Goal: Task Accomplishment & Management: Manage account settings

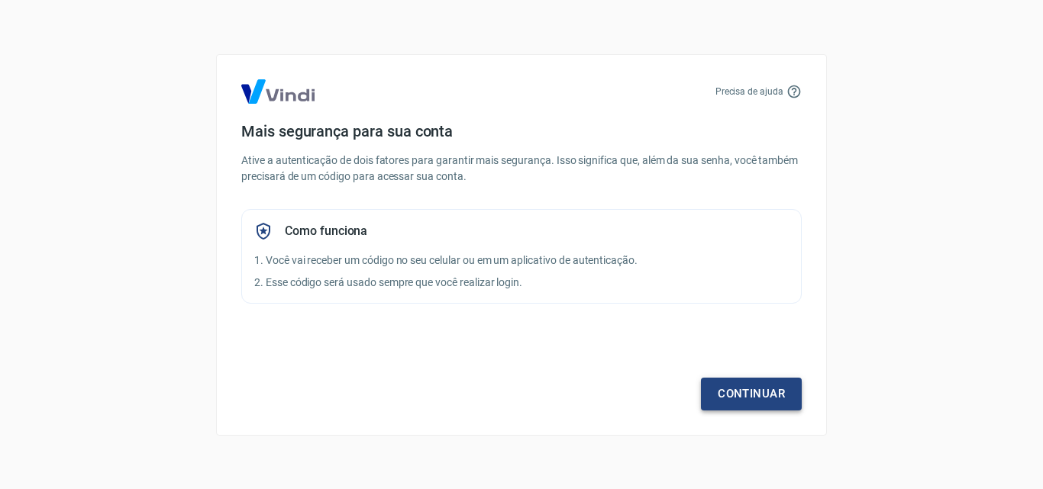
click at [727, 395] on link "Continuar" at bounding box center [751, 394] width 101 height 32
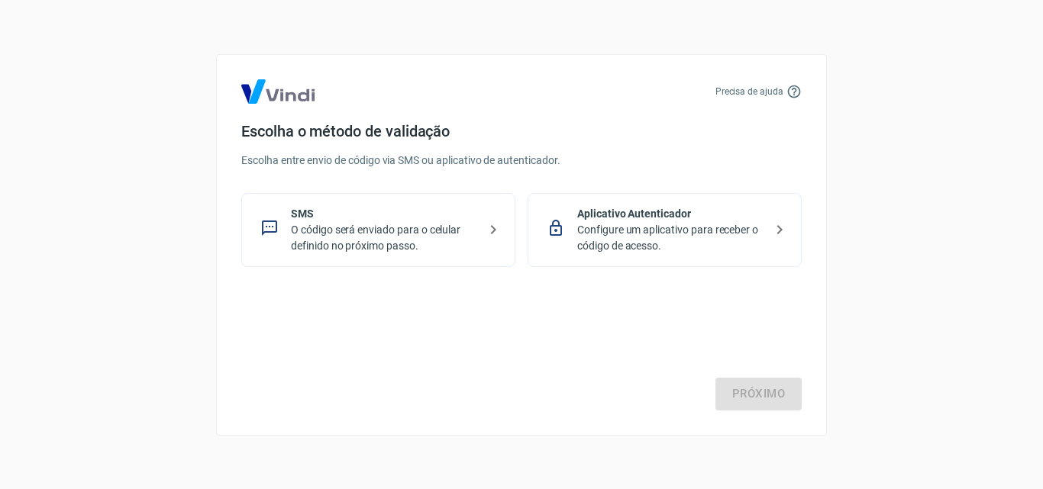
click at [629, 231] on p "Configure um aplicativo para receber o código de acesso." at bounding box center [670, 238] width 187 height 32
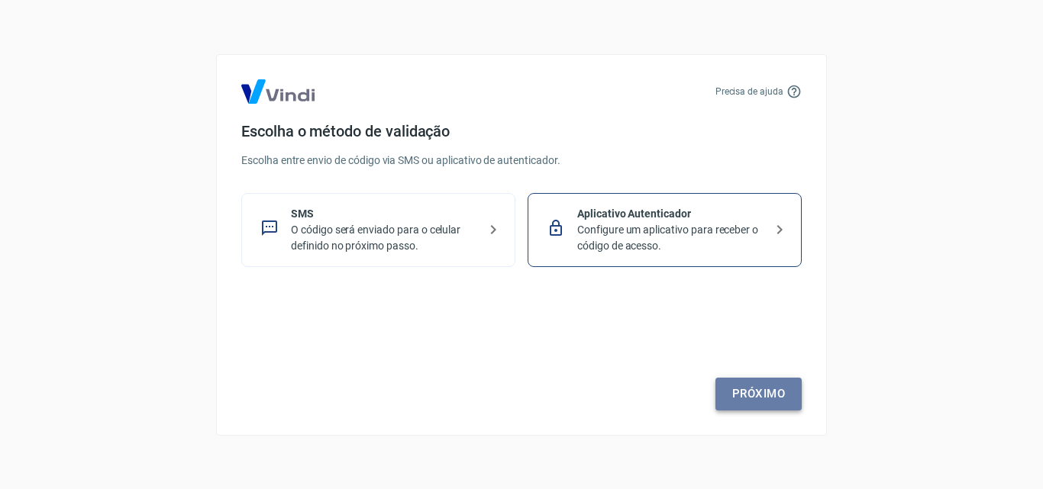
click at [741, 395] on link "Próximo" at bounding box center [758, 394] width 86 height 32
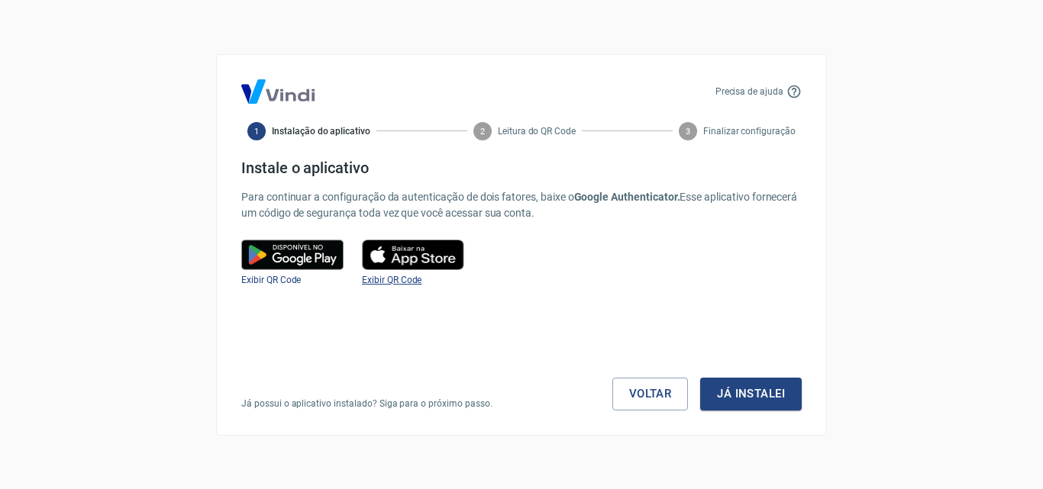
click at [414, 283] on span "Exibir QR Code" at bounding box center [392, 280] width 60 height 11
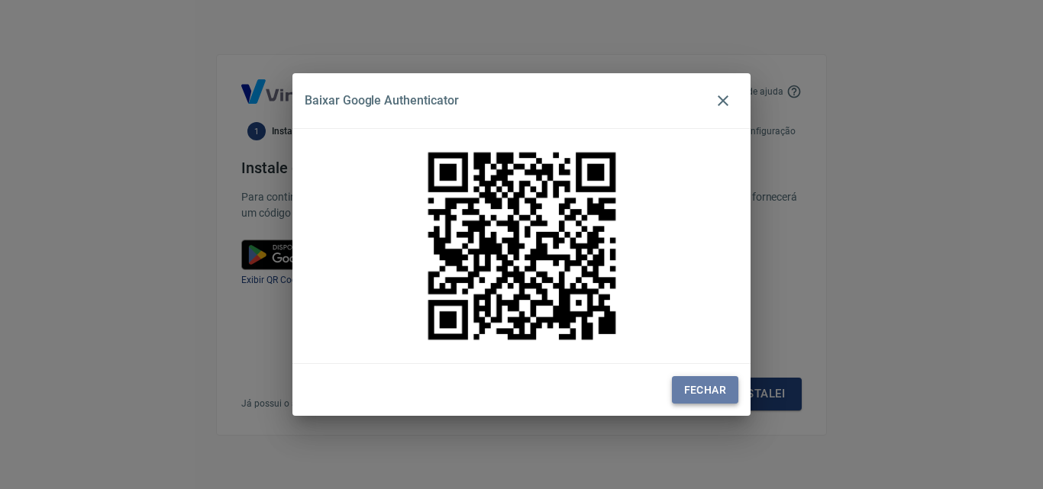
click at [699, 398] on button "Fechar" at bounding box center [705, 390] width 66 height 28
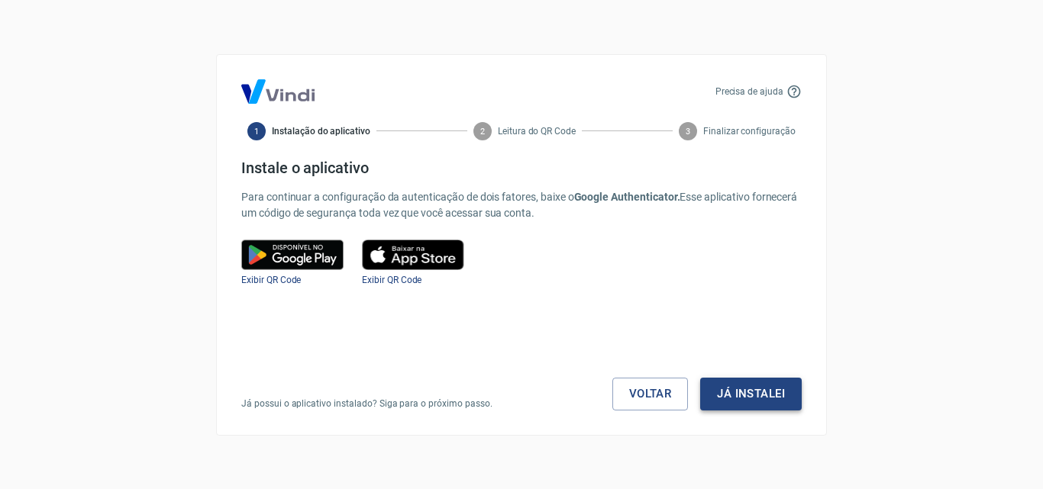
click at [731, 406] on button "Já instalei" at bounding box center [751, 394] width 102 height 32
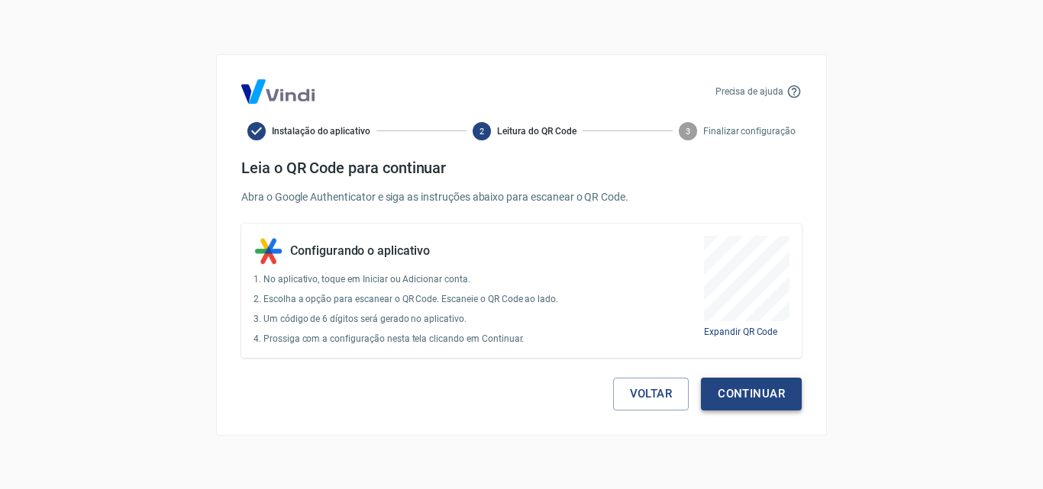
click at [758, 388] on button "Continuar" at bounding box center [751, 394] width 101 height 32
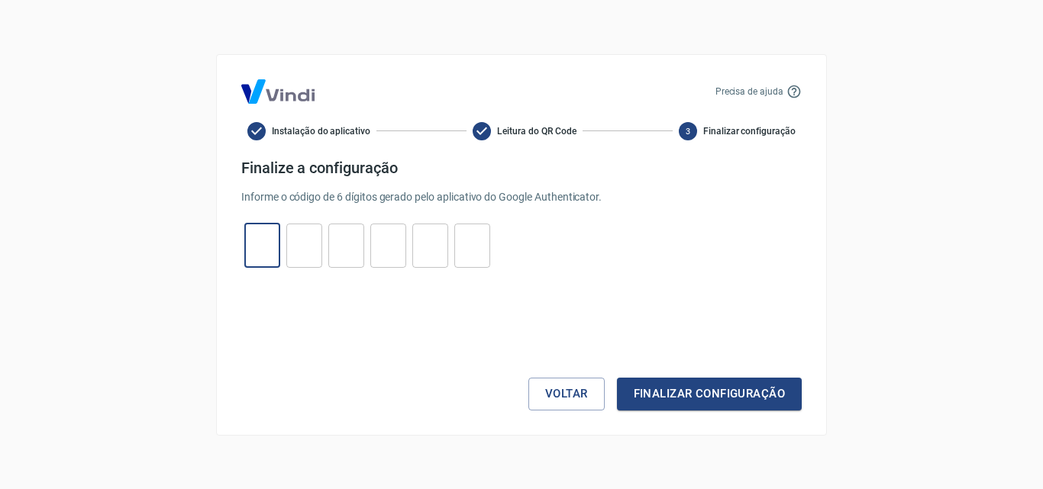
click at [263, 254] on input "tel" at bounding box center [262, 245] width 36 height 33
type input "7"
type input "9"
type input "5"
type input "7"
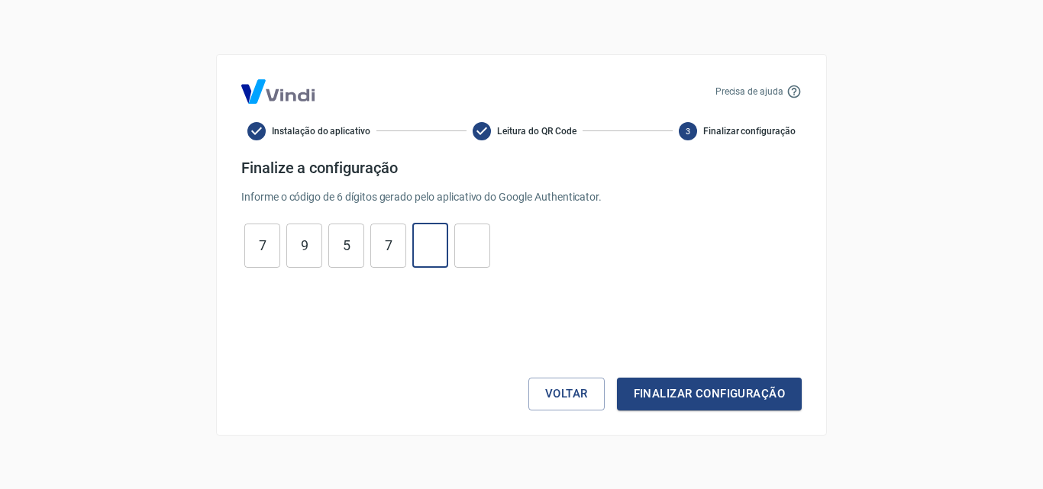
type input "8"
type input "3"
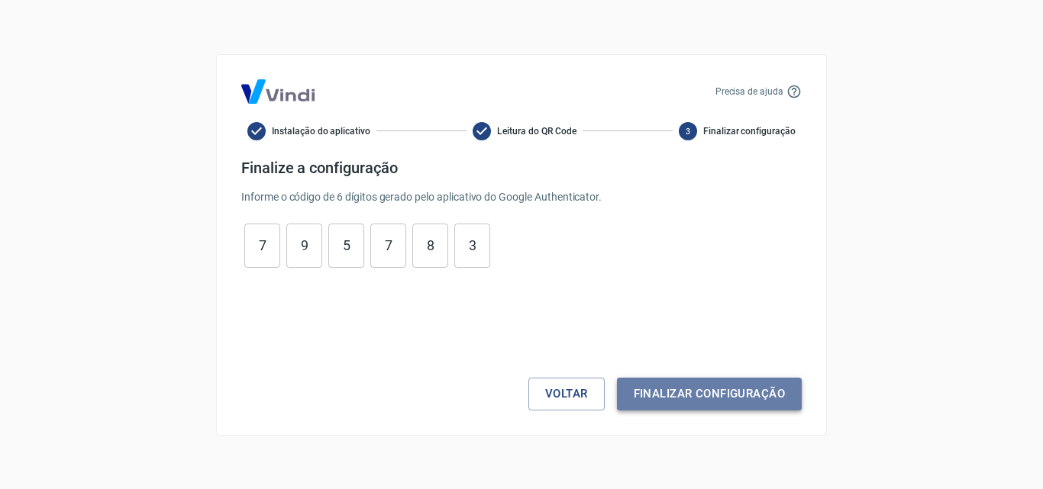
click at [686, 383] on button "Finalizar configuração" at bounding box center [709, 394] width 185 height 32
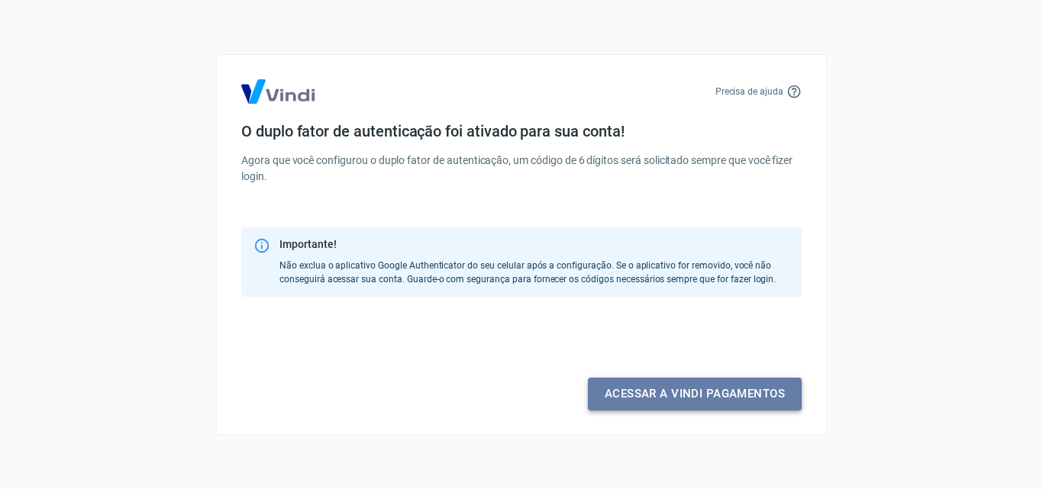
click at [638, 392] on link "Acessar a Vindi pagamentos" at bounding box center [695, 394] width 214 height 32
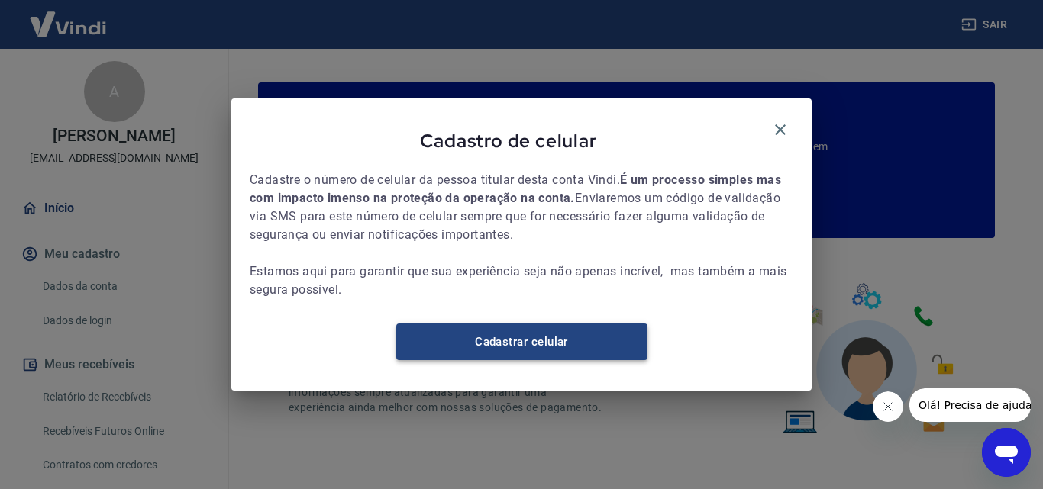
click at [508, 342] on link "Cadastrar celular" at bounding box center [521, 342] width 251 height 37
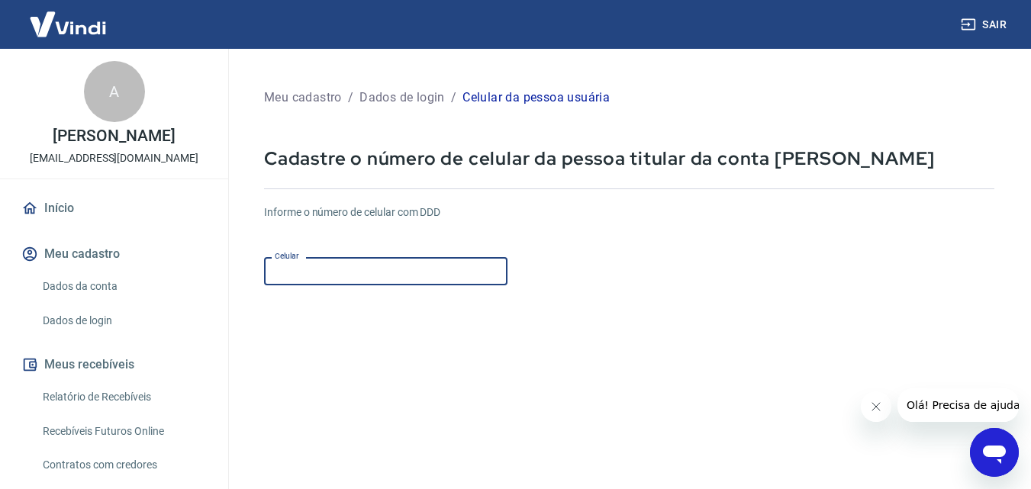
click at [304, 276] on input "Celular" at bounding box center [385, 271] width 243 height 28
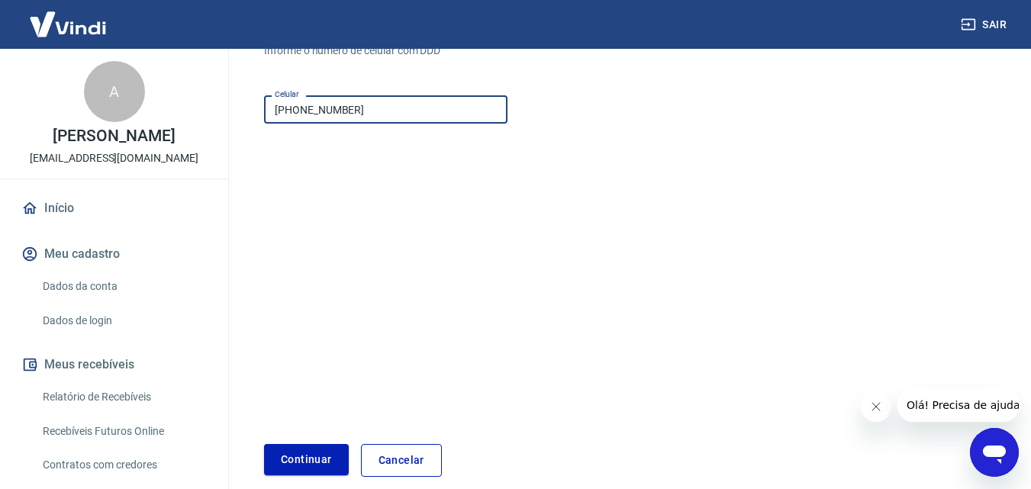
scroll to position [200, 0]
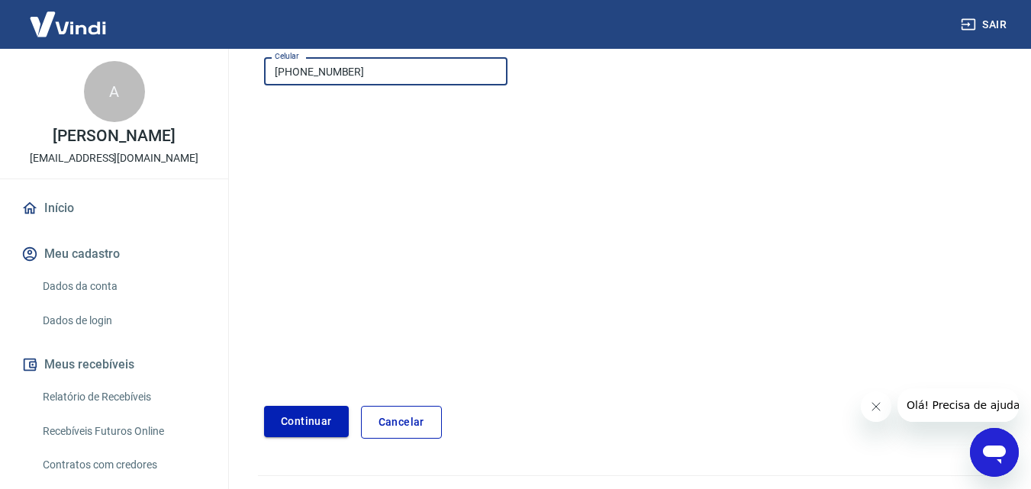
type input "(55) 99600-7944"
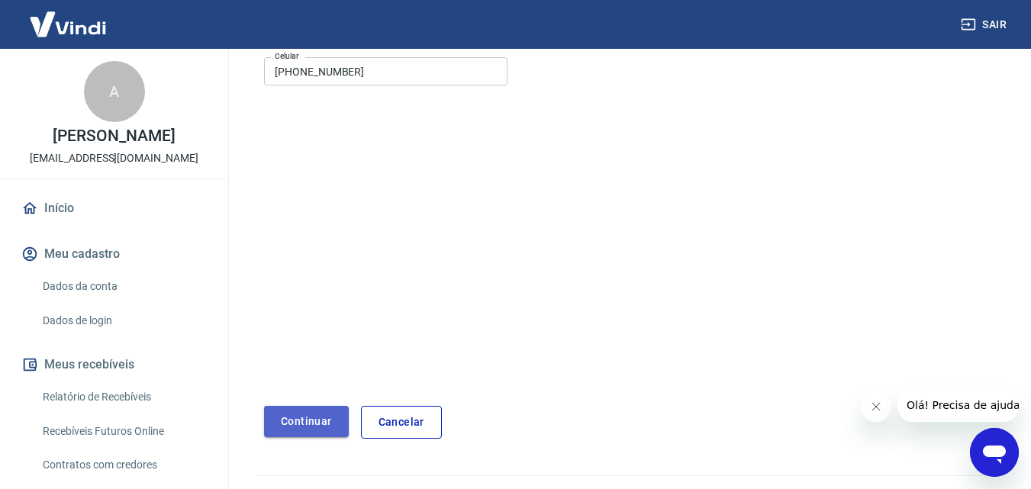
click at [318, 431] on button "Continuar" at bounding box center [306, 421] width 85 height 31
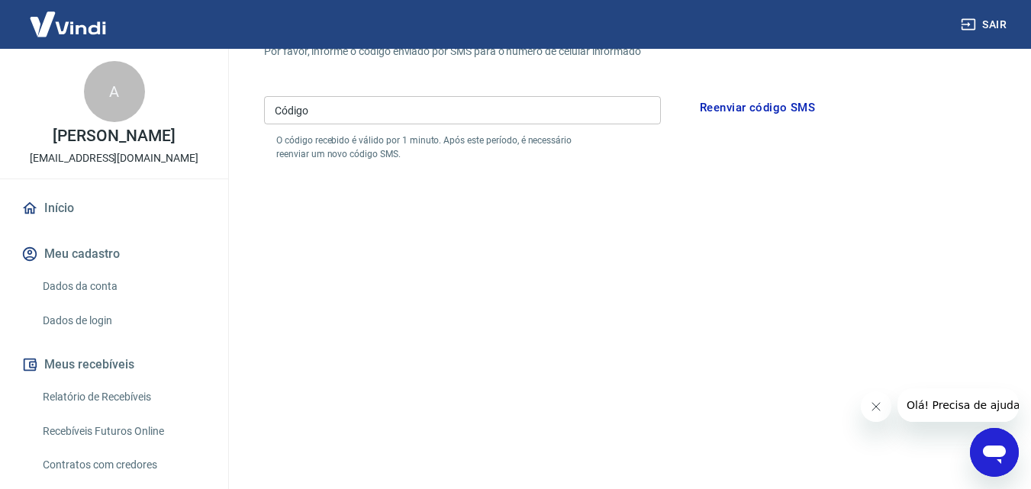
scroll to position [170, 0]
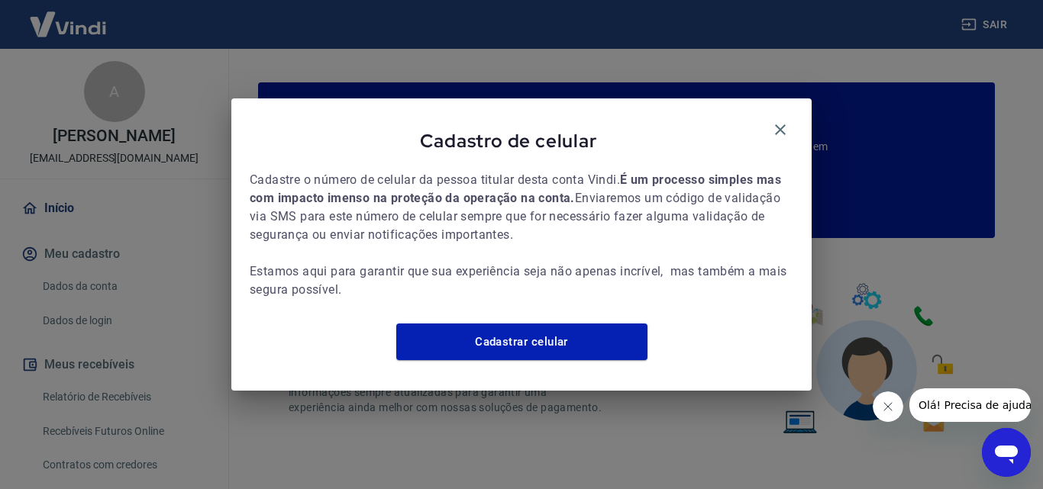
click at [997, 462] on icon "Abrir janela de mensagens" at bounding box center [1005, 452] width 27 height 27
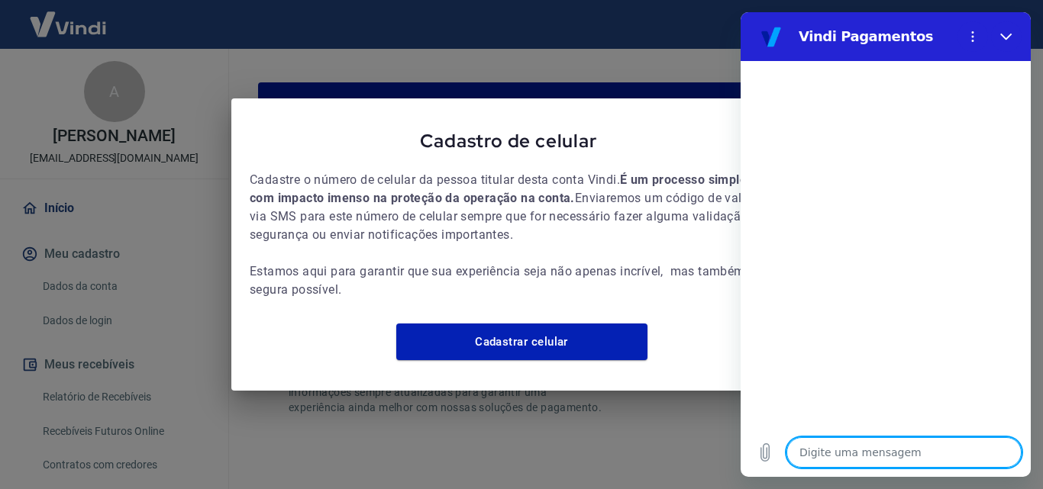
click at [859, 460] on textarea at bounding box center [903, 452] width 235 height 31
type textarea "p"
type textarea "x"
type textarea "pa"
type textarea "x"
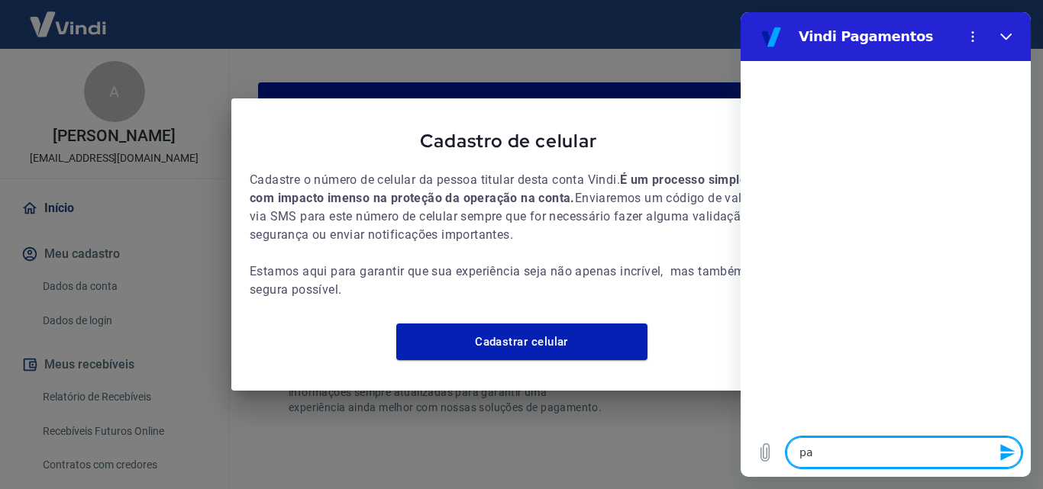
type textarea "p"
type textarea "x"
type textarea "m"
type textarea "x"
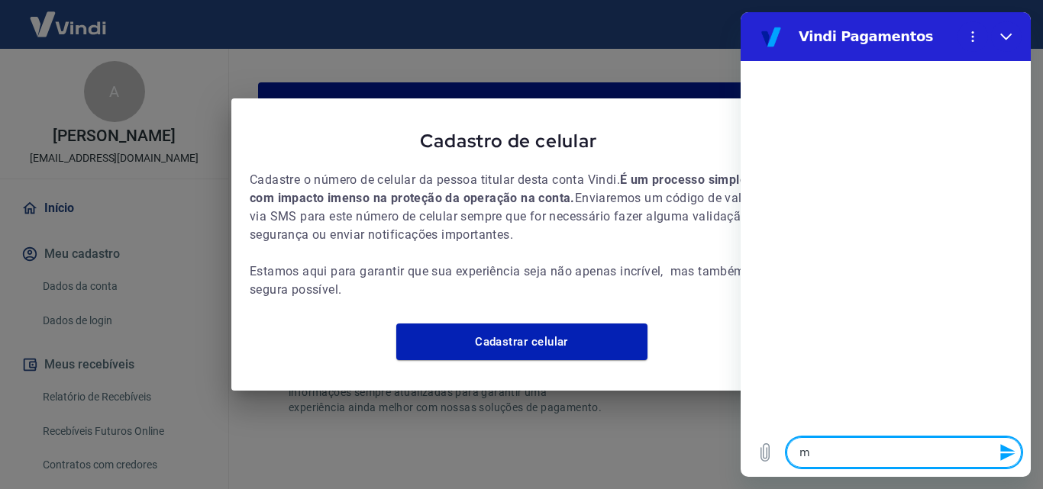
type textarea "mi"
type textarea "x"
type textarea "min"
type textarea "x"
type textarea "minh"
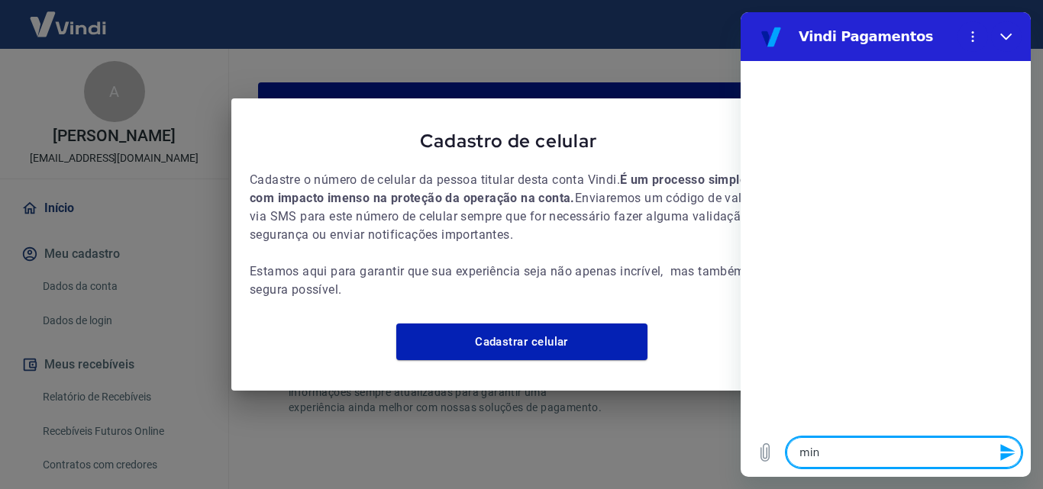
type textarea "x"
type textarea "minha"
type textarea "x"
type textarea "minha"
type textarea "x"
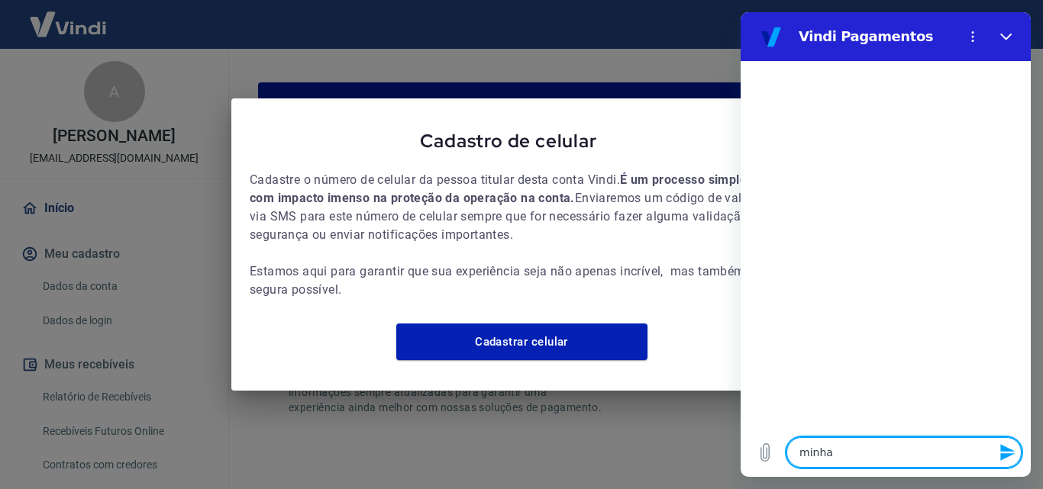
type textarea "minha c"
type textarea "x"
type textarea "minha co"
type textarea "x"
type textarea "minha cot"
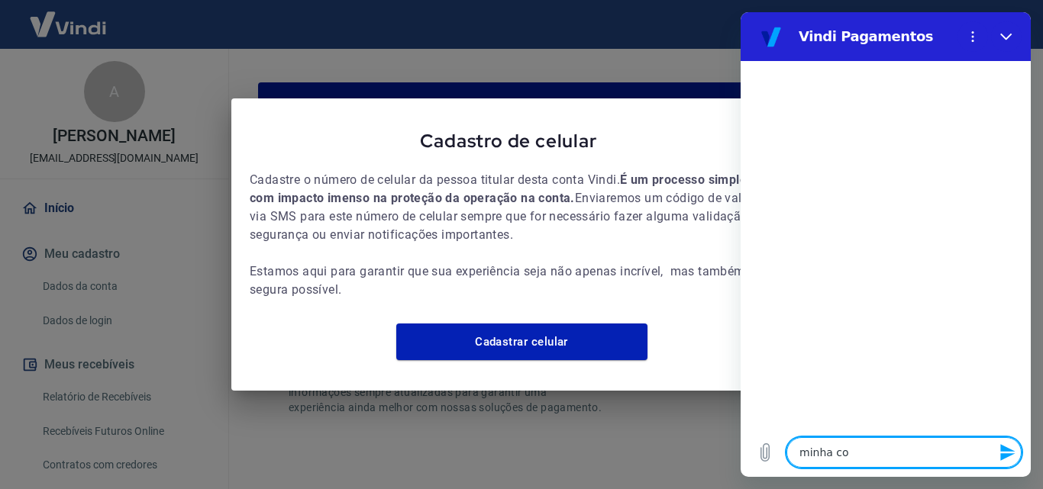
type textarea "x"
type textarea "minha cota"
type textarea "x"
type textarea "minha cot"
type textarea "x"
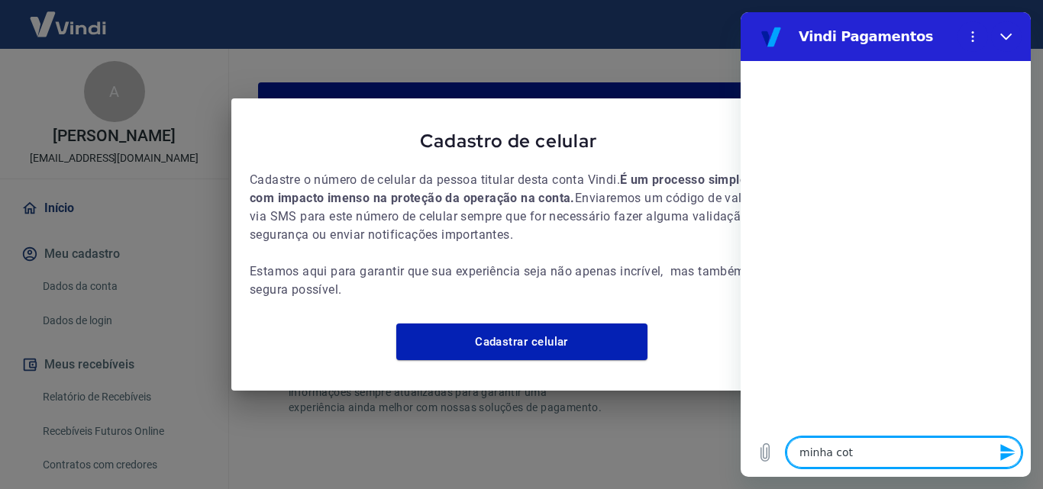
type textarea "minha co"
type textarea "x"
type textarea "minha con"
type textarea "x"
type textarea "minha cont"
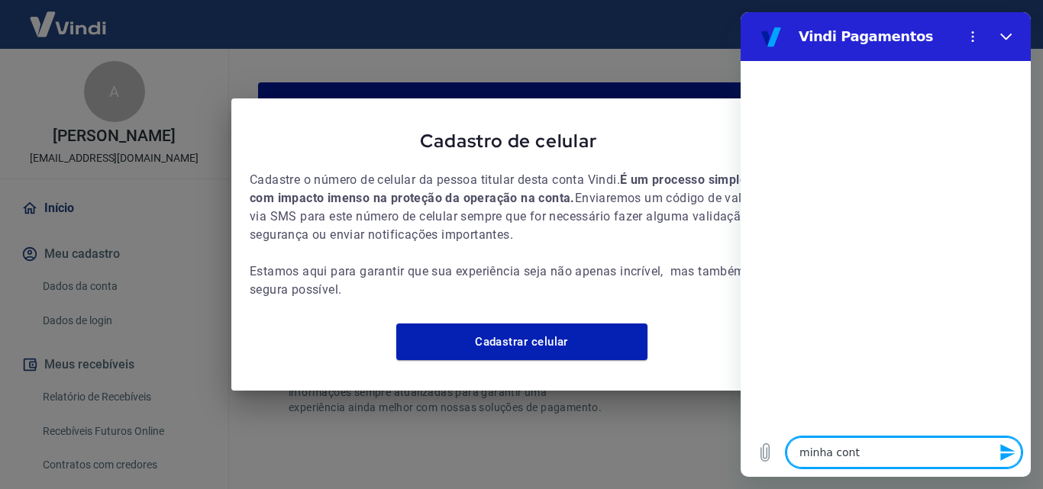
type textarea "x"
type textarea "minha conta"
type textarea "x"
type textarea "minha conta"
type textarea "x"
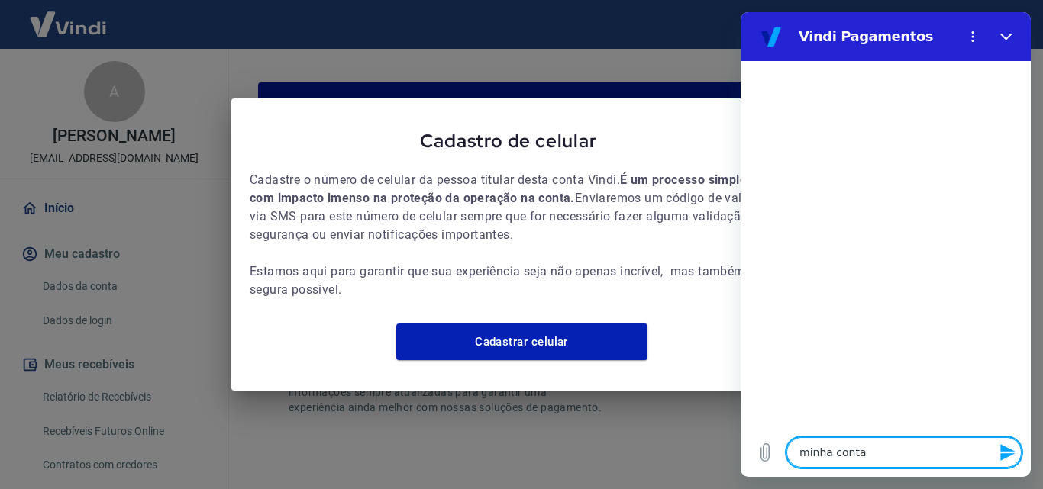
type textarea "minha conta é"
type textarea "x"
type textarea "minha conta é"
type textarea "x"
type textarea "minha conta é"
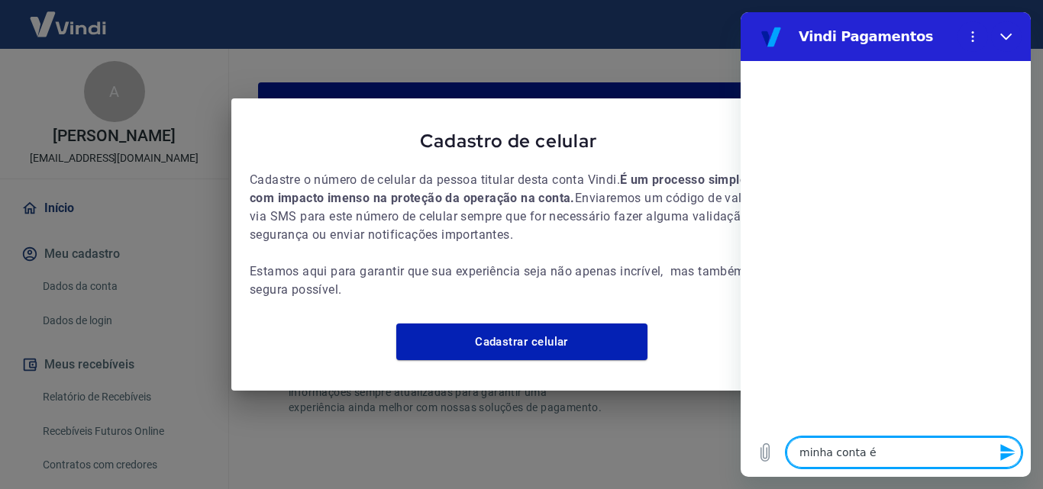
type textarea "x"
type textarea "minha conta"
type textarea "x"
type textarea "minha conta t"
type textarea "x"
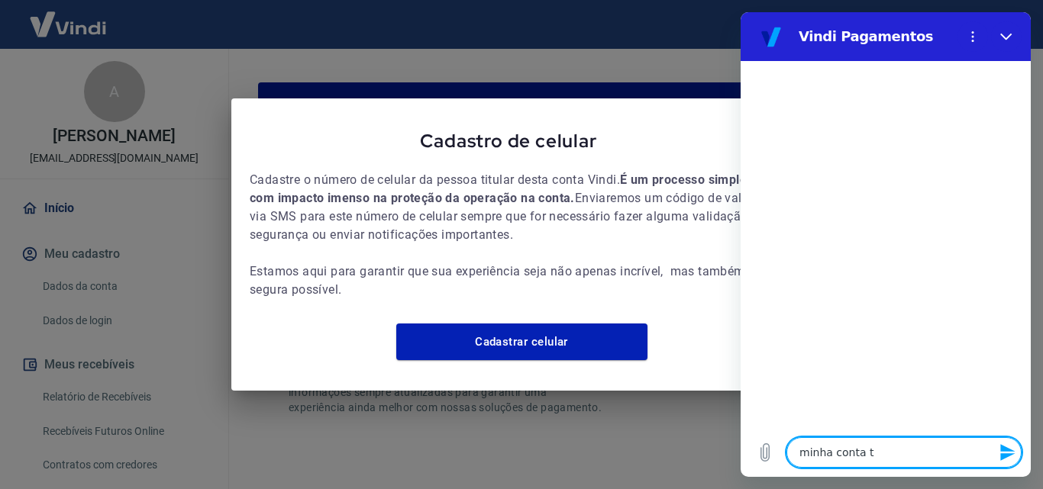
type textarea "minha conta te"
type textarea "x"
type textarea "minha conta tem"
type textarea "x"
type textarea "minha conta tem"
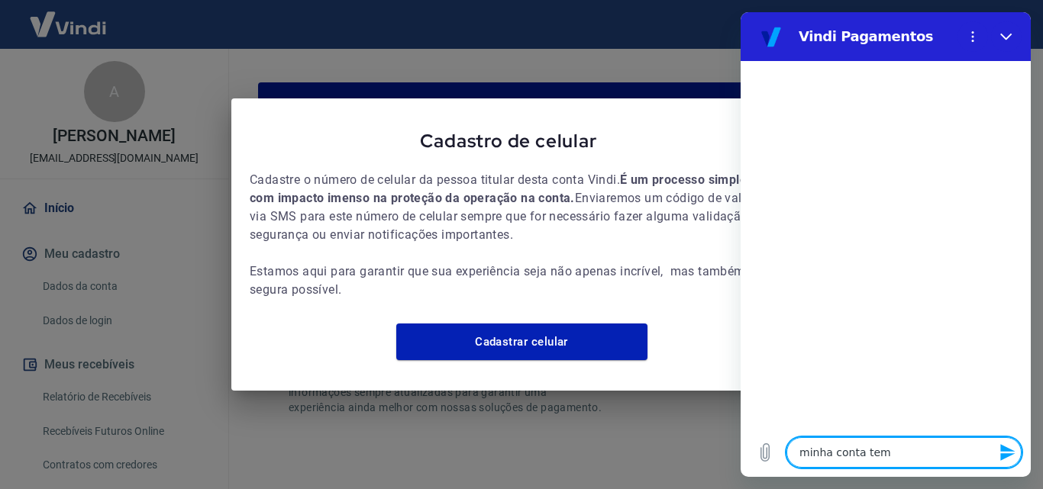
type textarea "x"
type textarea "minha conta tem m"
type textarea "x"
type textarea "minha conta tem me"
type textarea "x"
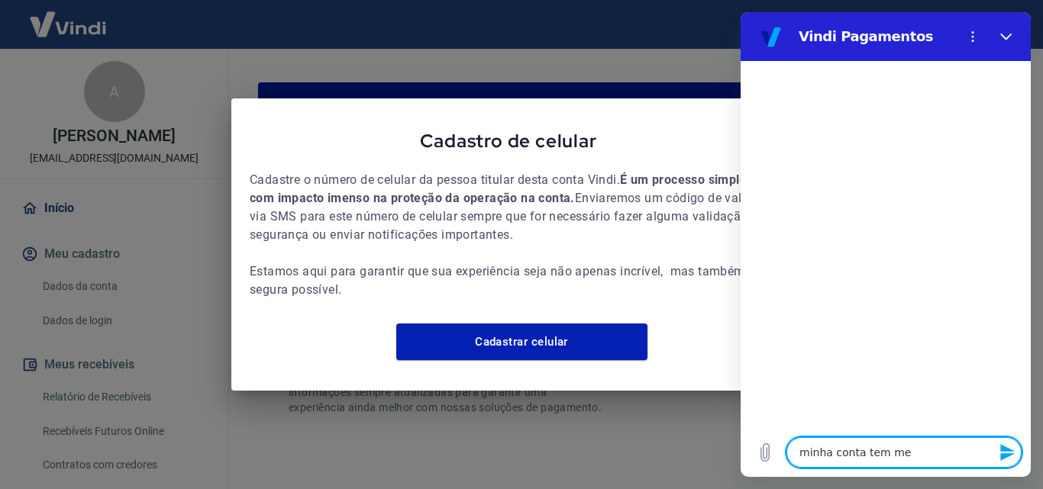
type textarea "minha conta tem men"
type textarea "x"
type textarea "minha conta tem mens"
type textarea "x"
type textarea "minha conta tem mensa"
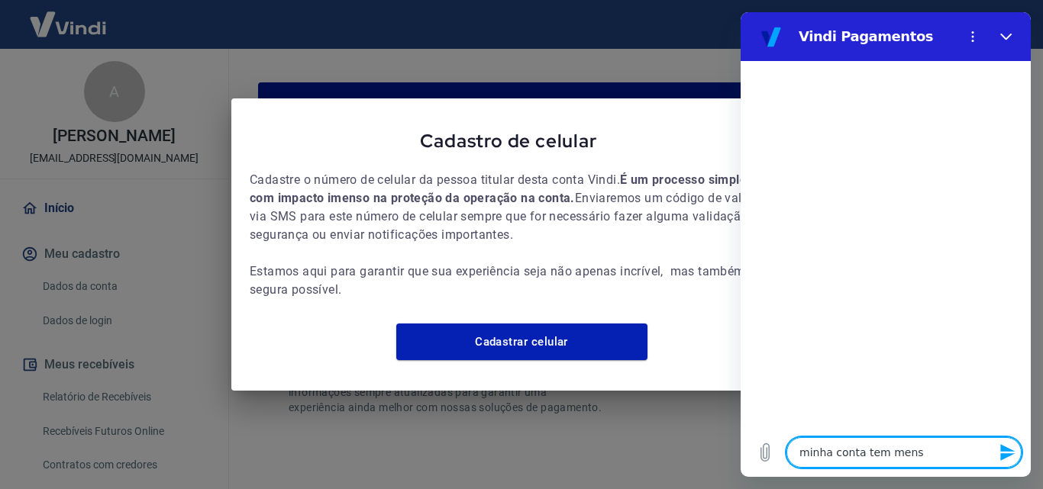
type textarea "x"
type textarea "minha conta tem mensal"
type textarea "x"
type textarea "minha conta tem mensali"
type textarea "x"
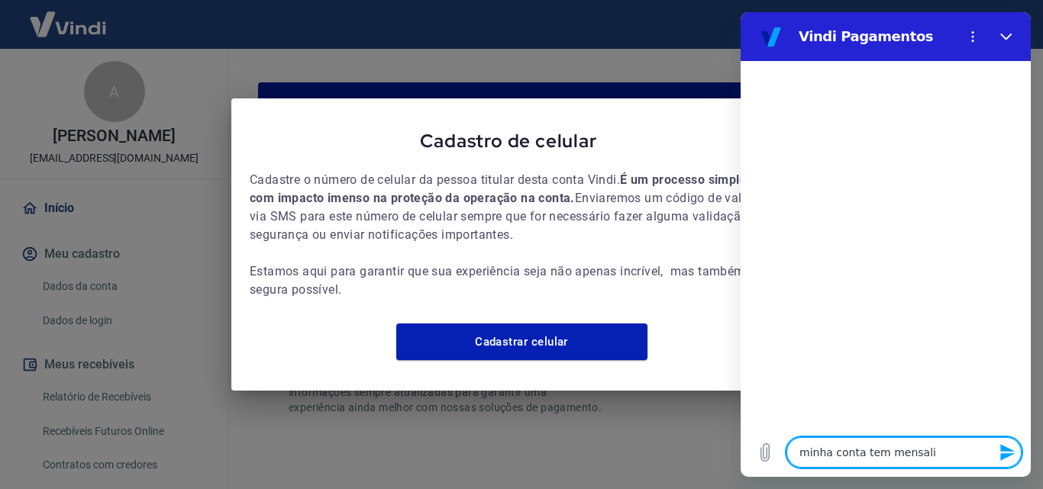
type textarea "minha conta tem mensalid"
type textarea "x"
type textarea "minha conta tem mensalida"
type textarea "x"
type textarea "minha conta tem mensalidad"
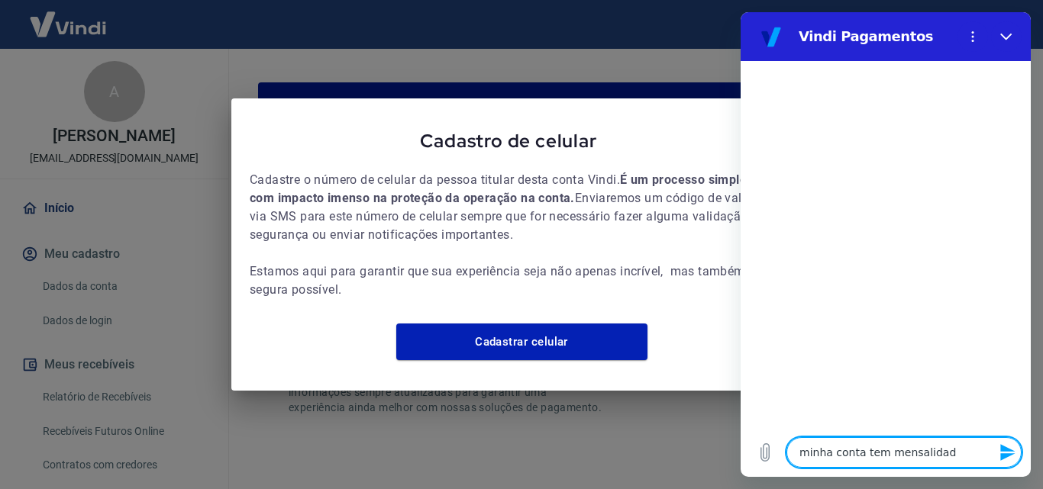
type textarea "x"
type textarea "minha conta tem mensalidade"
type textarea "x"
type textarea "minha conta tem mensalidades"
type textarea "x"
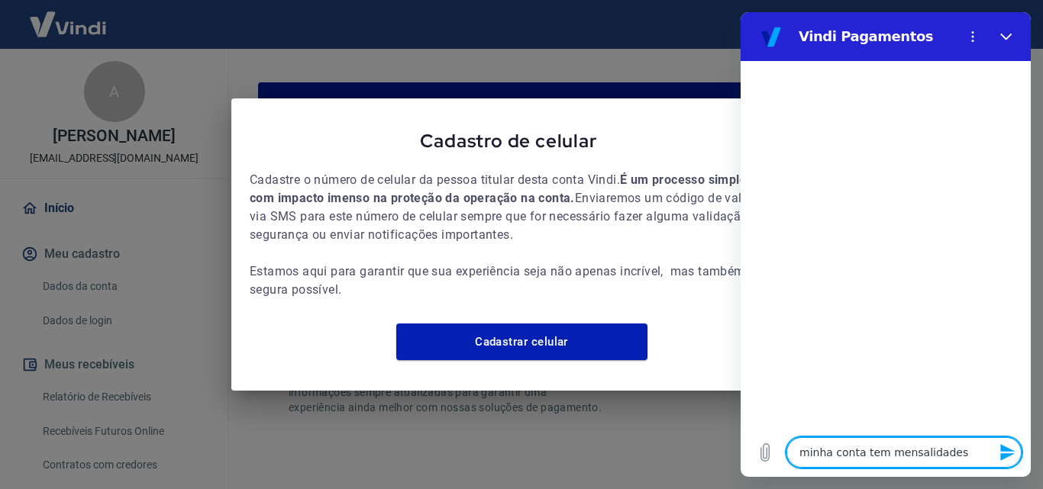
type textarea "minha conta tem mensalidades?"
type textarea "x"
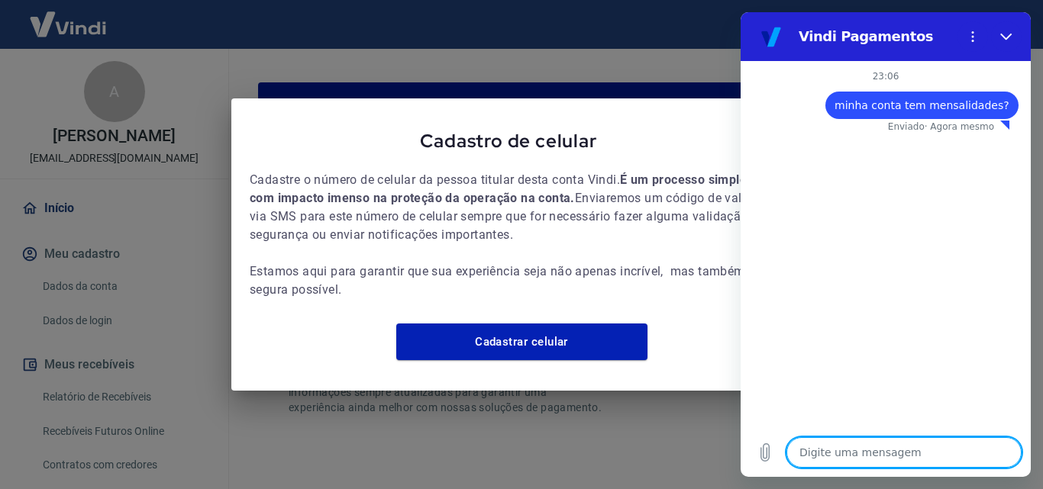
type textarea "x"
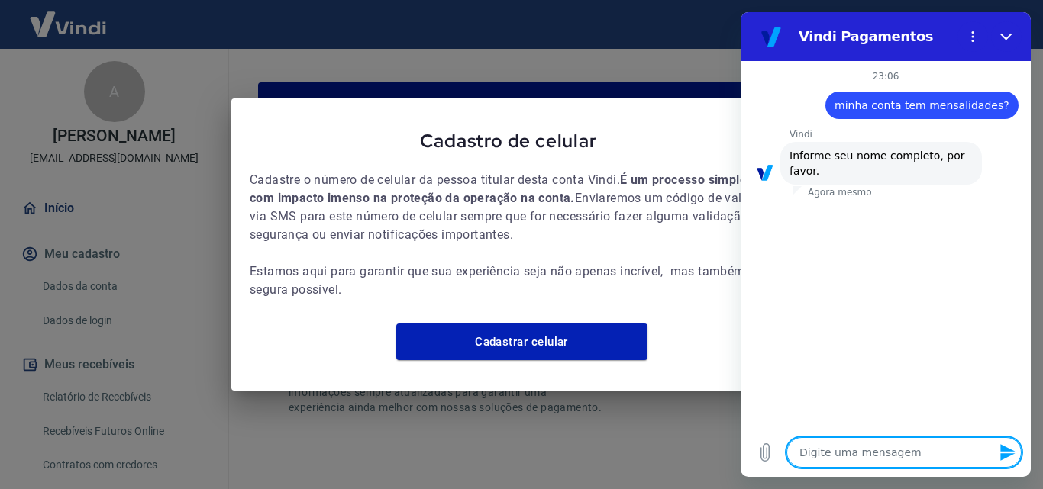
type textarea "A"
type textarea "x"
type textarea "AL"
type textarea "x"
type textarea "ALE"
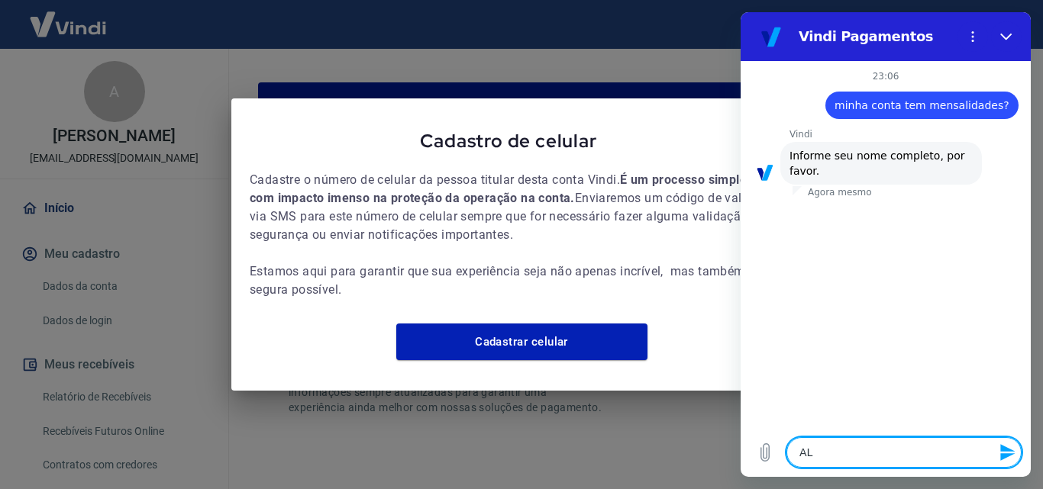
type textarea "x"
type textarea "ALEX"
type textarea "x"
type textarea "ALEXA"
type textarea "x"
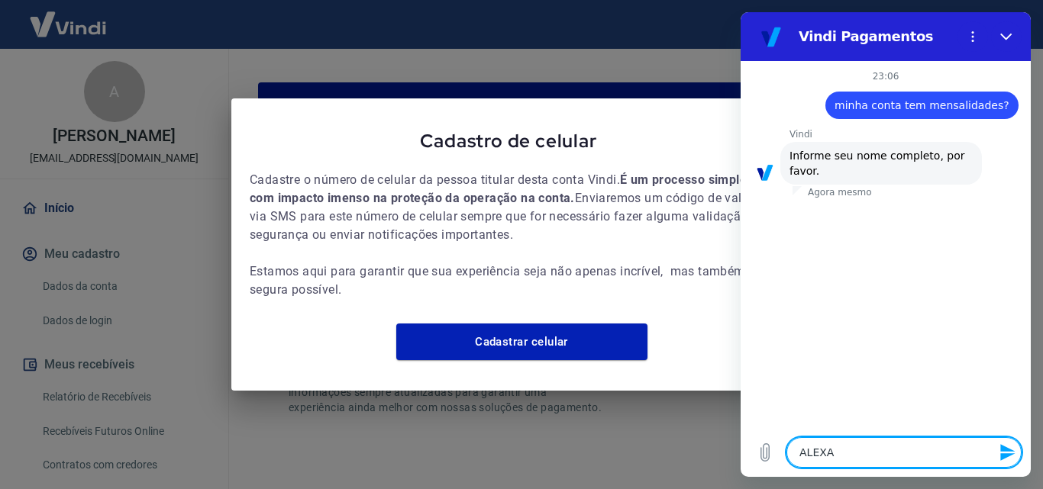
type textarea "ALEXAN"
type textarea "x"
type textarea "ALEXAND"
type textarea "x"
type textarea "ALEXANDR"
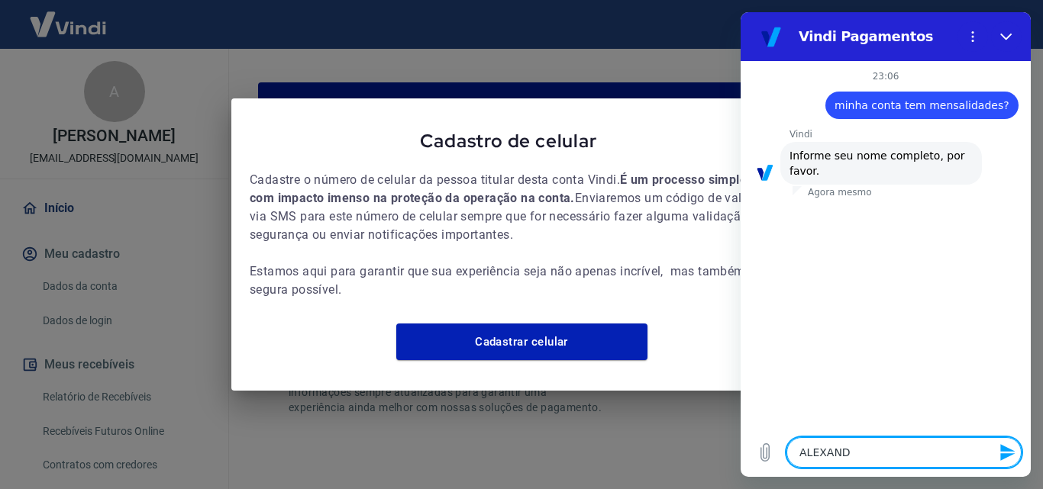
type textarea "x"
type textarea "ALEXANDRE"
type textarea "x"
type textarea "ALEXANDRE"
type textarea "x"
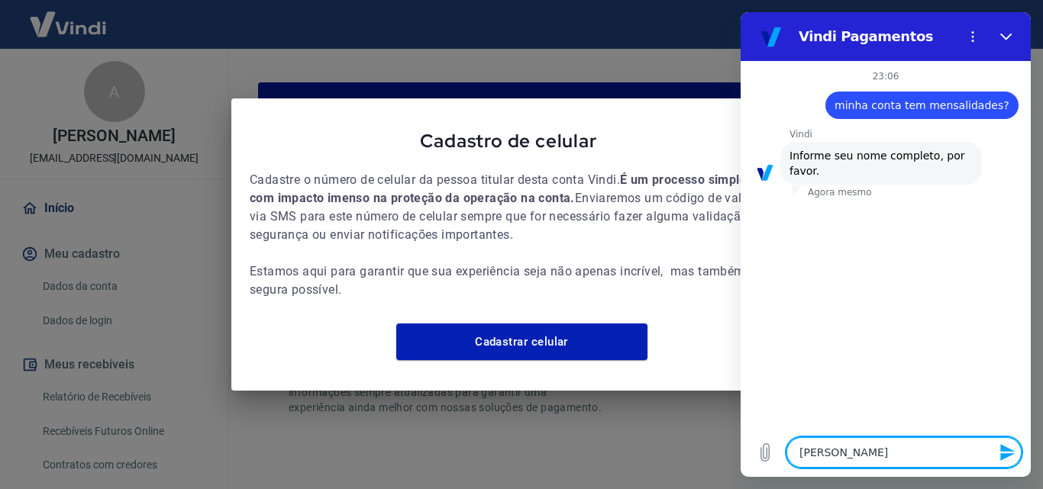
type textarea "ALEXANDRE P"
type textarea "x"
type textarea "ALEXANDRE PE"
type textarea "x"
type textarea "ALEXANDRE PER"
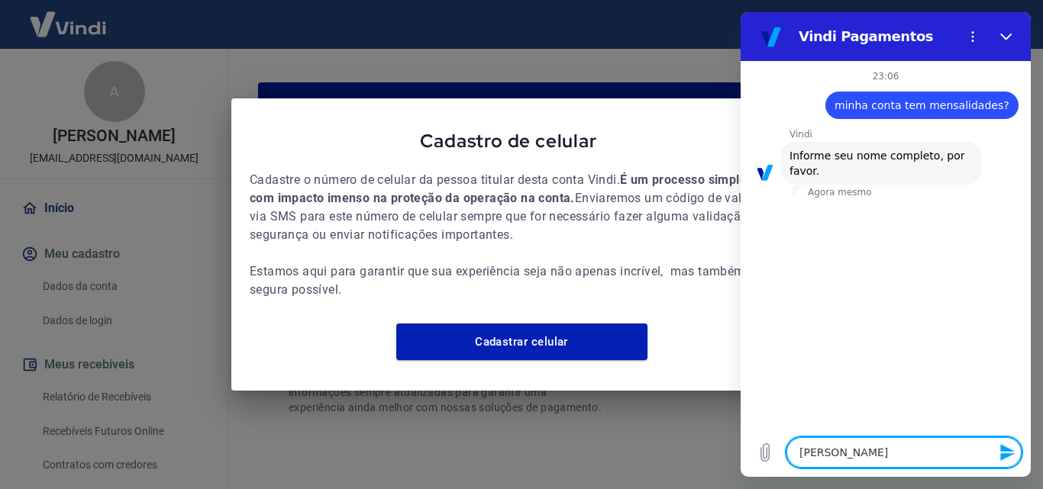
type textarea "x"
type textarea "ALEXANDRE PERE"
type textarea "x"
type textarea "ALEXANDRE PEREI"
type textarea "x"
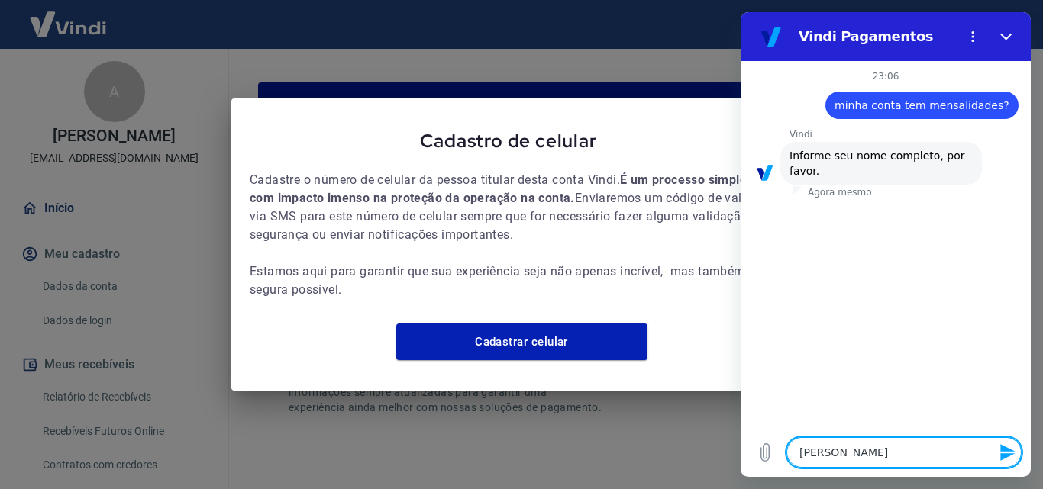
type textarea "ALEXANDRE PEREIR"
type textarea "x"
type textarea "ALEXANDRE PEREIRA"
type textarea "x"
type textarea "ALEXANDRE PEREIRA"
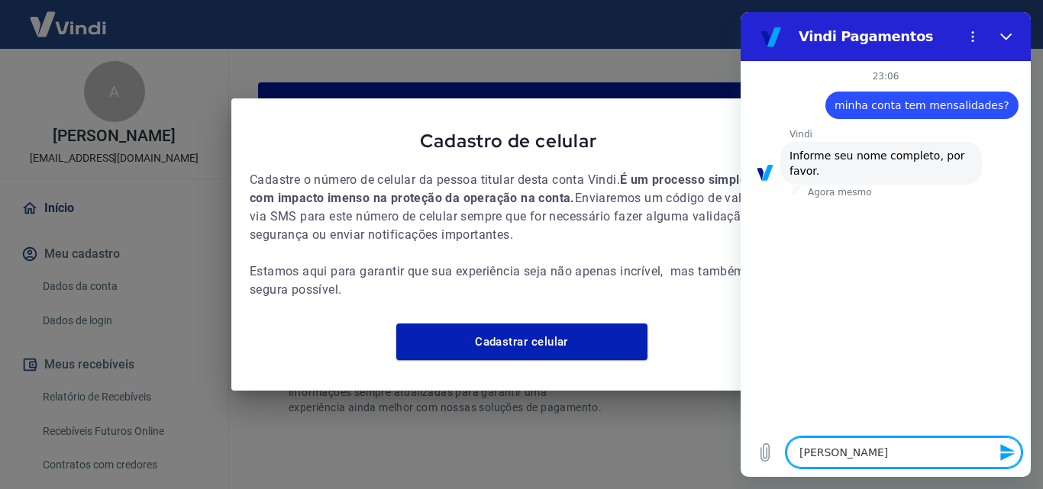
type textarea "x"
type textarea "ALEXANDRE PEREIRA R"
type textarea "x"
type textarea "ALEXANDRE PEREIRA RI"
type textarea "x"
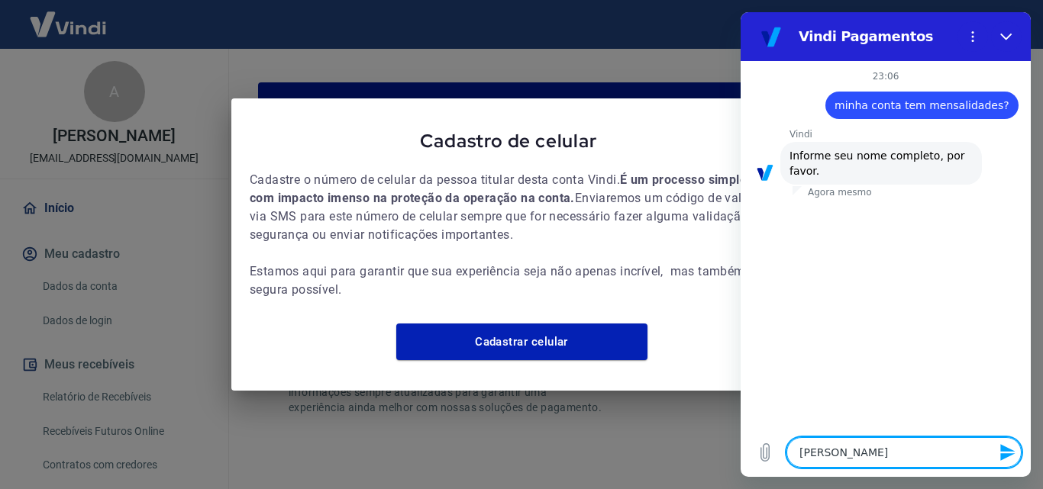
type textarea "ALEXANDRE PEREIRA RIG"
type textarea "x"
type textarea "ALEXANDRE PEREIRA RIGO"
type textarea "x"
type textarea "ALEXANDRE PEREIRA RIGOD"
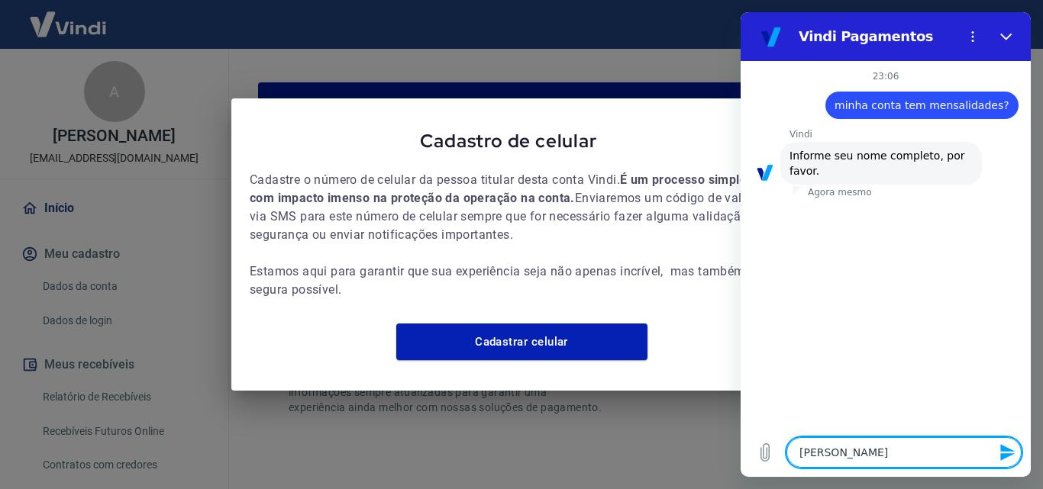
type textarea "x"
type textarea "ALEXANDRE PEREIRA RIGODA"
type textarea "x"
type textarea "ALEXANDRE PEREIRA RIGODAN"
type textarea "x"
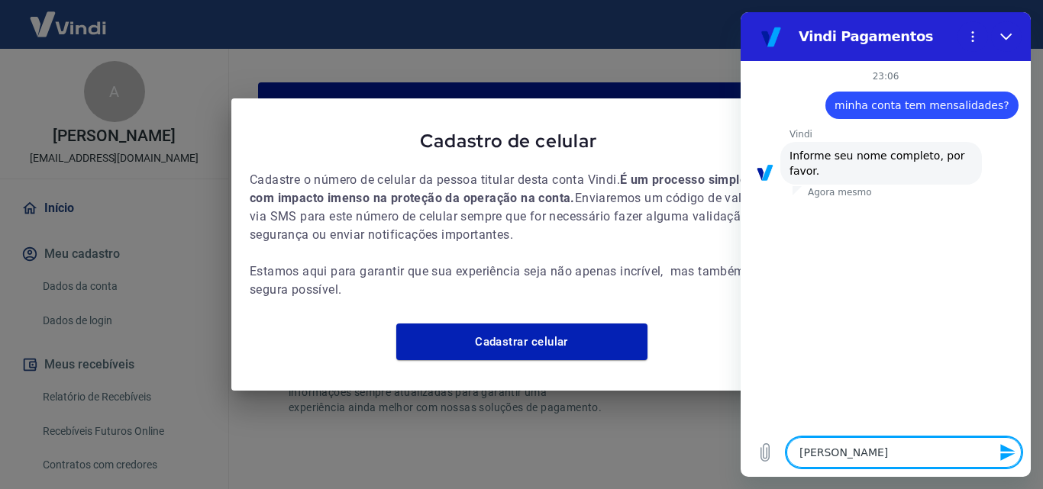
type textarea "ALEXANDRE PEREIRA RIGODANZ"
type textarea "x"
type textarea "[PERSON_NAME]"
type textarea "x"
type textarea "[PERSON_NAME]"
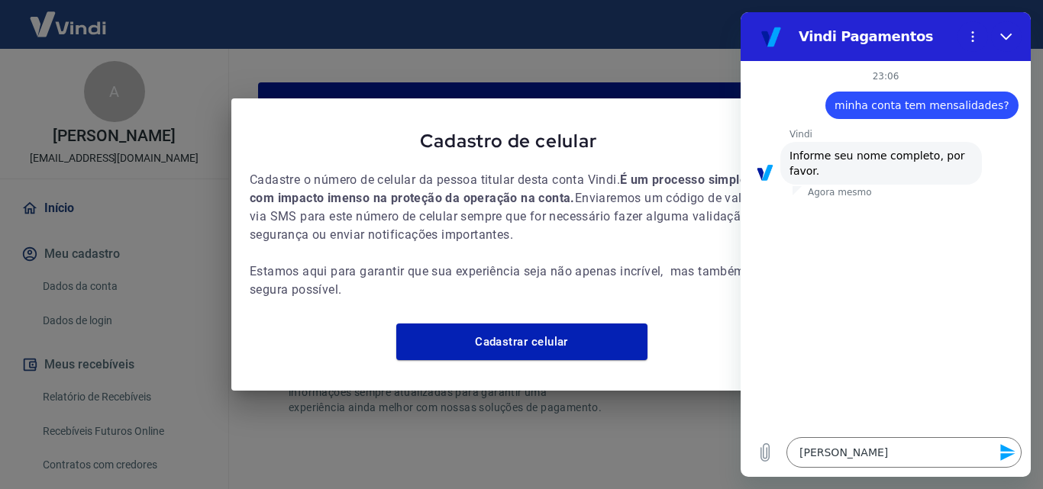
click at [1001, 458] on icon "Enviar mensagem" at bounding box center [1007, 452] width 15 height 17
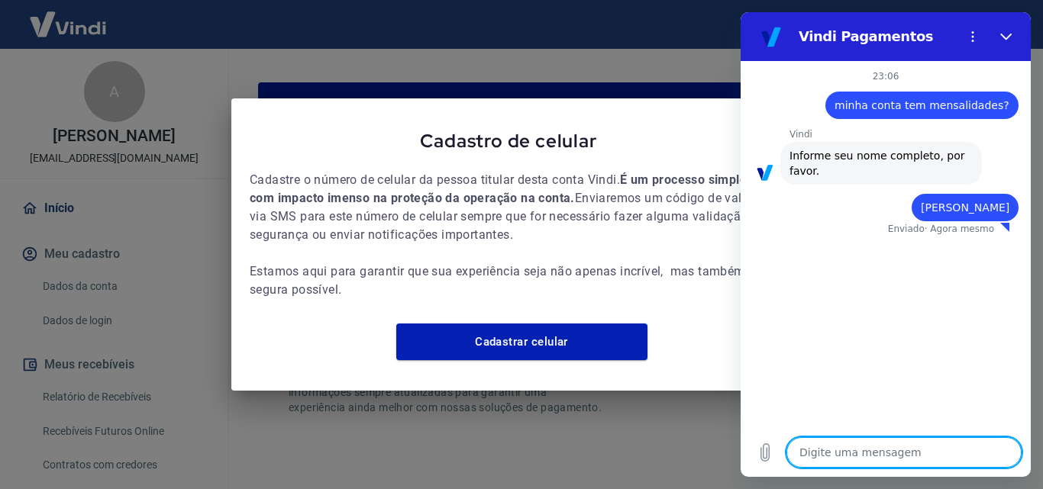
type textarea "x"
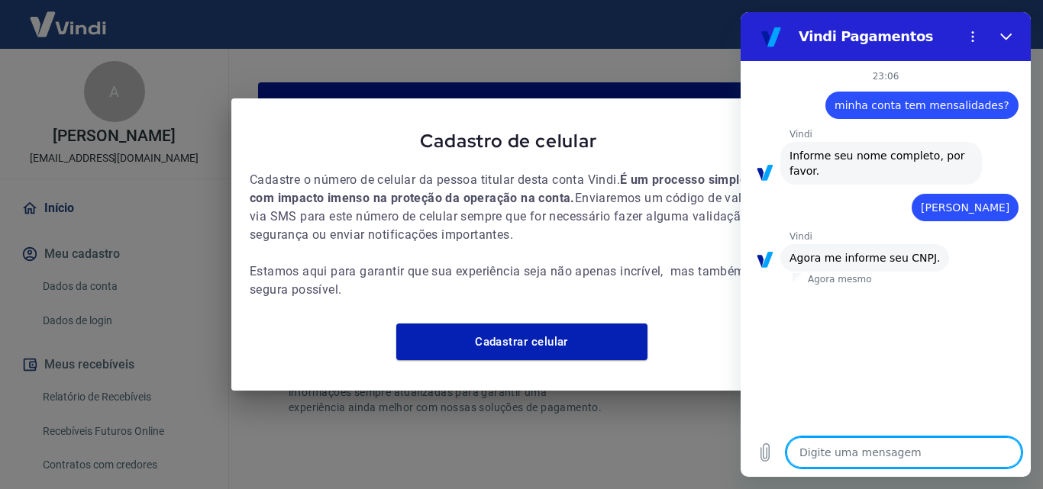
click at [887, 457] on textarea at bounding box center [903, 452] width 235 height 31
type textarea "1"
type textarea "x"
type textarea "18"
type textarea "x"
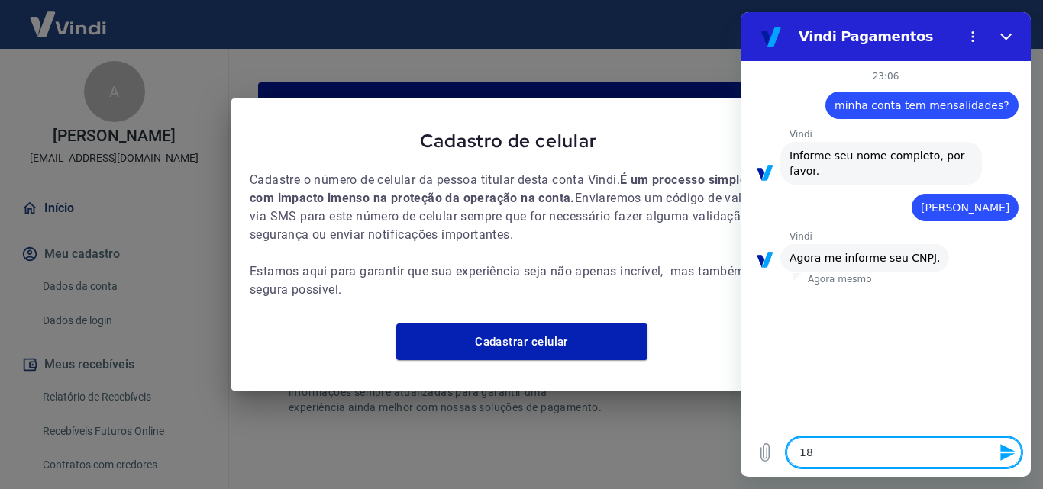
type textarea "18."
type textarea "x"
type textarea "18.0"
type textarea "x"
type textarea "18.01"
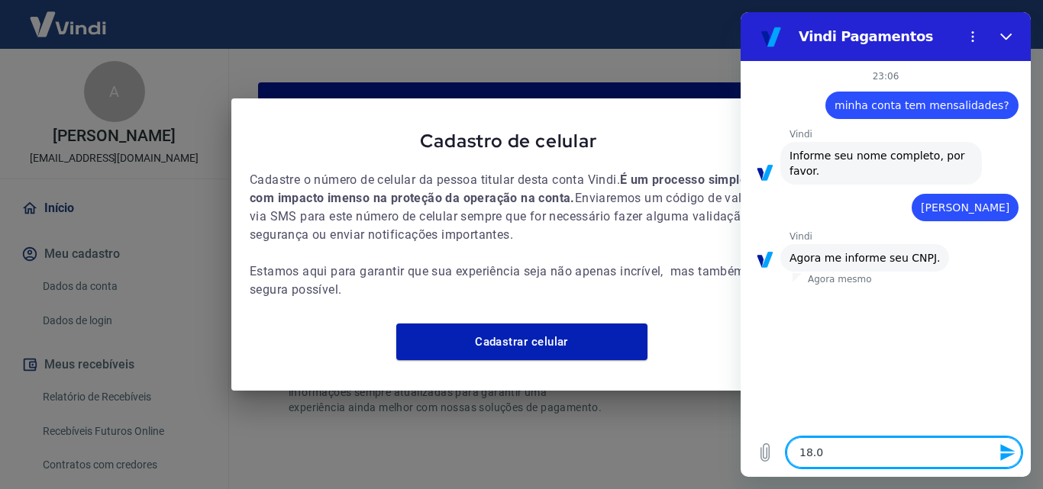
type textarea "x"
type textarea "18.019"
type textarea "x"
type textarea "18.019."
type textarea "x"
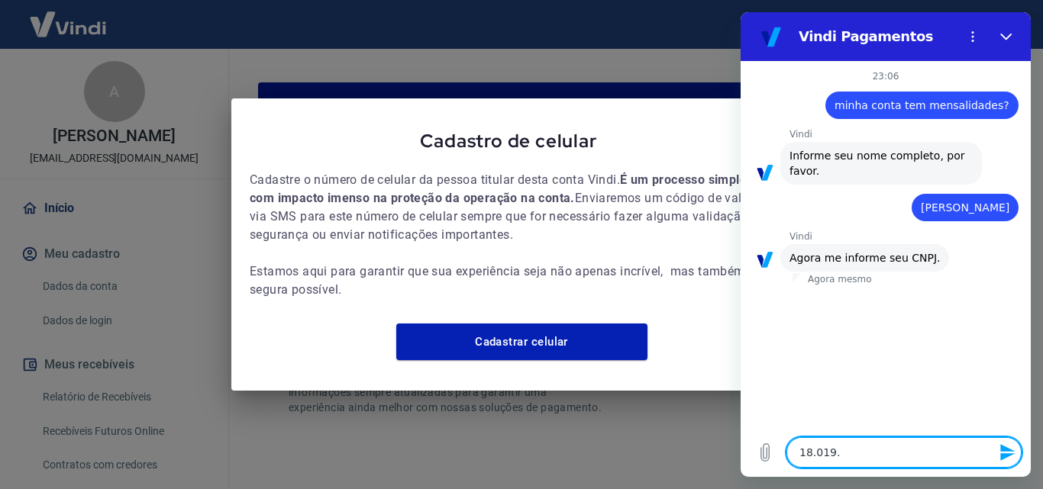
type textarea "18.019.9"
type textarea "x"
type textarea "18.019.90"
type textarea "x"
type textarea "18.019.905"
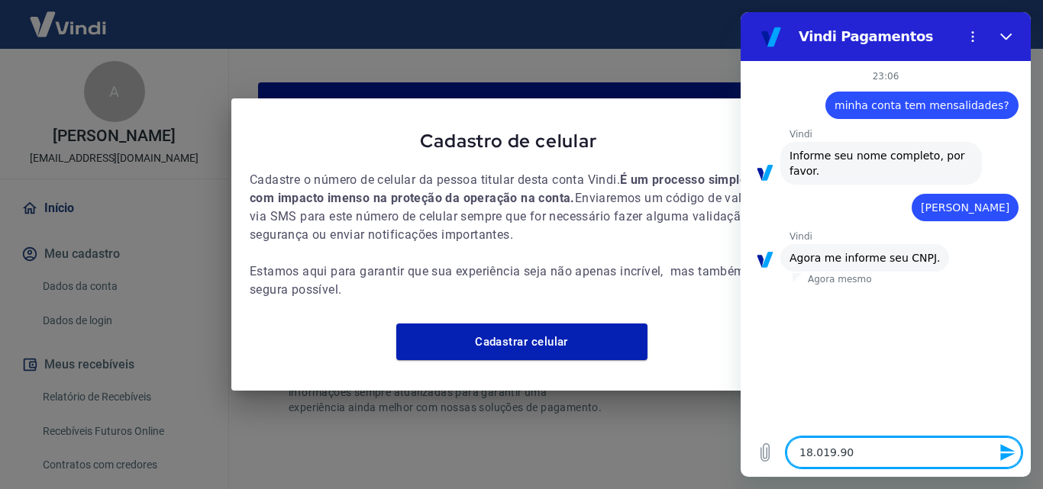
type textarea "x"
type textarea "18.019.905/"
type textarea "x"
type textarea "18.019.905/0"
type textarea "x"
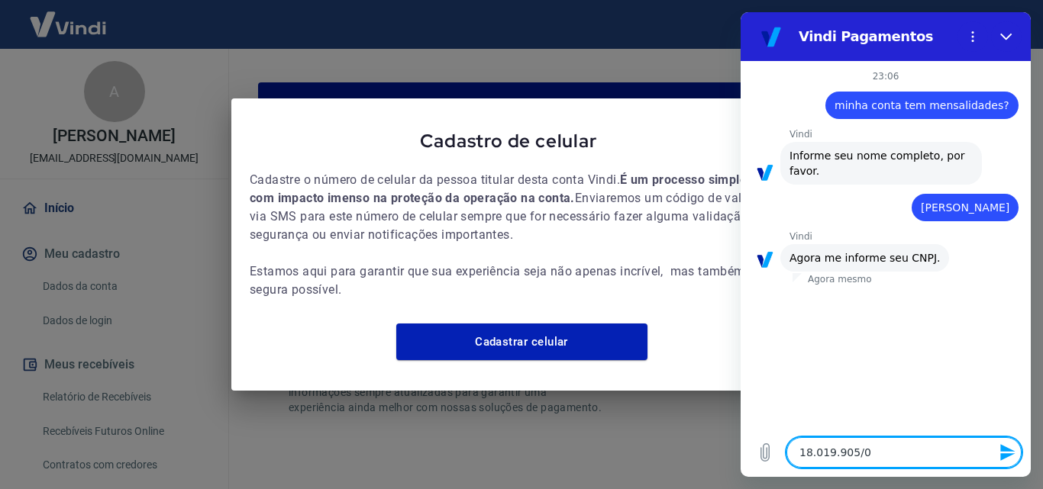
type textarea "18.019.905/00"
type textarea "x"
type textarea "18.019.905/000"
type textarea "x"
type textarea "18.019.905/0001"
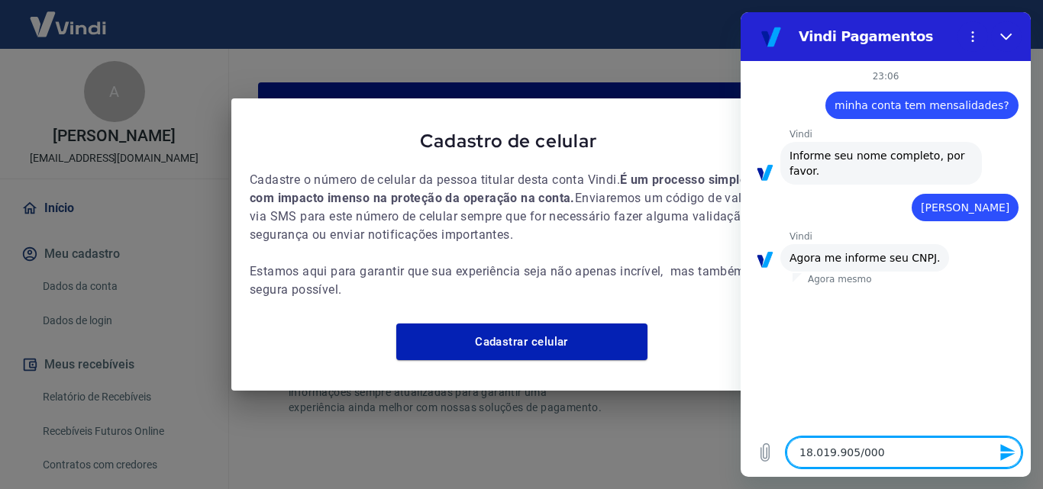
type textarea "x"
type textarea "18.019.905/0001-"
type textarea "x"
type textarea "18.019.905/0001-7"
type textarea "x"
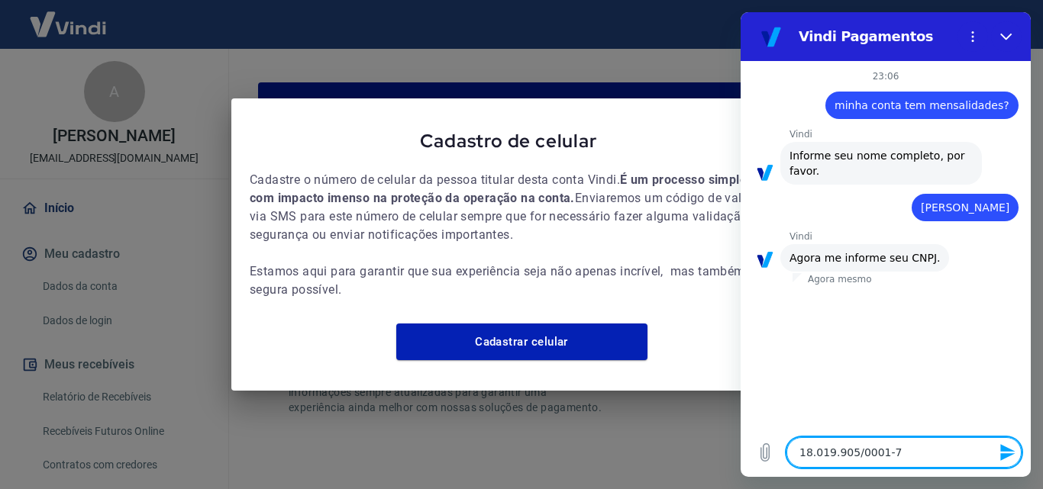
type textarea "18.019.905/0001-70"
type textarea "x"
type textarea "18.019.905/0001-7"
type textarea "x"
type textarea "18.019.905/0001-79"
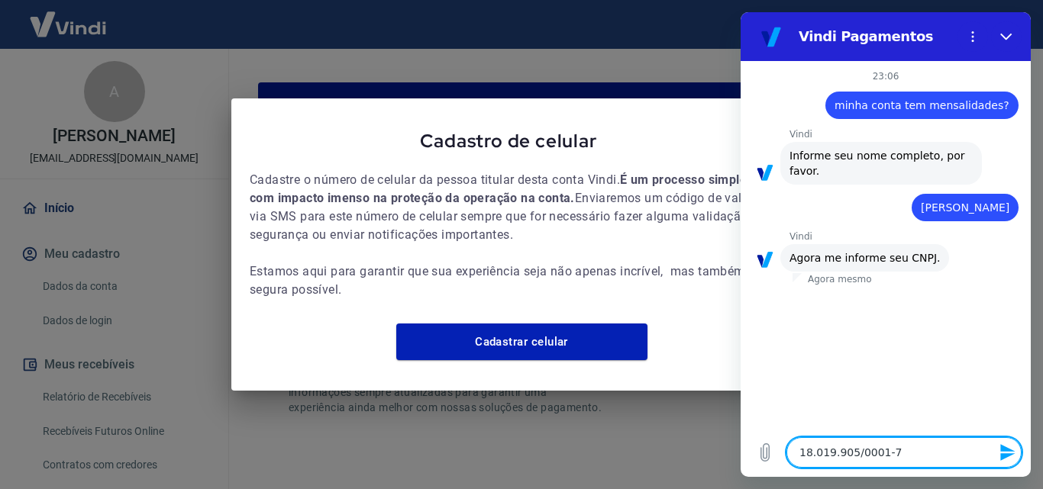
type textarea "x"
type textarea "18.019.905/0001-79"
click at [1004, 458] on icon "Enviar mensagem" at bounding box center [1007, 452] width 15 height 17
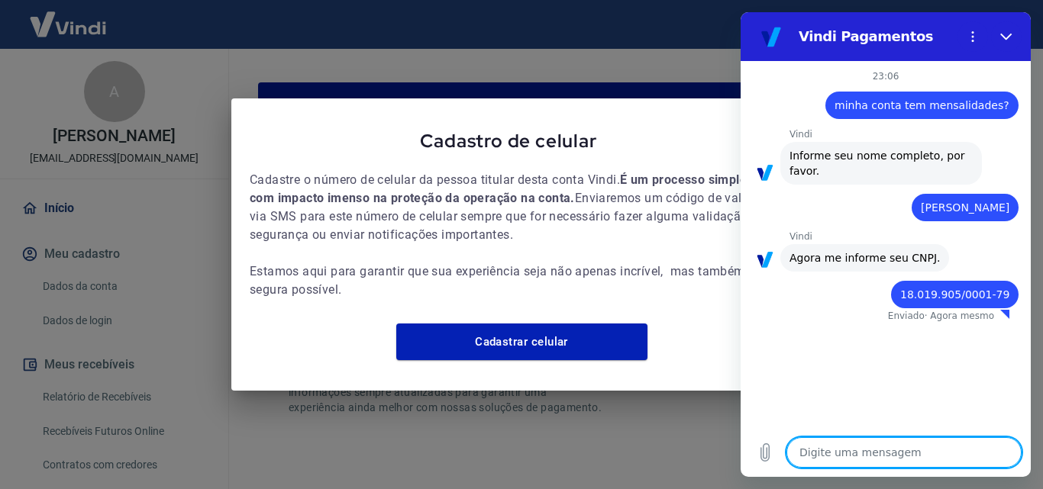
type textarea "x"
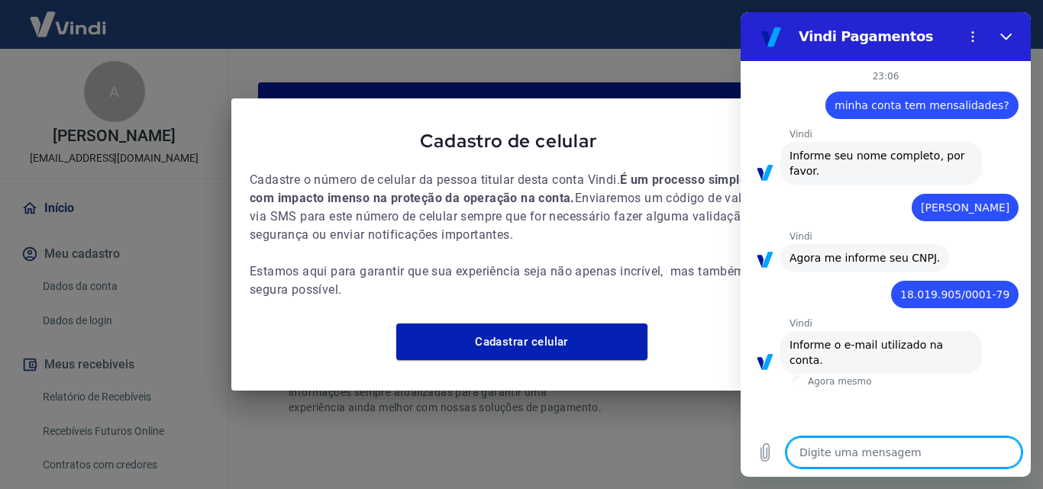
click at [960, 454] on textarea at bounding box center [903, 452] width 235 height 31
type textarea "m"
type textarea "x"
type textarea "ma"
type textarea "x"
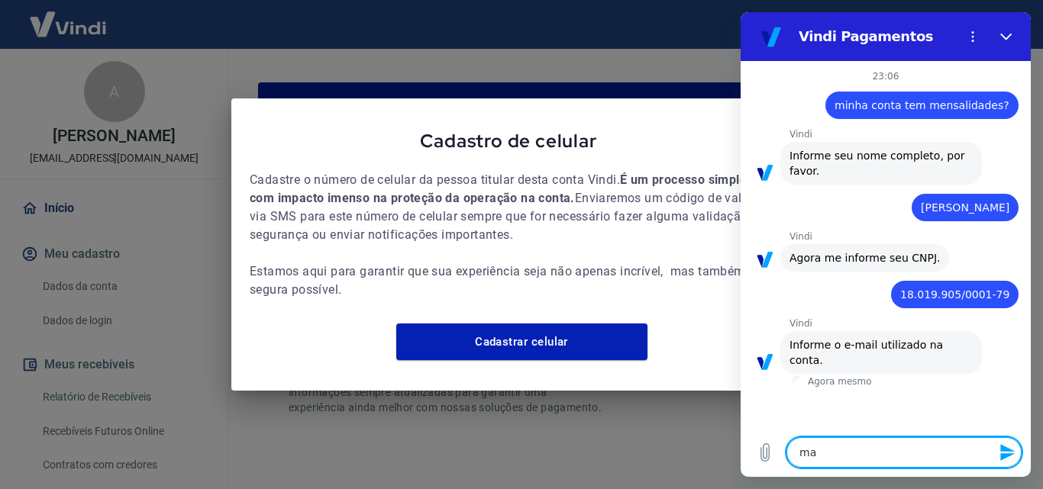
type textarea "mal"
type textarea "x"
type textarea "malh"
type textarea "x"
type textarea "malha"
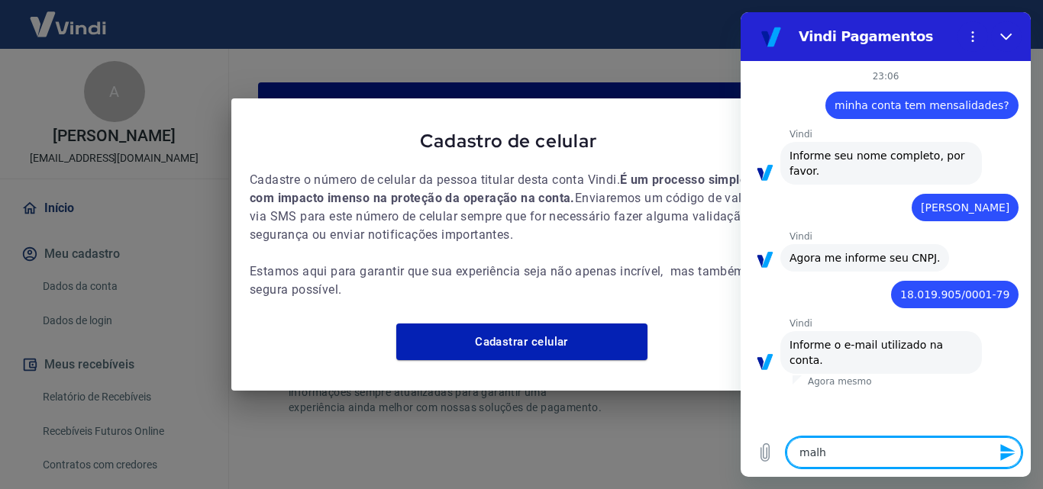
type textarea "x"
type textarea "malhar"
type textarea "x"
type textarea "malhari"
type textarea "x"
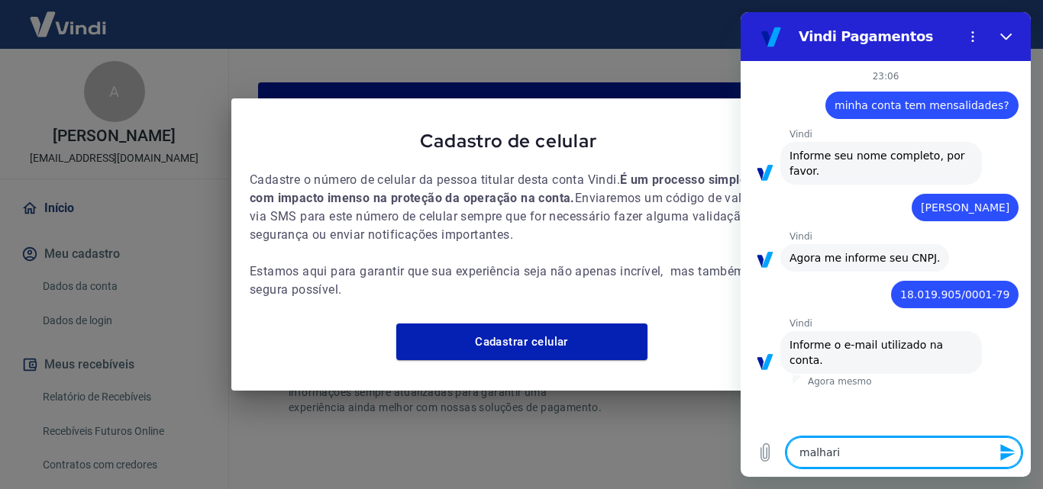
type textarea "malharia"
type textarea "x"
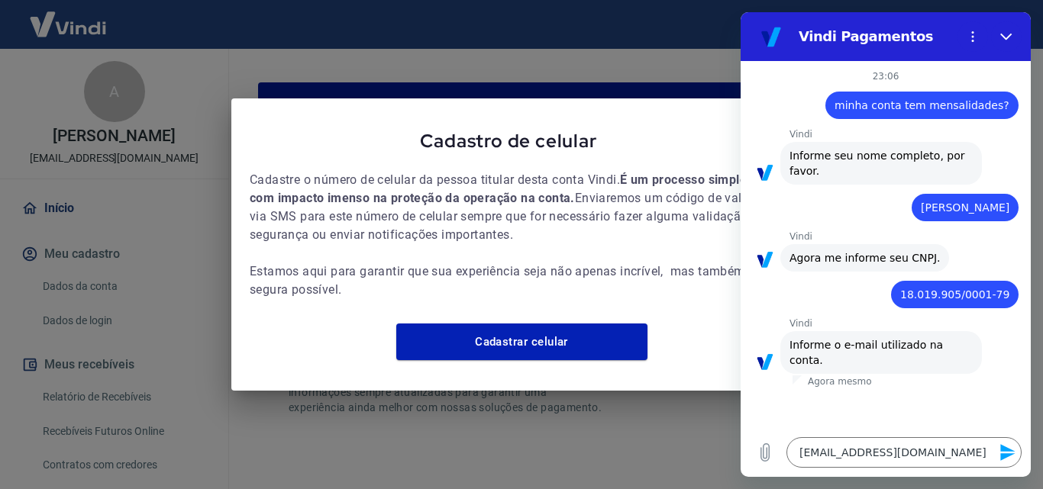
click at [1003, 456] on icon "Enviar mensagem" at bounding box center [1007, 452] width 15 height 17
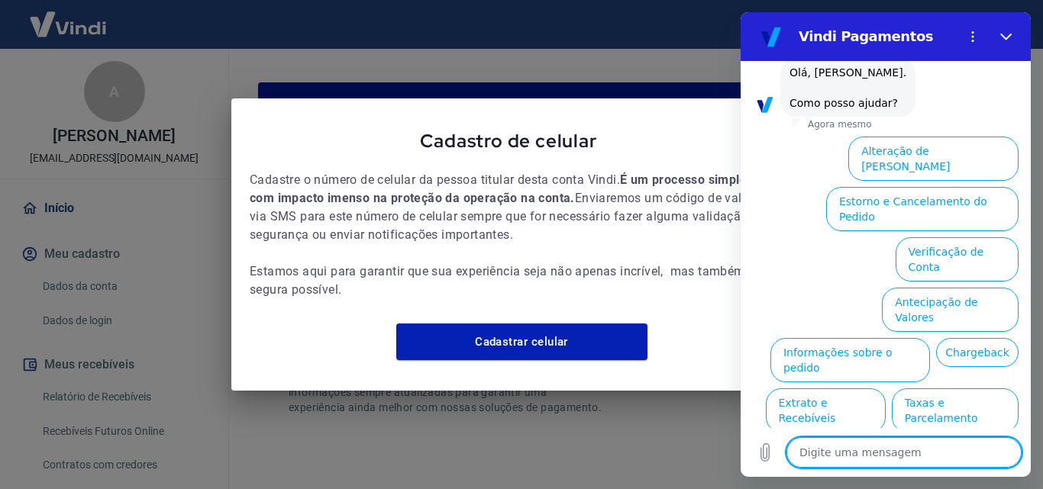
scroll to position [397, 0]
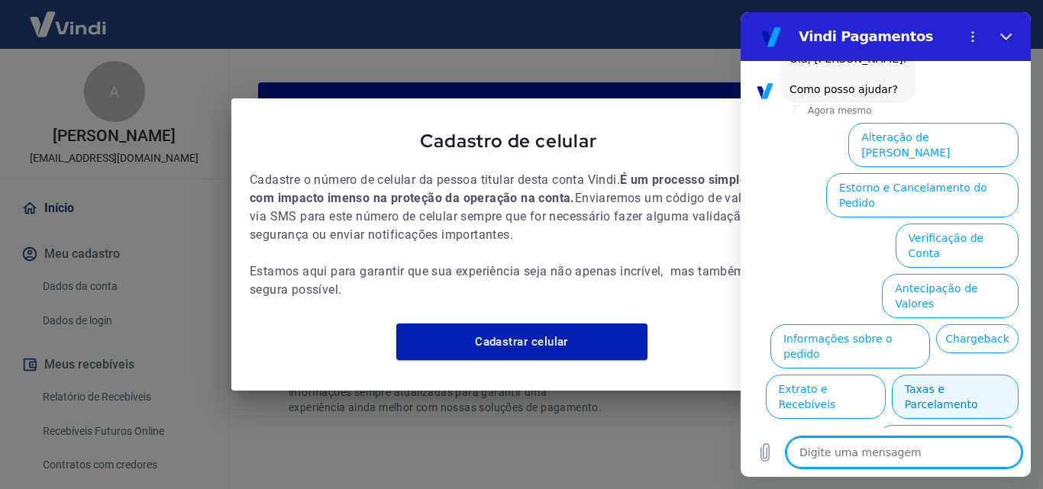
drag, startPoint x: 1003, startPoint y: 456, endPoint x: 986, endPoint y: 353, distance: 104.4
click at [986, 353] on div "23:06 diz: minha conta tem mensalidades? Enviado · 23:06 Vindi Vindi diz: Infor…" at bounding box center [885, 269] width 290 height 416
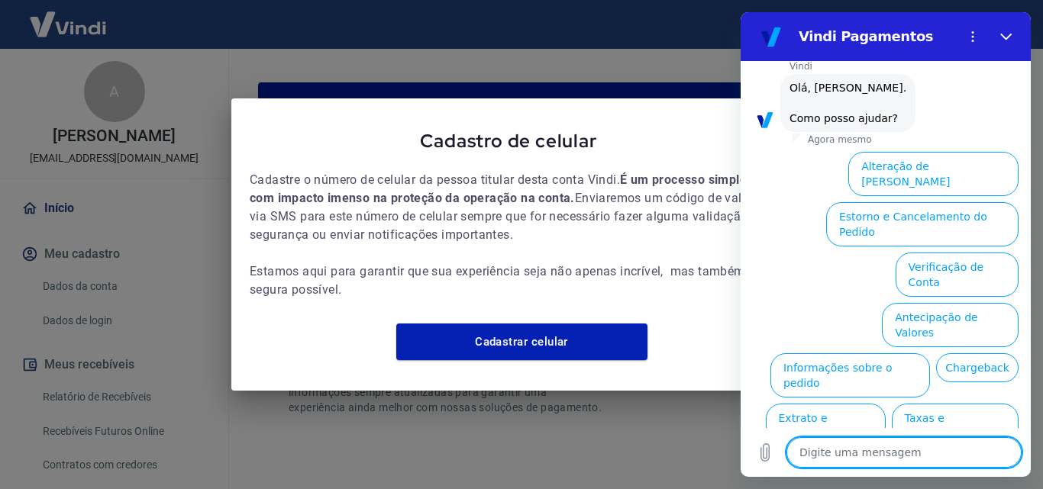
scroll to position [363, 0]
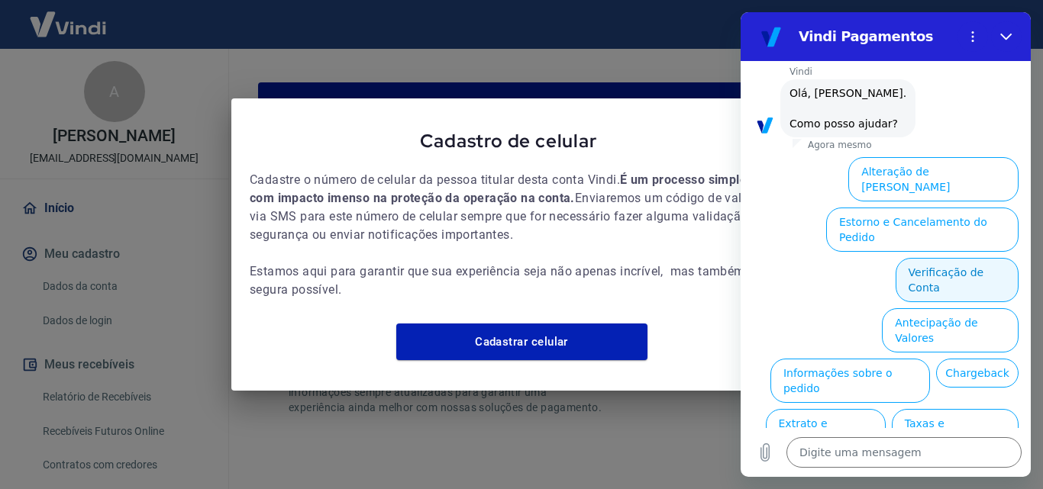
click at [964, 258] on button "Verificação de Conta" at bounding box center [956, 280] width 123 height 44
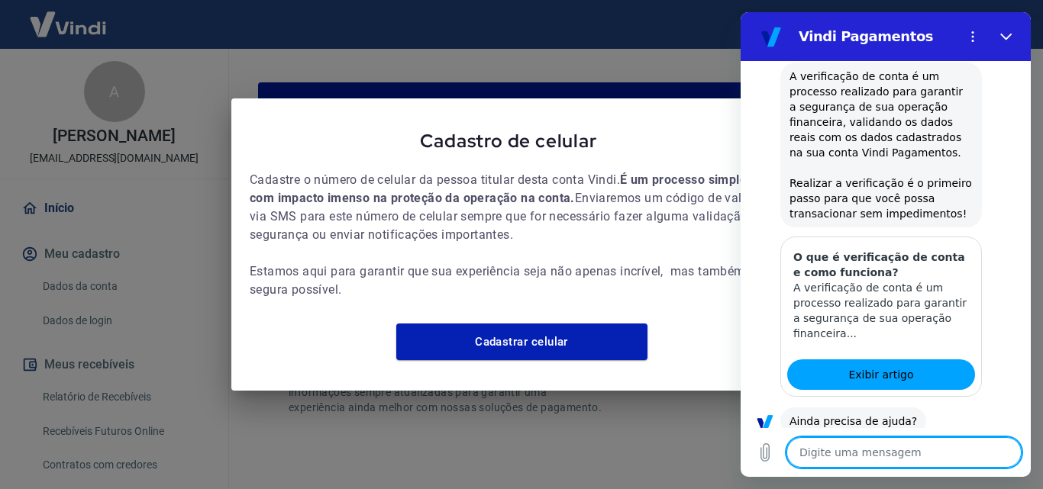
scroll to position [548, 0]
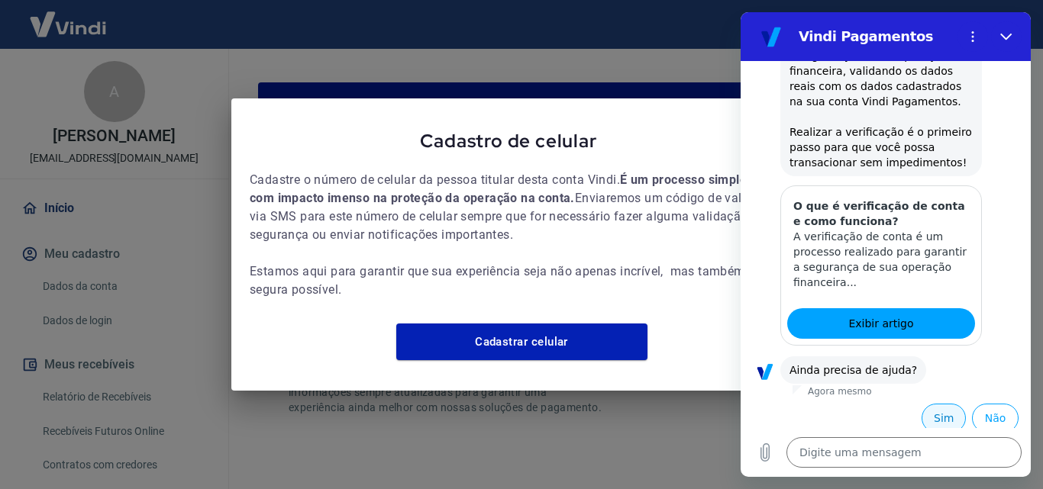
click at [922, 415] on button "Sim" at bounding box center [943, 418] width 44 height 29
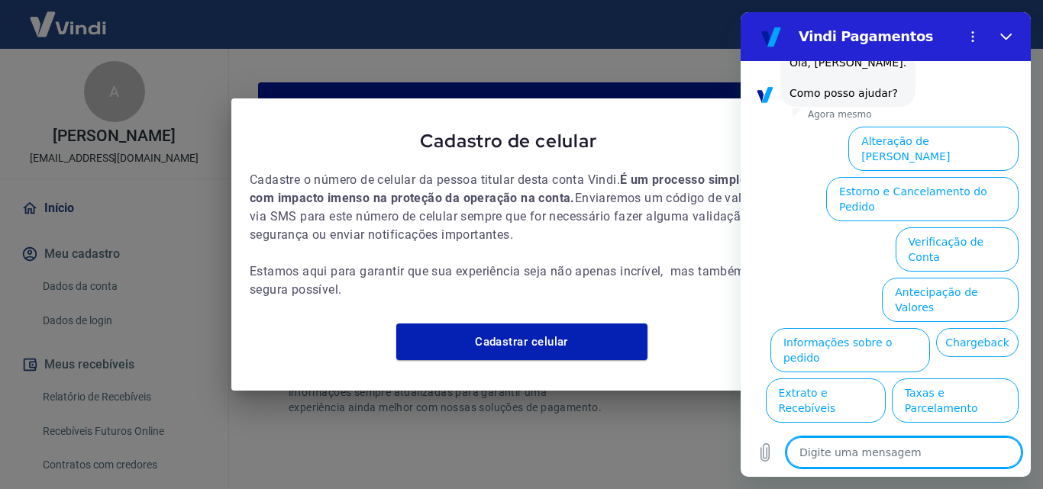
scroll to position [962, 0]
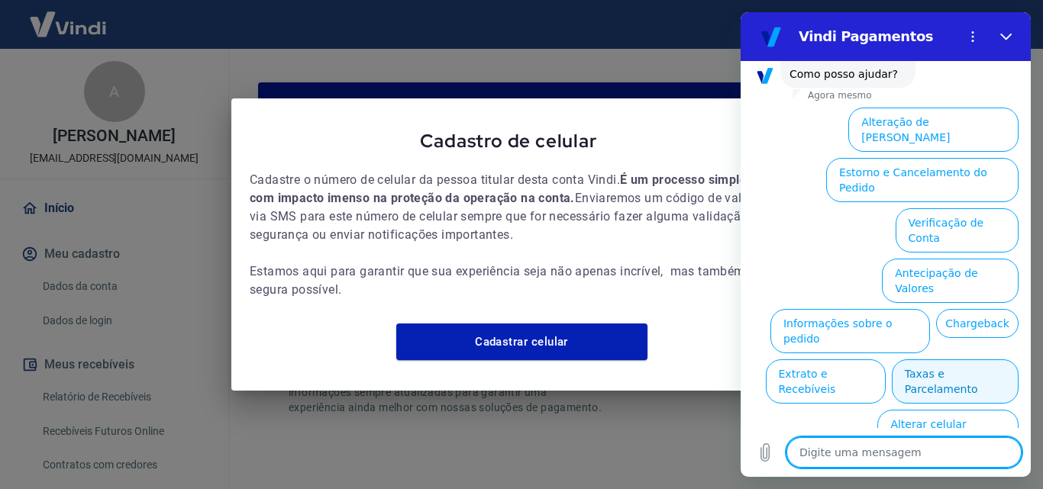
click at [946, 359] on button "Taxas e Parcelamento" at bounding box center [954, 381] width 127 height 44
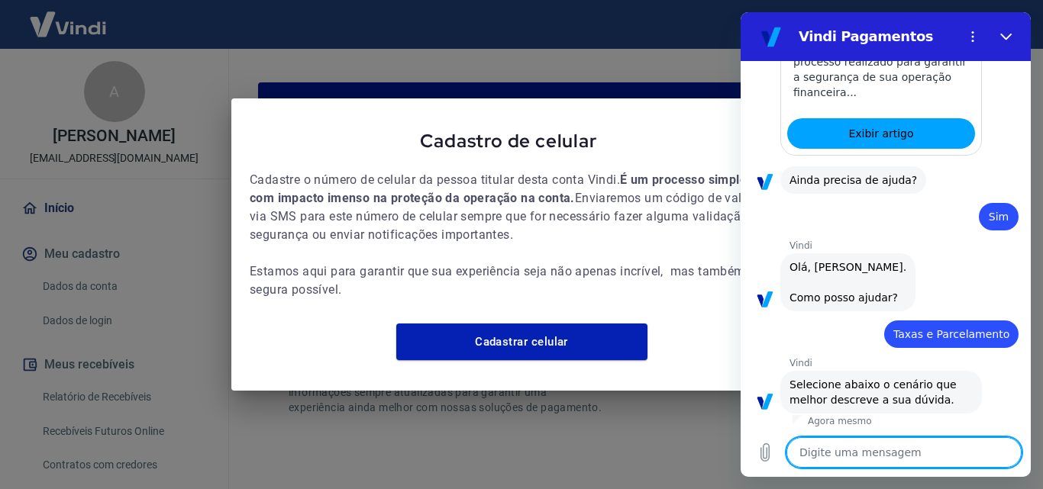
scroll to position [954, 0]
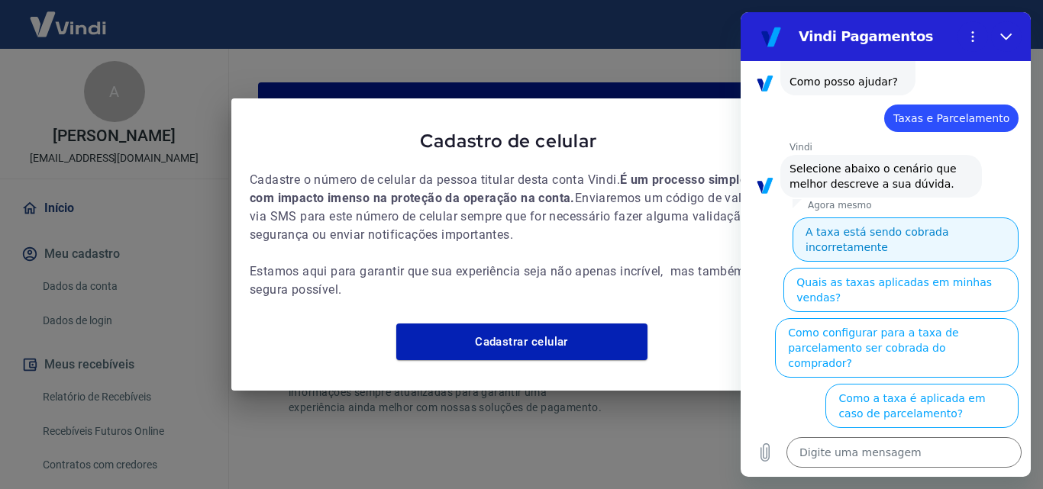
click at [894, 238] on button "A taxa está sendo cobrada incorretamente" at bounding box center [905, 240] width 226 height 44
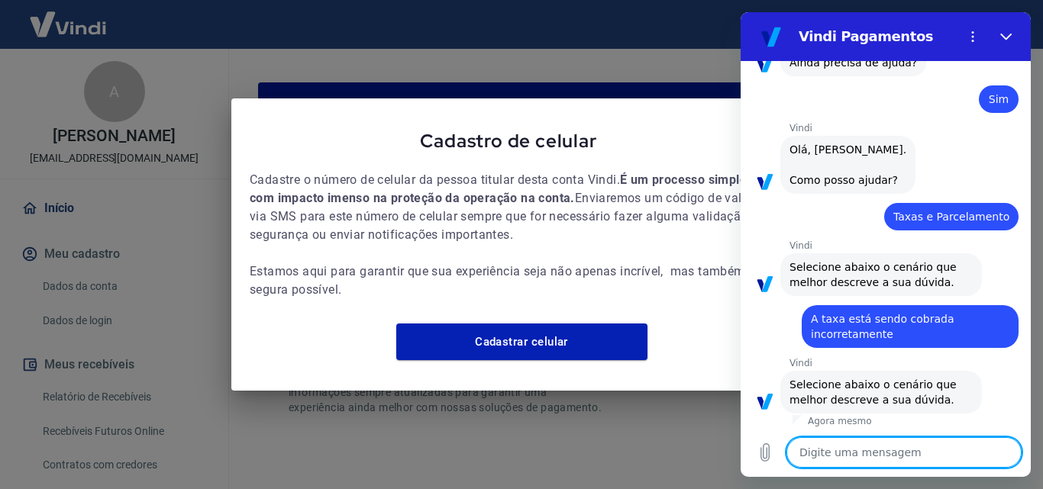
scroll to position [936, 0]
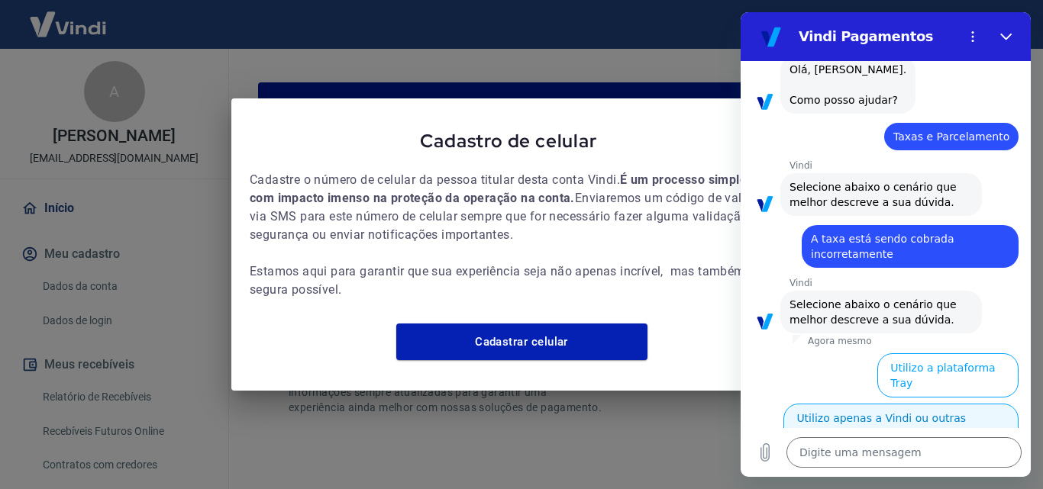
click at [865, 411] on button "Utilizo apenas a Vindi ou outras plataformas" at bounding box center [900, 426] width 235 height 44
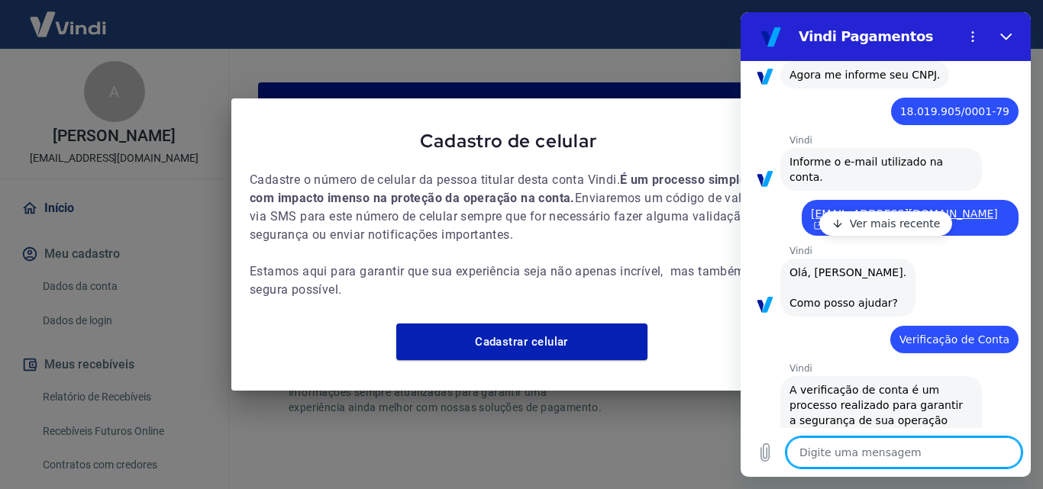
scroll to position [18, 0]
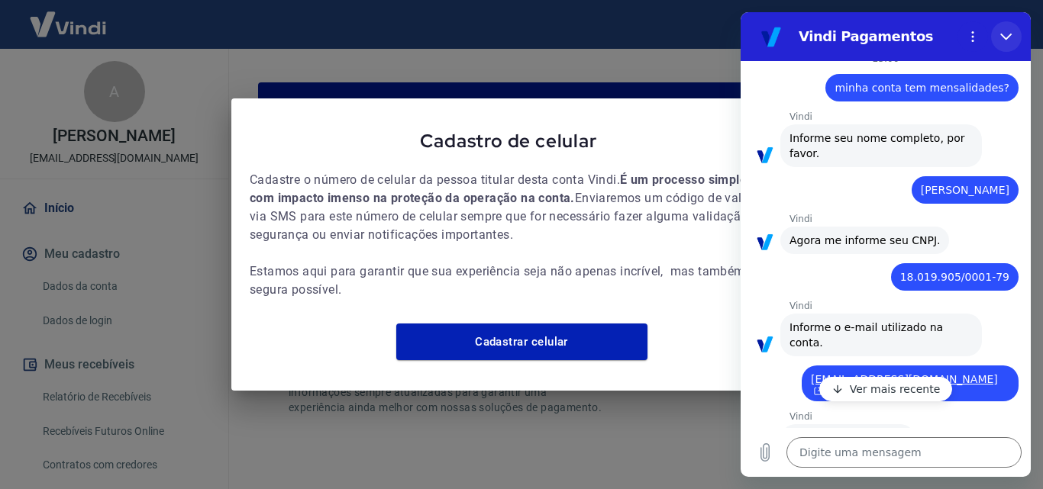
click at [1002, 37] on icon "Fechar" at bounding box center [1006, 37] width 12 height 12
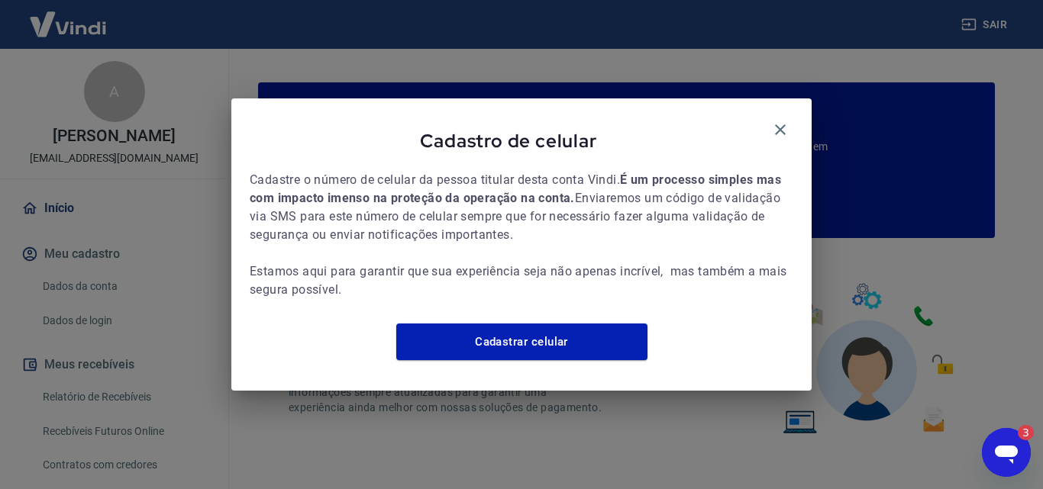
scroll to position [0, 0]
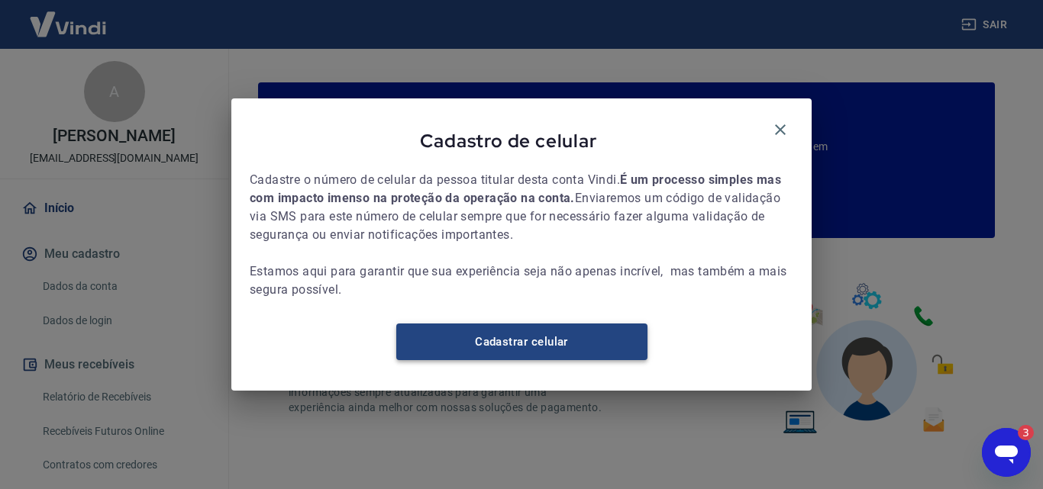
click at [546, 359] on link "Cadastrar celular" at bounding box center [521, 342] width 251 height 37
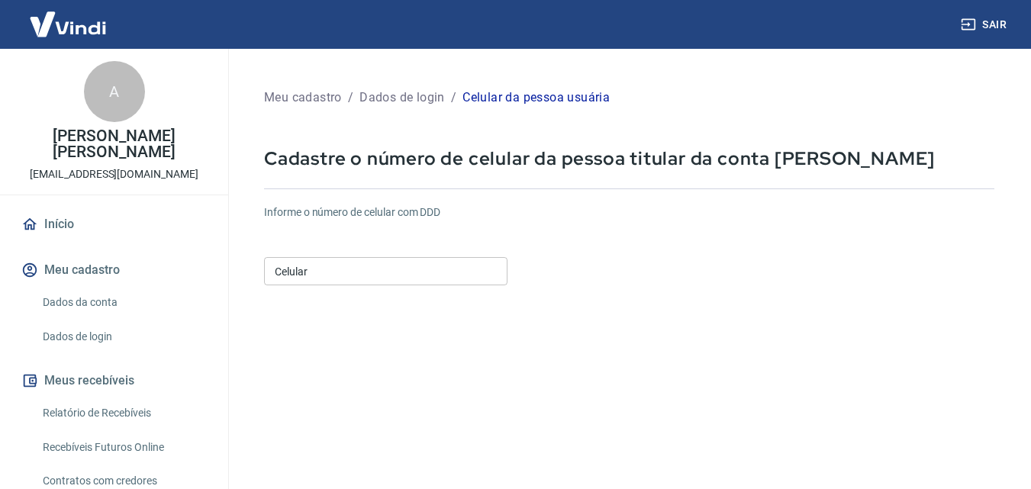
click at [360, 270] on input "Celular" at bounding box center [385, 271] width 243 height 28
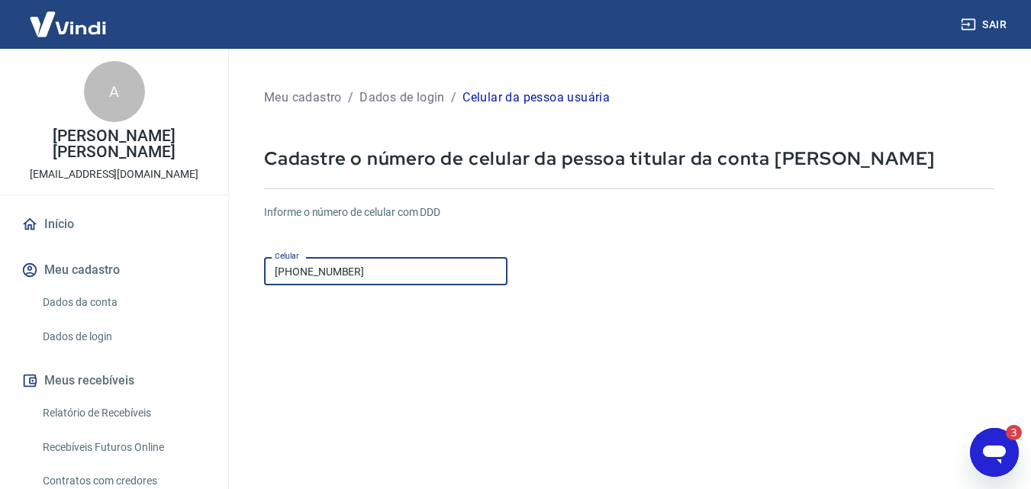
type input "(55) 99600-7944"
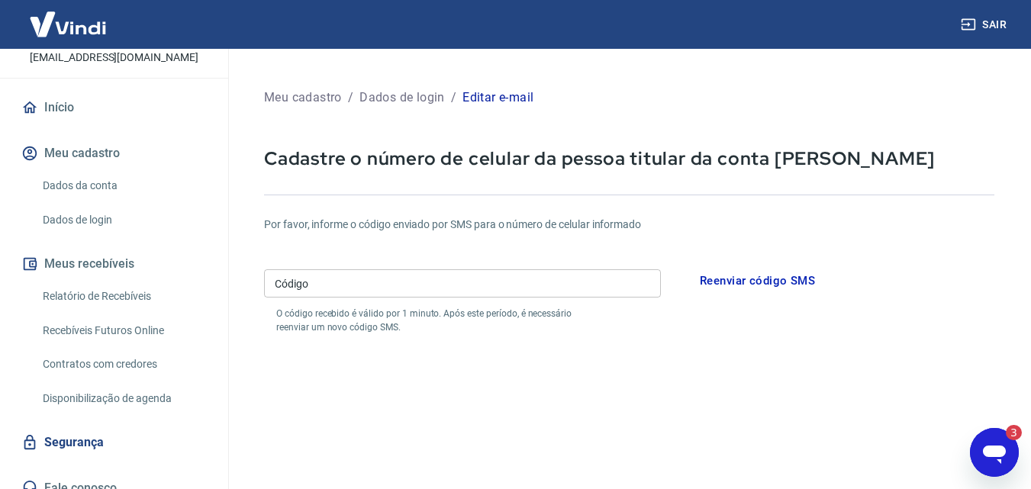
scroll to position [133, 0]
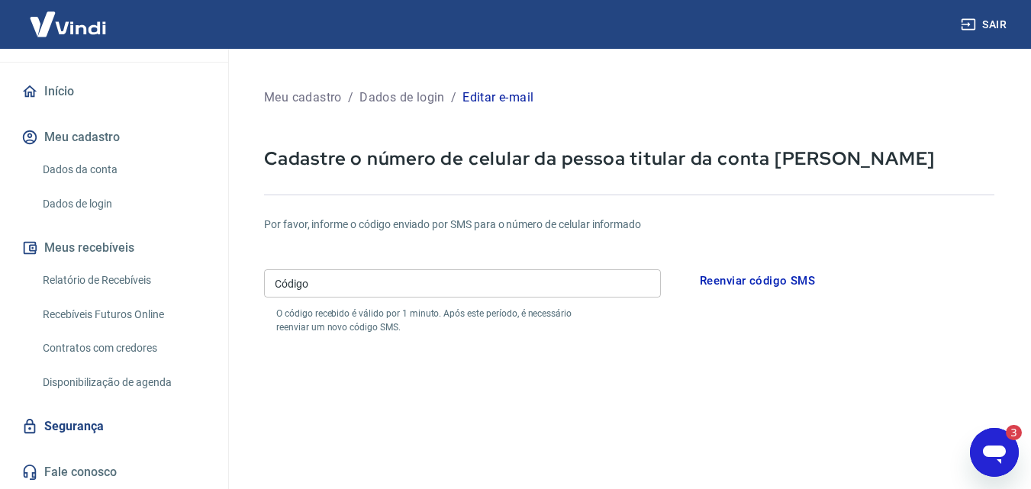
drag, startPoint x: 1001, startPoint y: 440, endPoint x: 1022, endPoint y: 437, distance: 21.6
click at [1001, 440] on html "3" at bounding box center [1006, 432] width 31 height 15
click at [998, 459] on icon "Abrir janela de mensagens, 3 mensagens não lidas" at bounding box center [994, 452] width 27 height 27
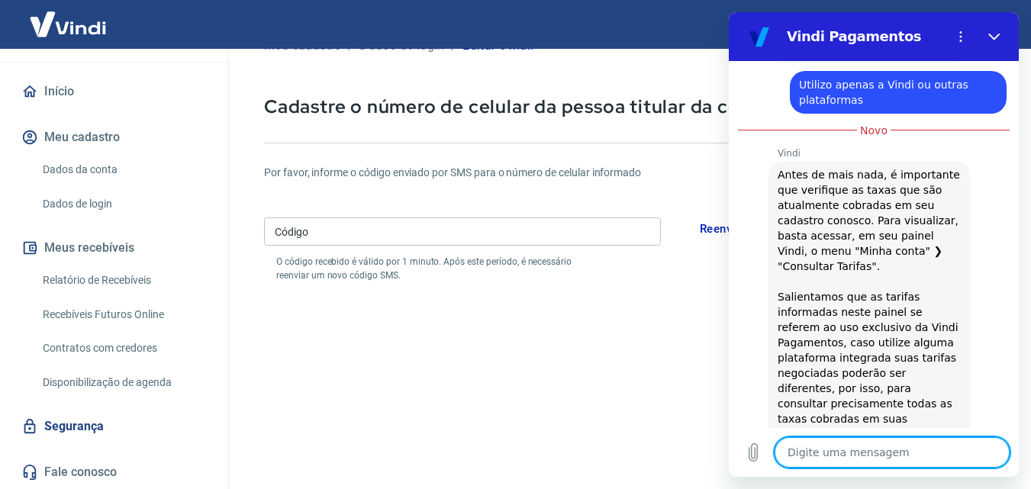
scroll to position [1243, 0]
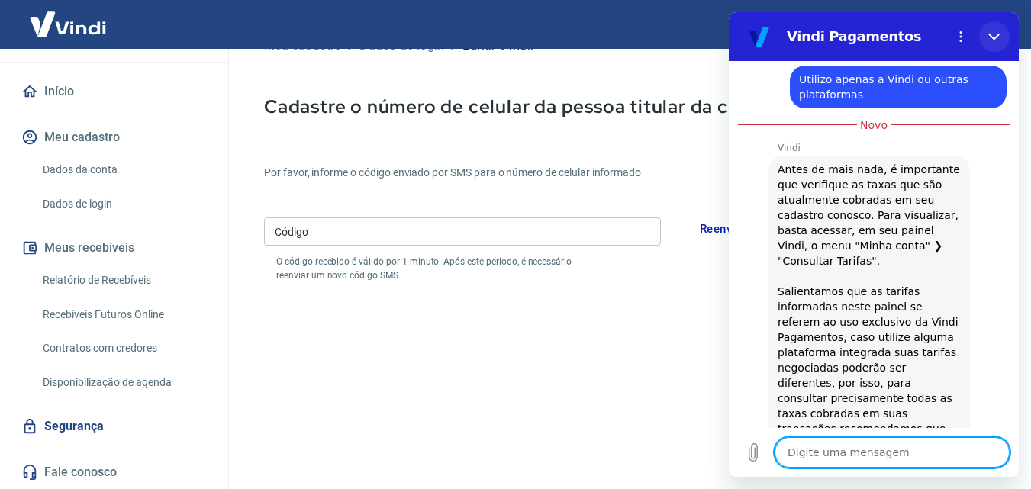
click at [1001, 37] on button "Fechar" at bounding box center [994, 36] width 31 height 31
type textarea "x"
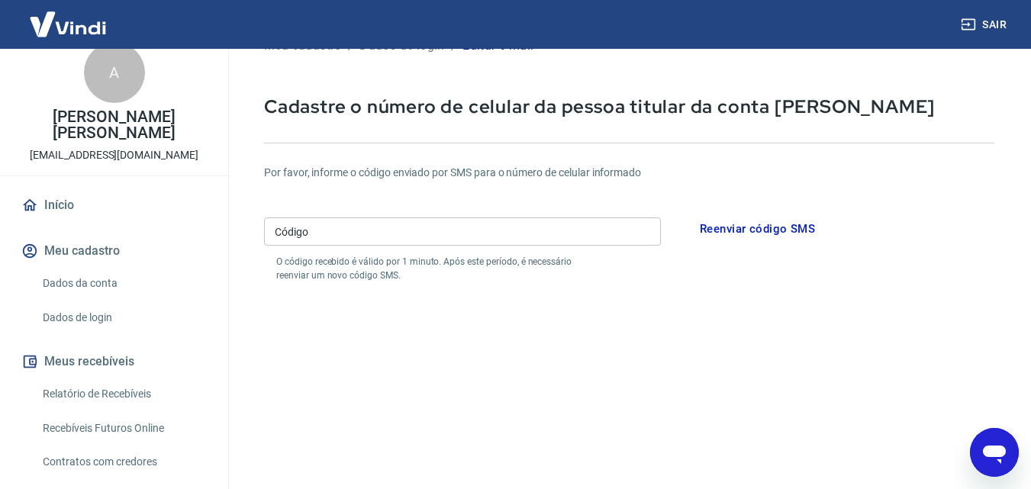
scroll to position [0, 0]
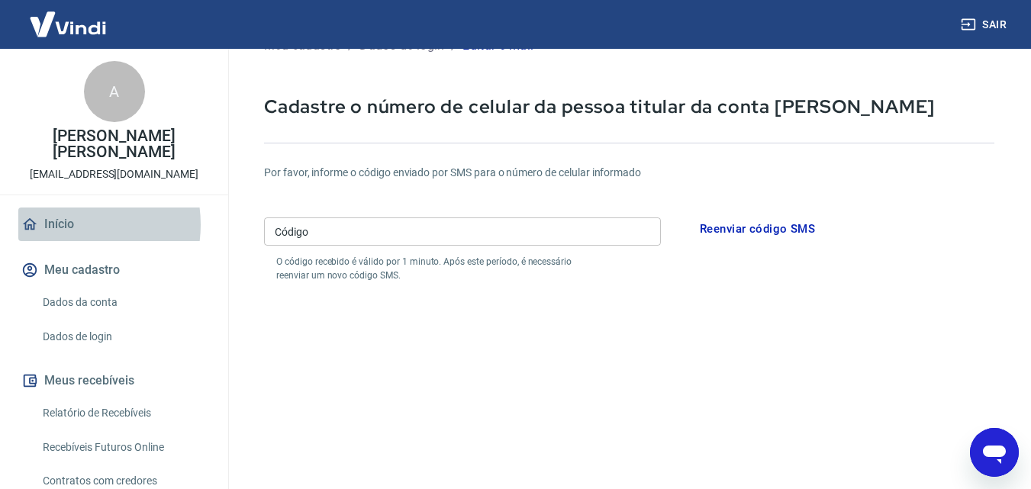
click at [66, 224] on link "Início" at bounding box center [114, 225] width 192 height 34
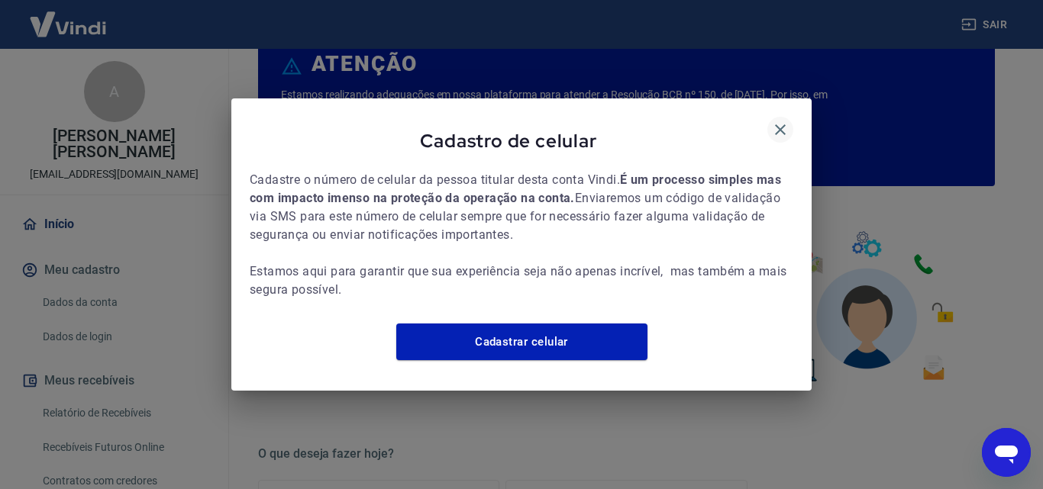
click at [777, 124] on icon "button" at bounding box center [780, 129] width 11 height 11
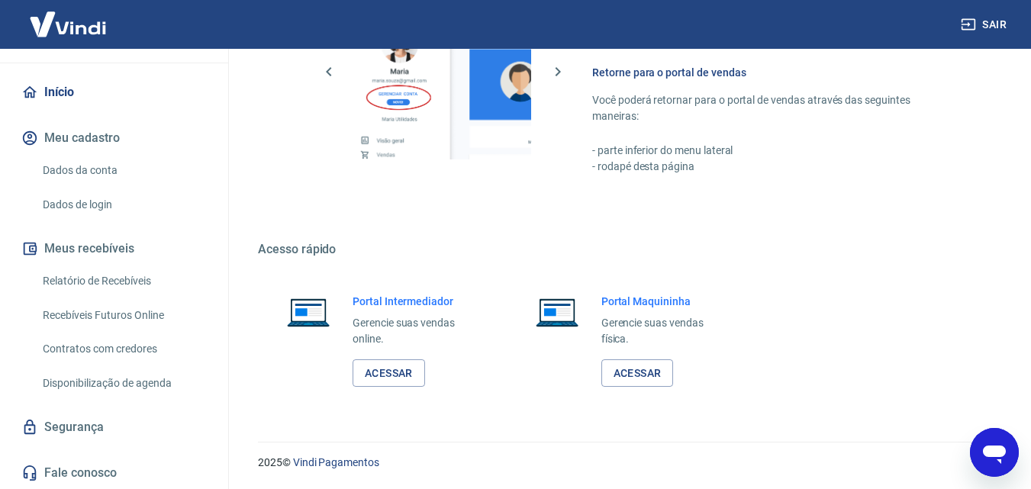
scroll to position [133, 0]
click at [69, 278] on link "Relatório de Recebíveis" at bounding box center [123, 280] width 173 height 31
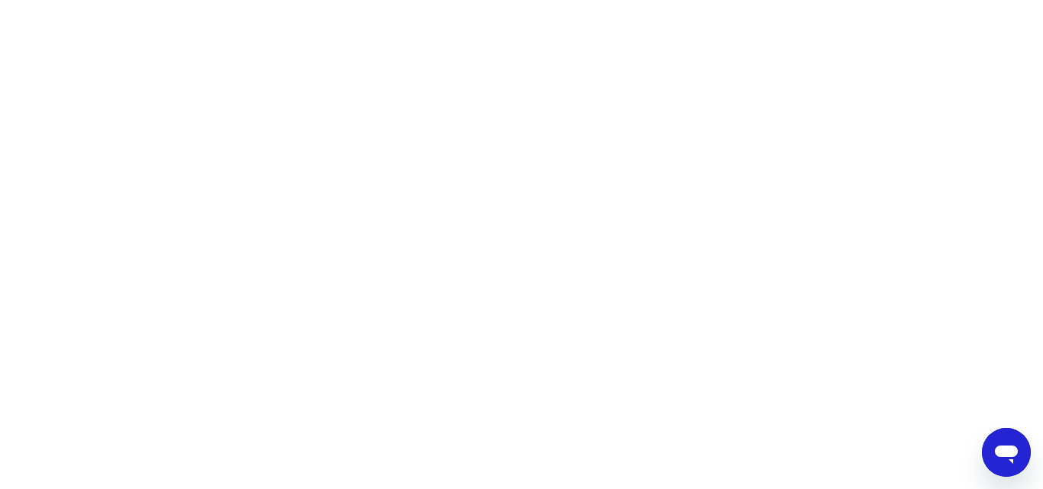
drag, startPoint x: 350, startPoint y: 179, endPoint x: 46, endPoint y: -34, distance: 371.6
click at [46, 0] on html at bounding box center [521, 0] width 1043 height 0
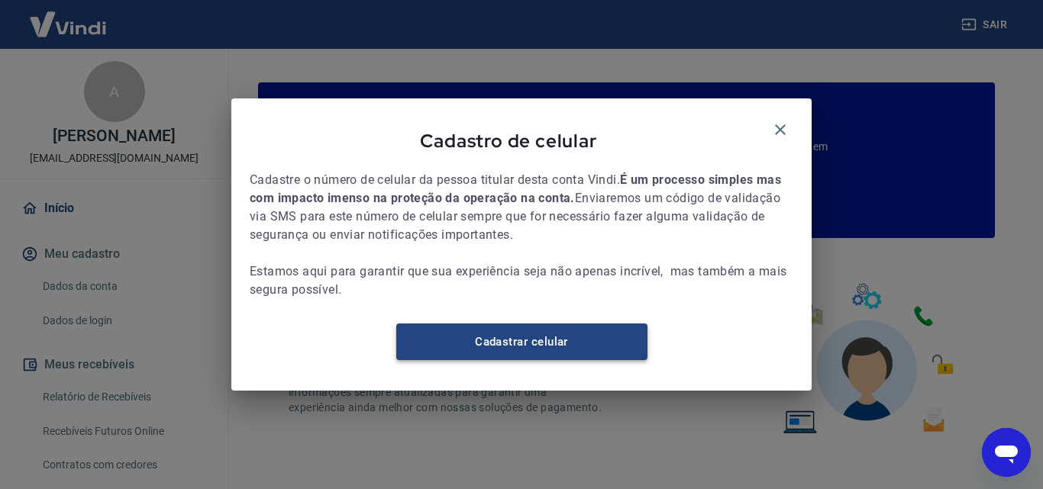
click at [498, 342] on link "Cadastrar celular" at bounding box center [521, 342] width 251 height 37
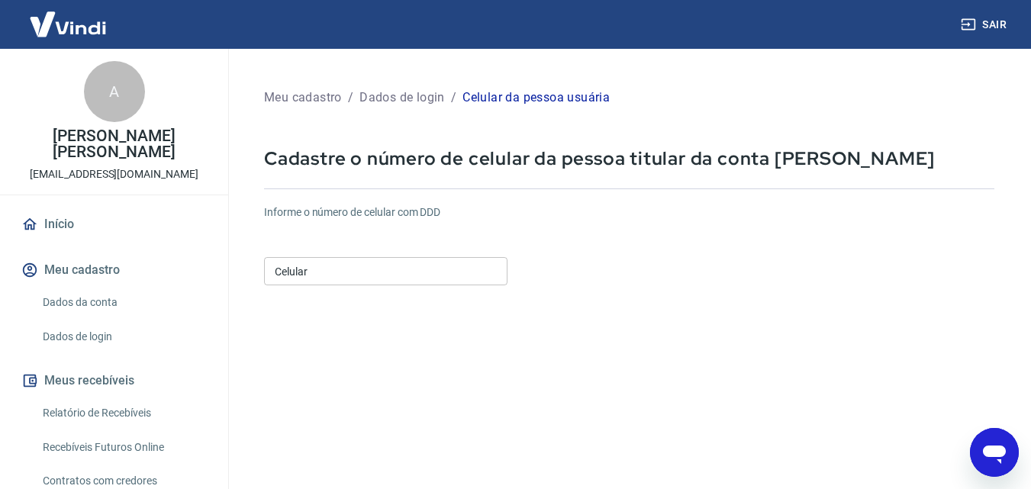
click at [301, 274] on input "Celular" at bounding box center [385, 271] width 243 height 28
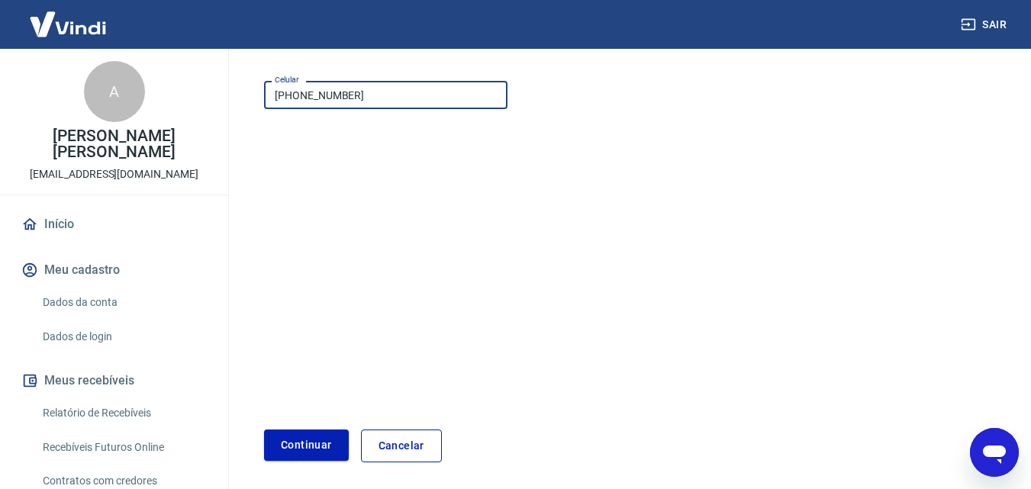
scroll to position [179, 0]
type input "(55) 99600-7944"
click at [318, 451] on button "Continuar" at bounding box center [306, 442] width 85 height 31
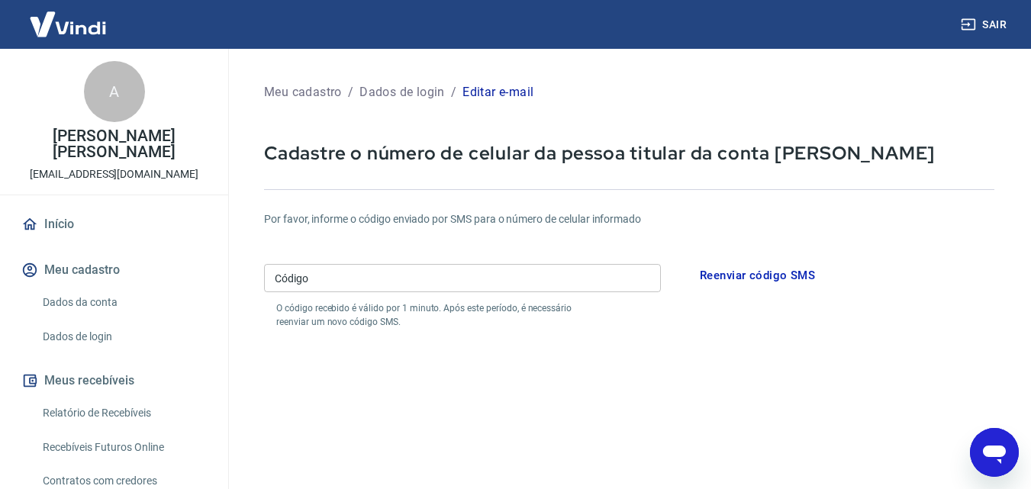
scroll to position [5, 0]
click at [991, 450] on icon "Abrir janela de mensagens" at bounding box center [994, 455] width 23 height 18
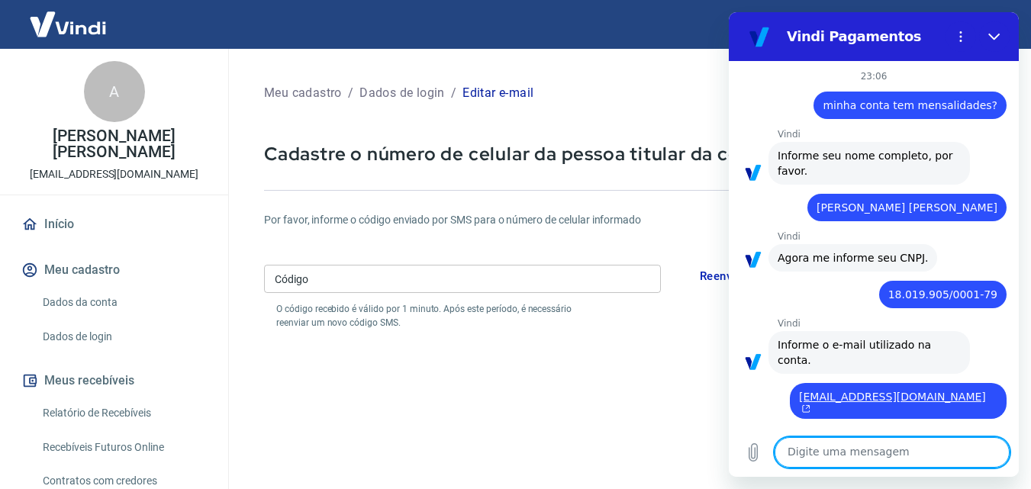
scroll to position [2004, 0]
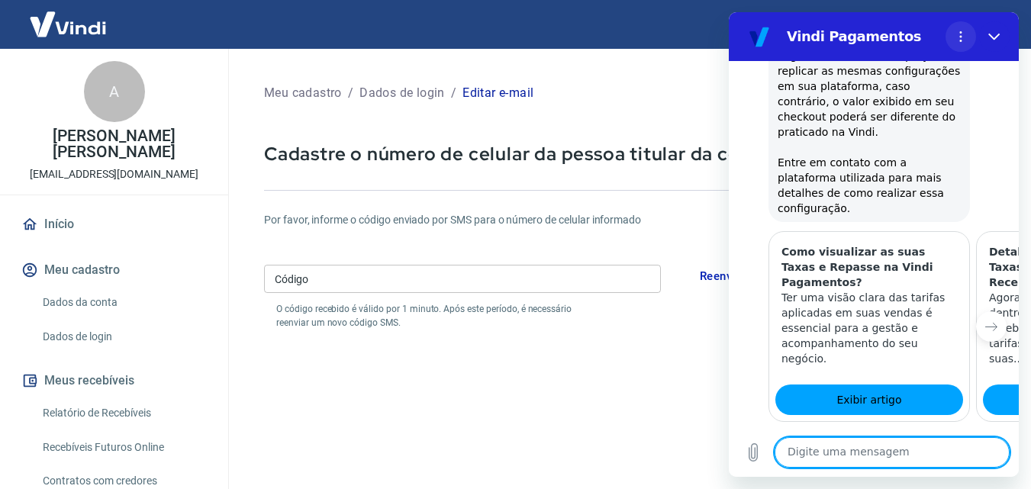
click at [966, 36] on icon "Menu de opções" at bounding box center [961, 37] width 12 height 12
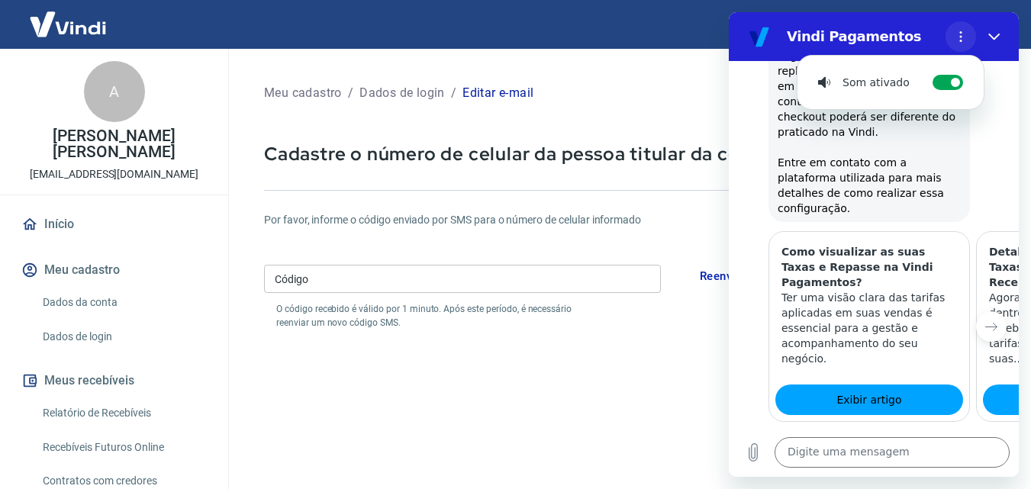
click at [965, 36] on icon "Menu de opções" at bounding box center [961, 37] width 12 height 12
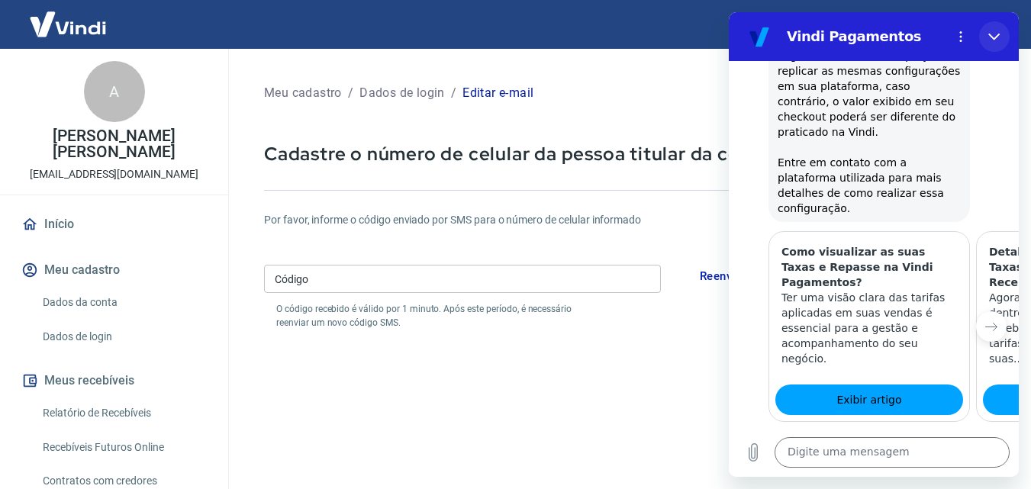
click at [991, 37] on icon "Fechar" at bounding box center [993, 37] width 11 height 7
type textarea "x"
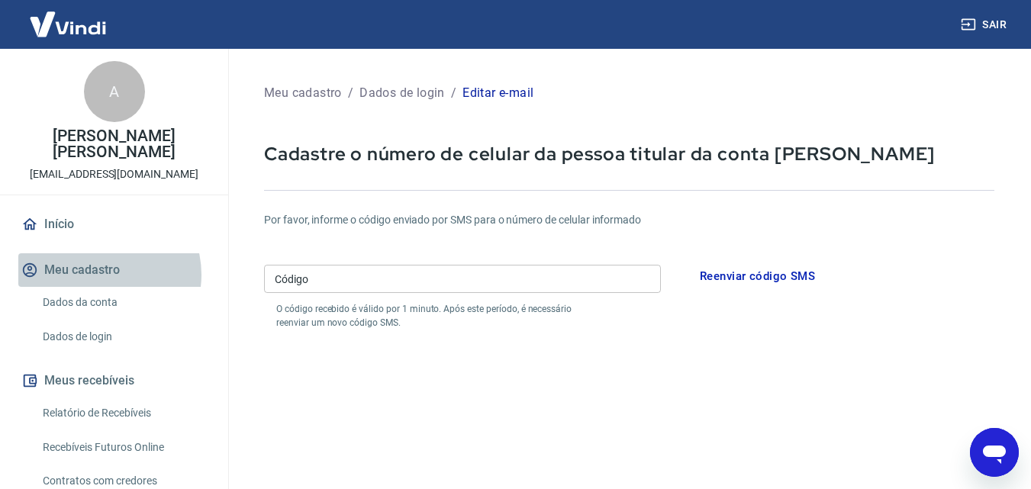
click at [100, 275] on button "Meu cadastro" at bounding box center [114, 270] width 192 height 34
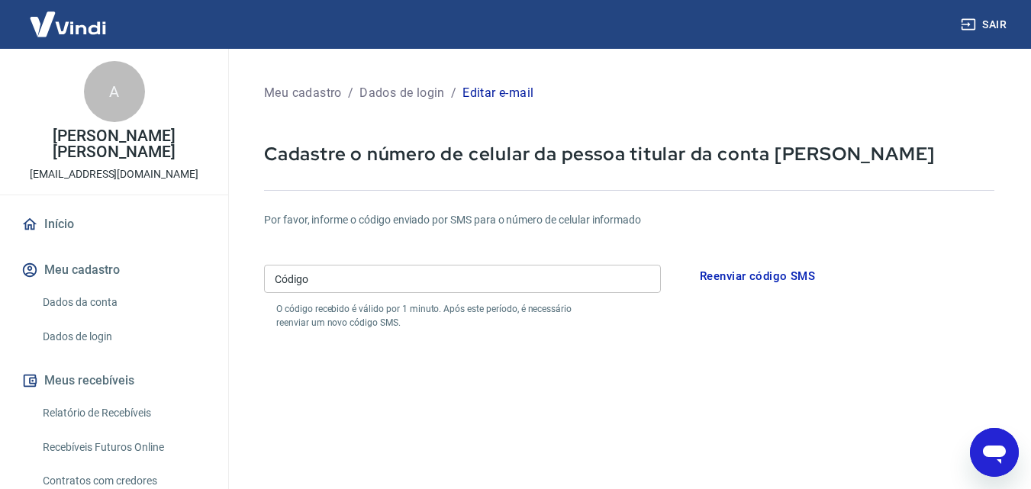
click at [95, 298] on link "Dados da conta" at bounding box center [123, 302] width 173 height 31
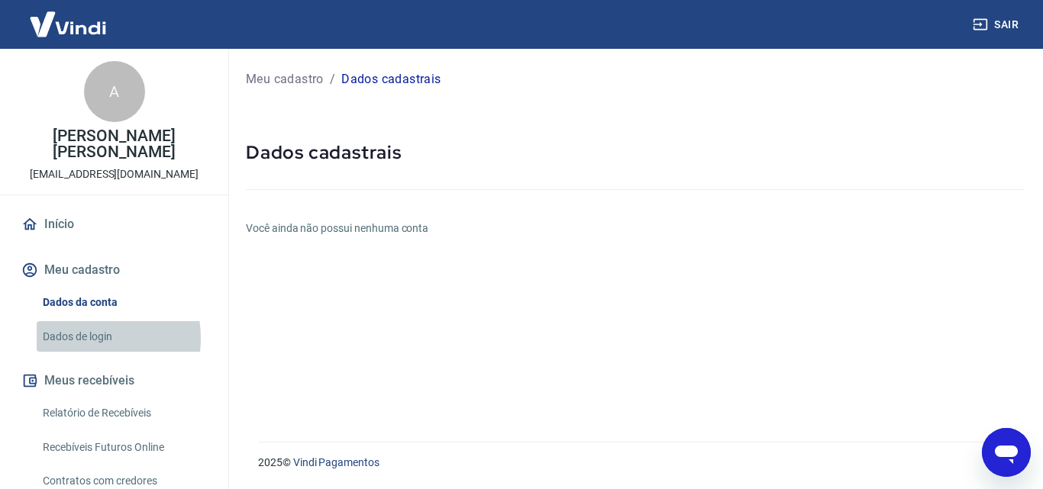
click at [76, 338] on link "Dados de login" at bounding box center [123, 336] width 173 height 31
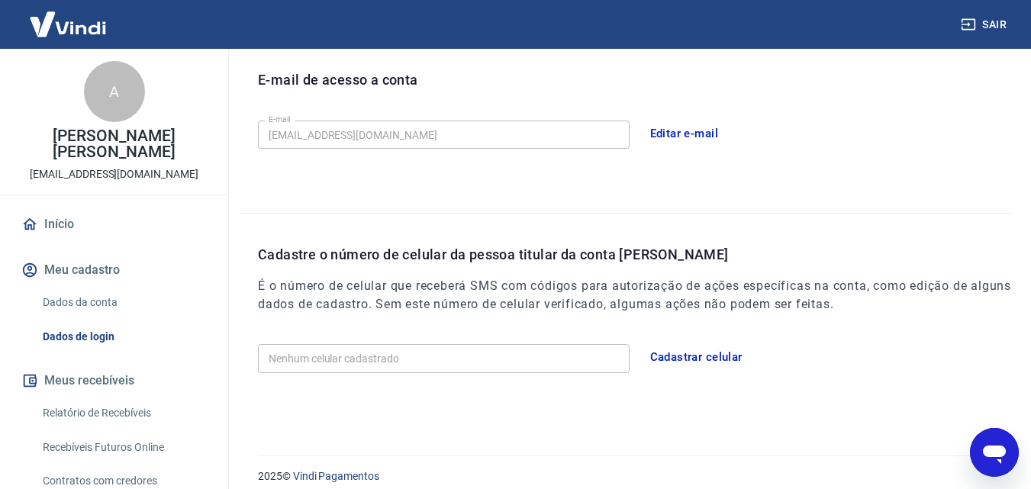
scroll to position [437, 0]
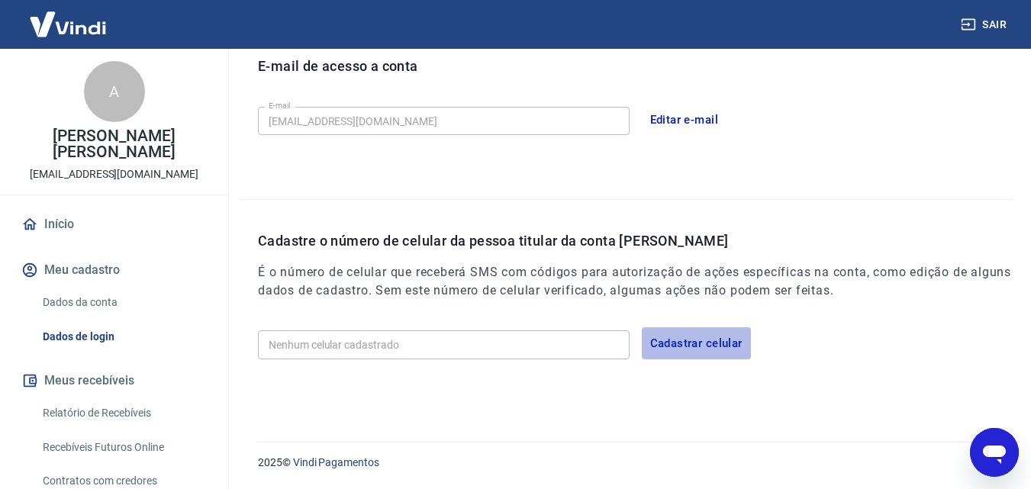
click at [660, 347] on button "Cadastrar celular" at bounding box center [696, 343] width 109 height 32
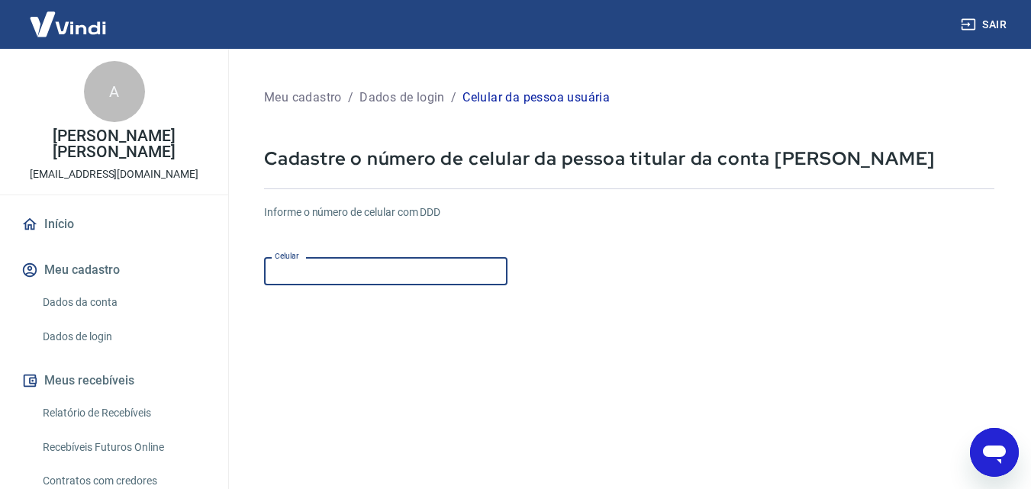
click at [346, 277] on input "Celular" at bounding box center [385, 271] width 243 height 28
type input "(55) 99600-7944"
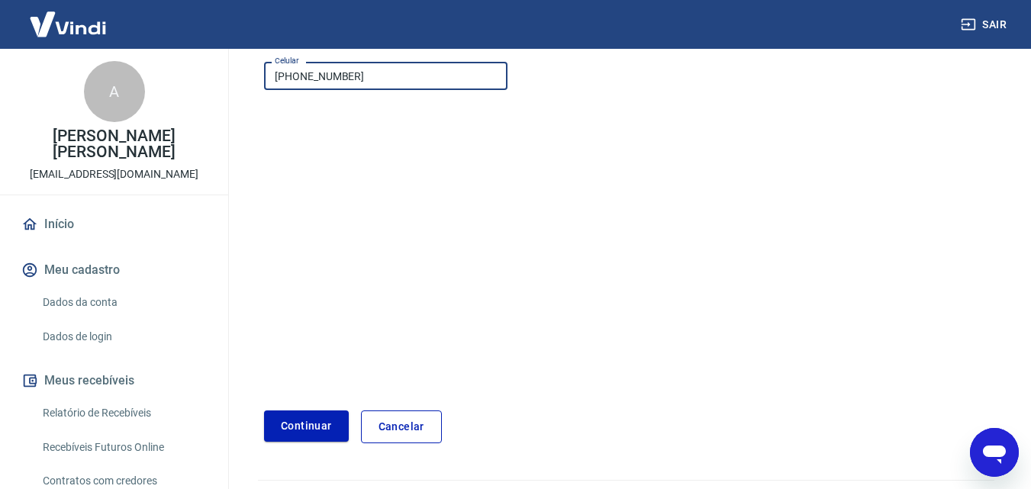
scroll to position [234, 0]
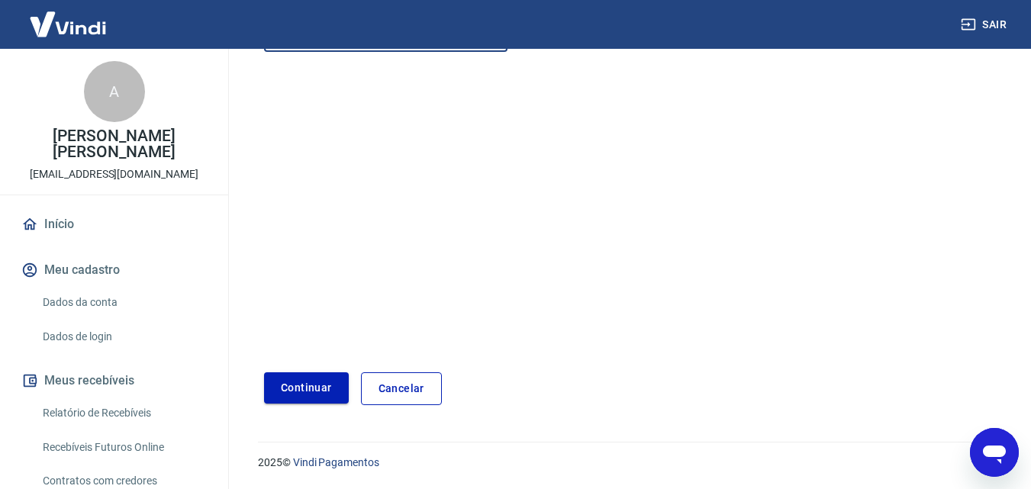
click at [308, 387] on button "Continuar" at bounding box center [306, 387] width 85 height 31
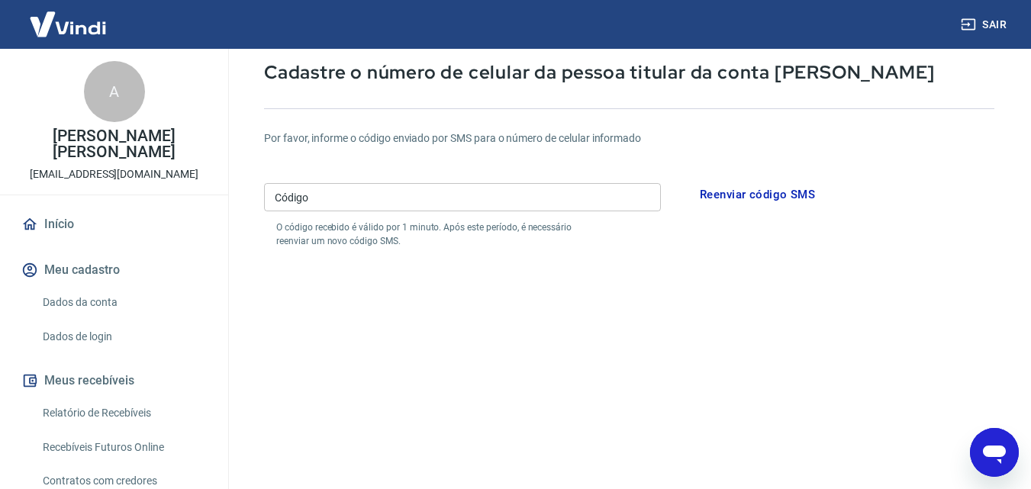
scroll to position [77, 0]
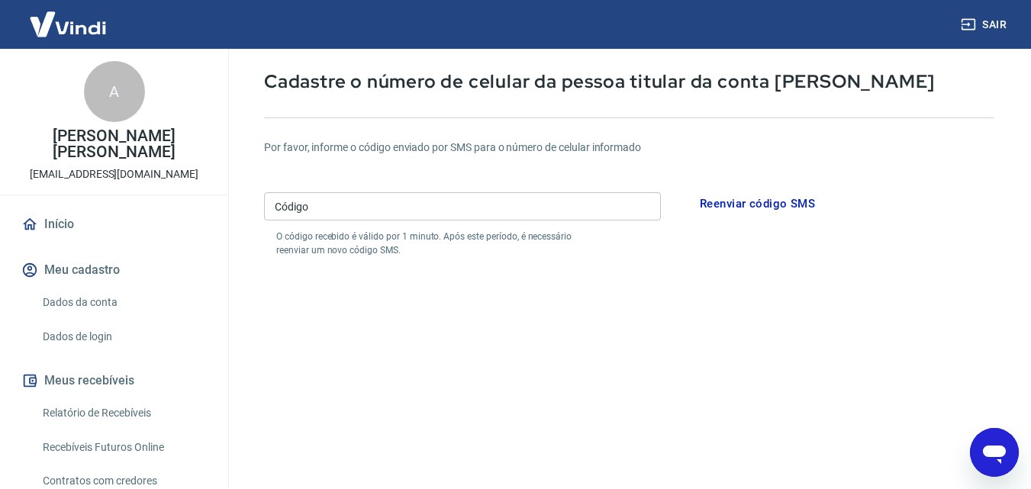
click at [99, 339] on link "Dados de login" at bounding box center [123, 336] width 173 height 31
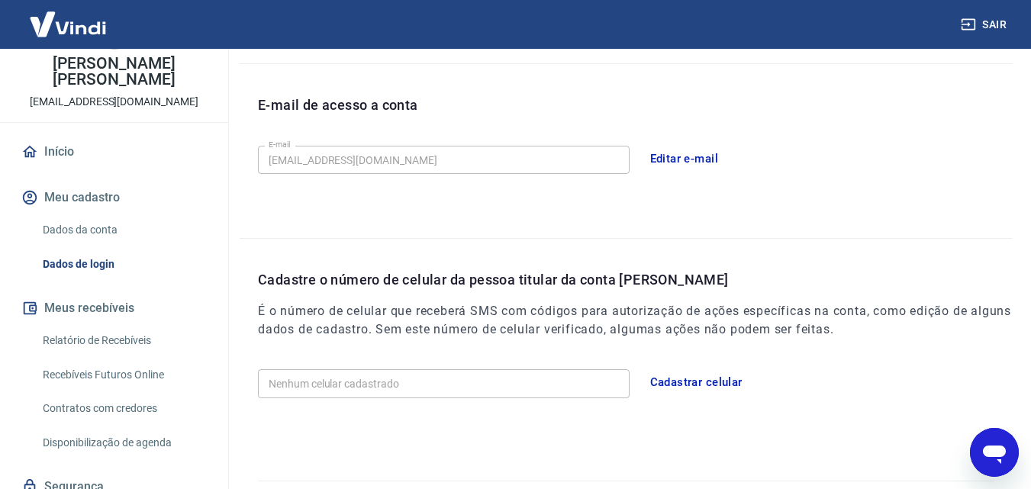
scroll to position [133, 0]
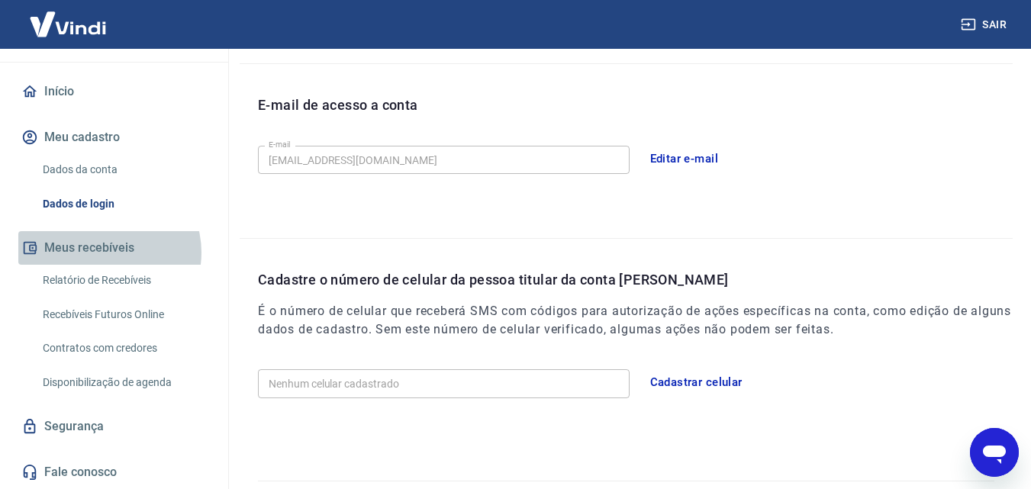
click at [105, 253] on button "Meus recebíveis" at bounding box center [114, 248] width 192 height 34
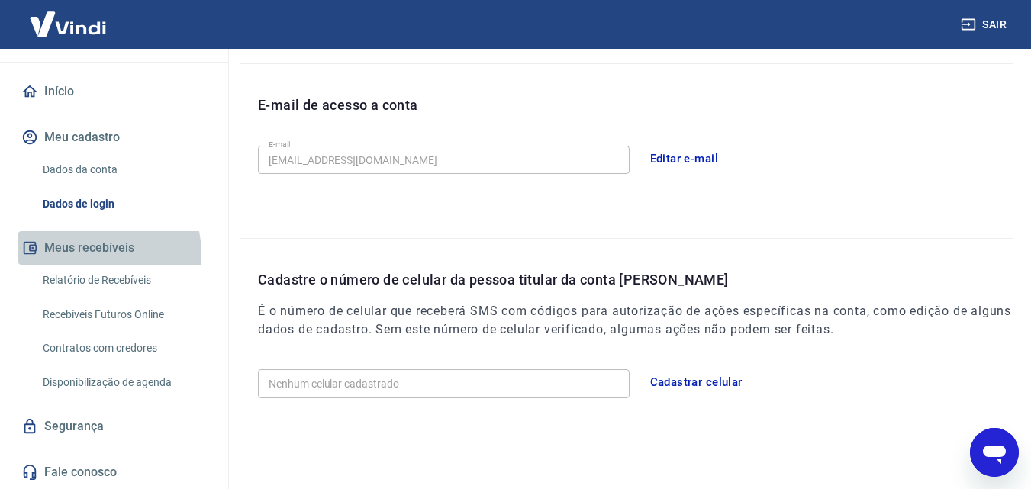
click at [105, 253] on button "Meus recebíveis" at bounding box center [114, 248] width 192 height 34
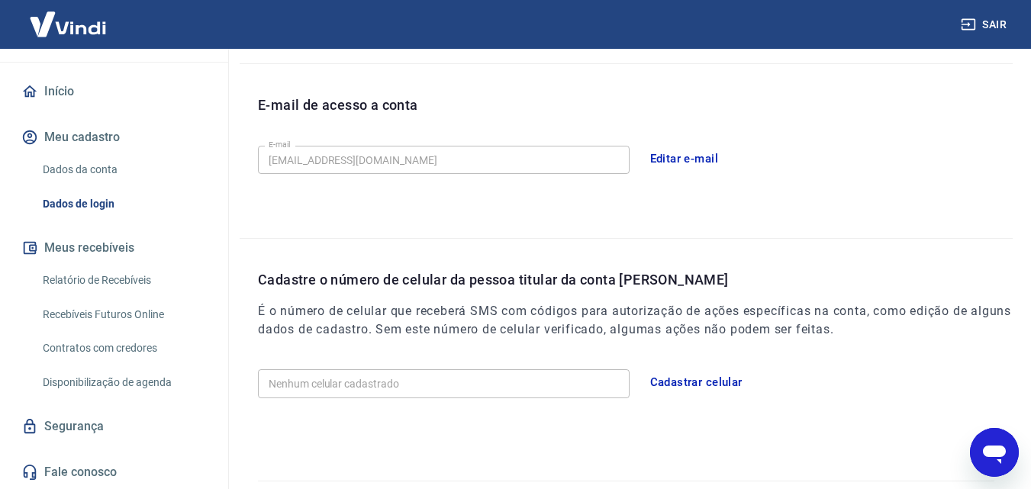
click at [102, 286] on link "Relatório de Recebíveis" at bounding box center [123, 280] width 173 height 31
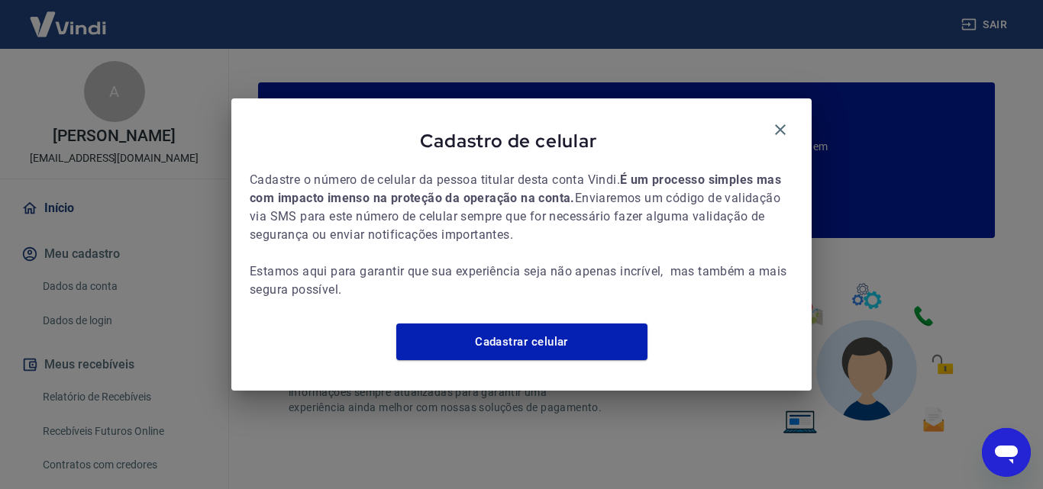
click at [1004, 456] on icon "Abrir janela de mensagens" at bounding box center [1006, 455] width 23 height 18
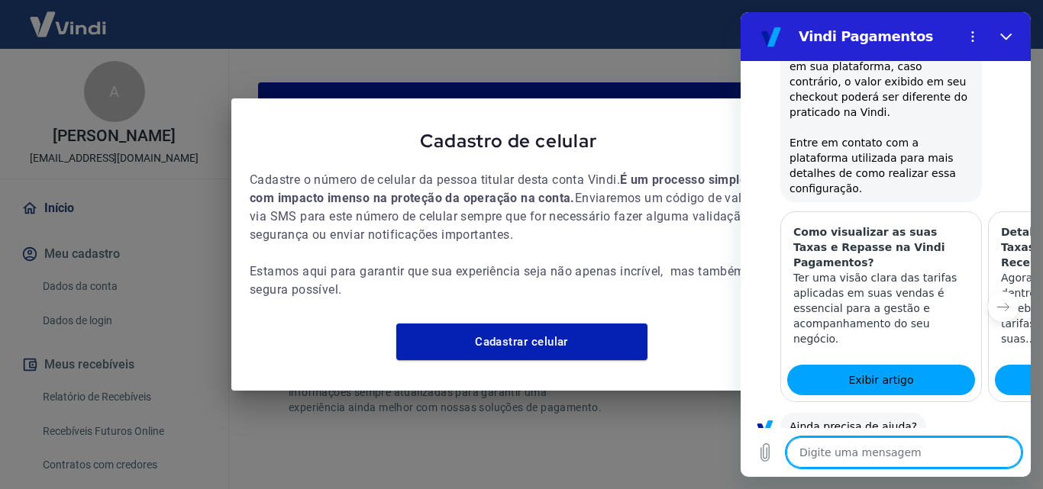
scroll to position [2004, 0]
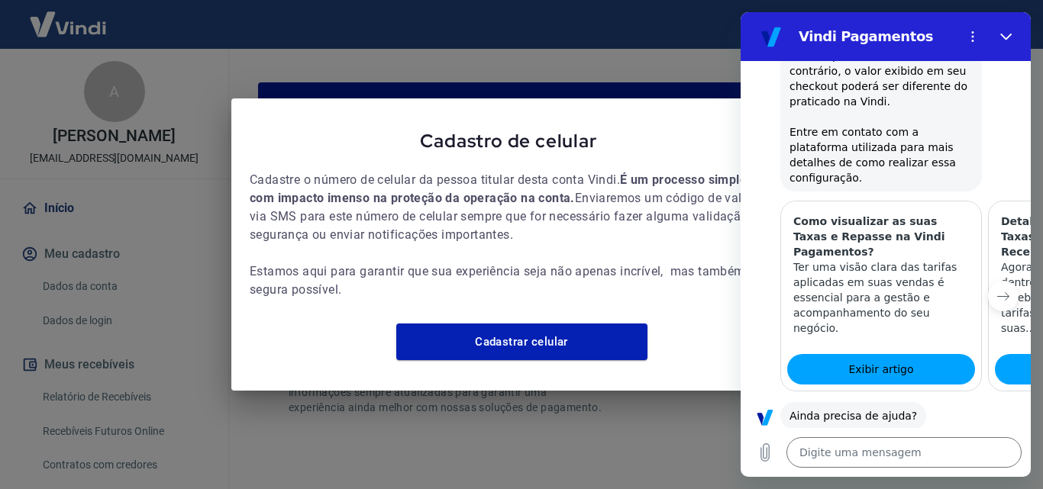
click at [997, 290] on icon "Próximo item" at bounding box center [1003, 296] width 12 height 12
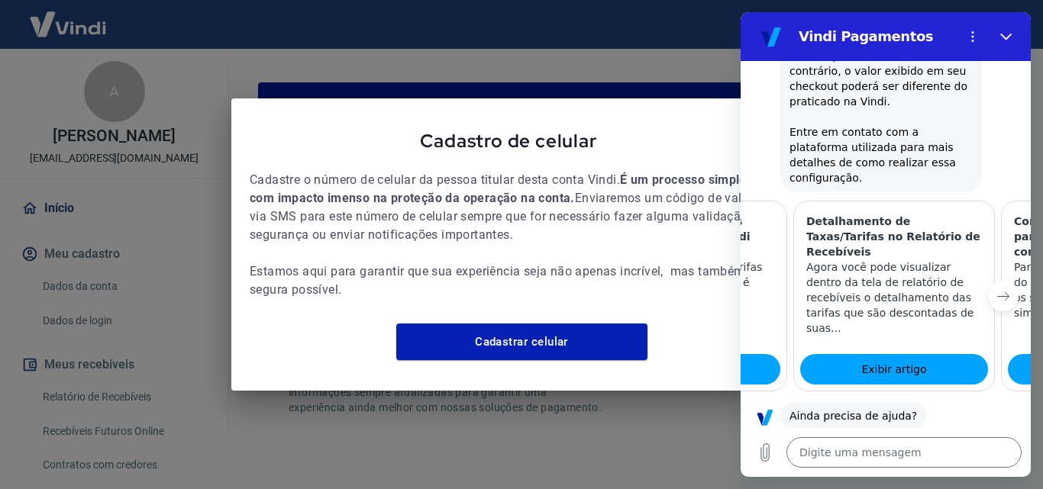
scroll to position [0, 196]
click at [997, 290] on icon "Próximo item" at bounding box center [1003, 296] width 12 height 12
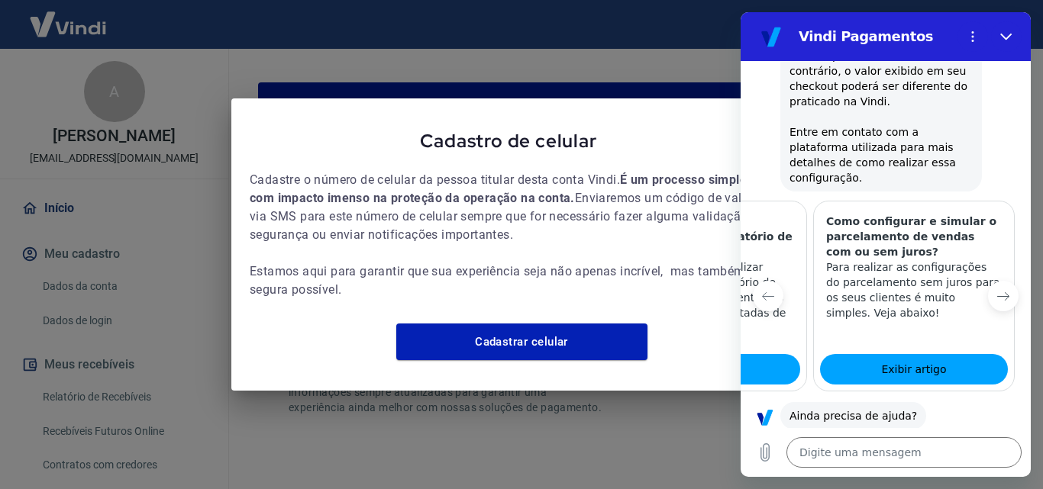
scroll to position [0, 385]
click at [1001, 29] on button "Fechar" at bounding box center [1006, 36] width 31 height 31
type textarea "x"
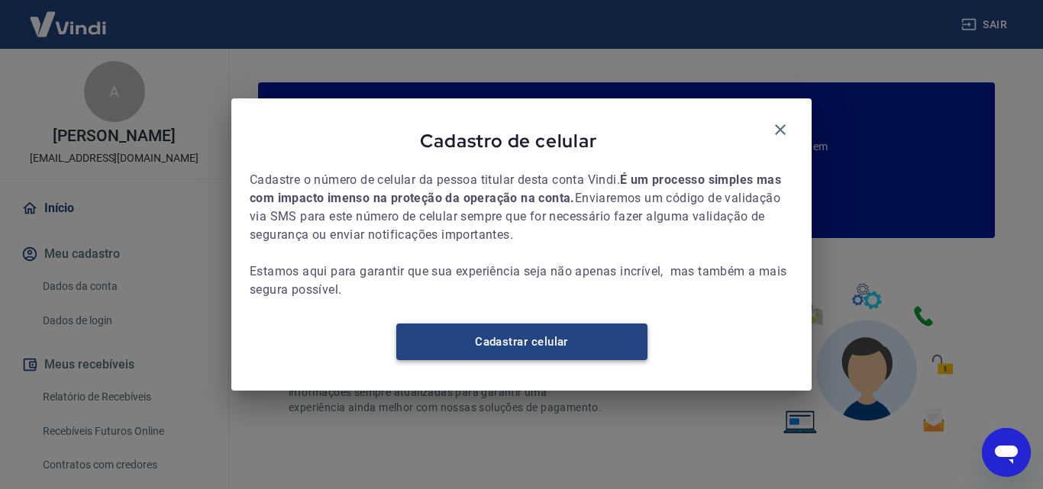
click at [483, 349] on link "Cadastrar celular" at bounding box center [521, 342] width 251 height 37
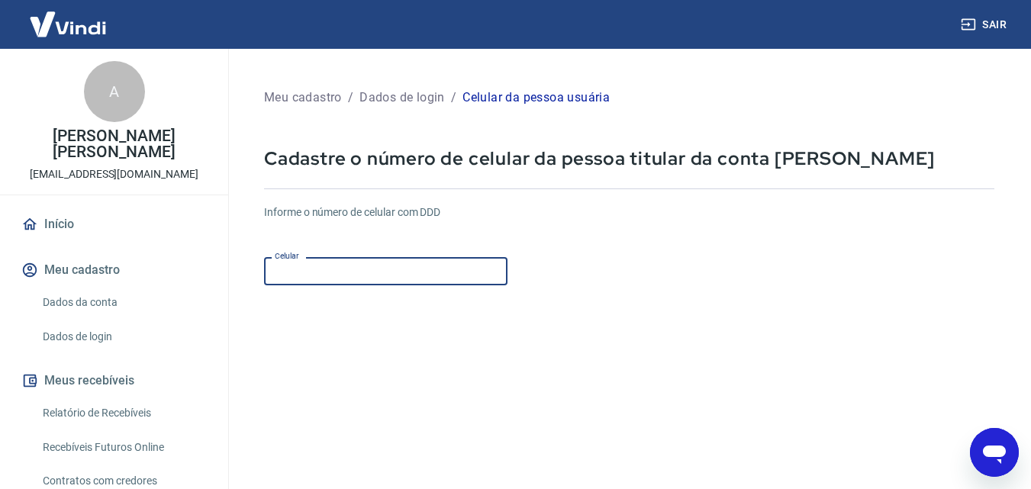
click at [346, 276] on input "Celular" at bounding box center [385, 271] width 243 height 28
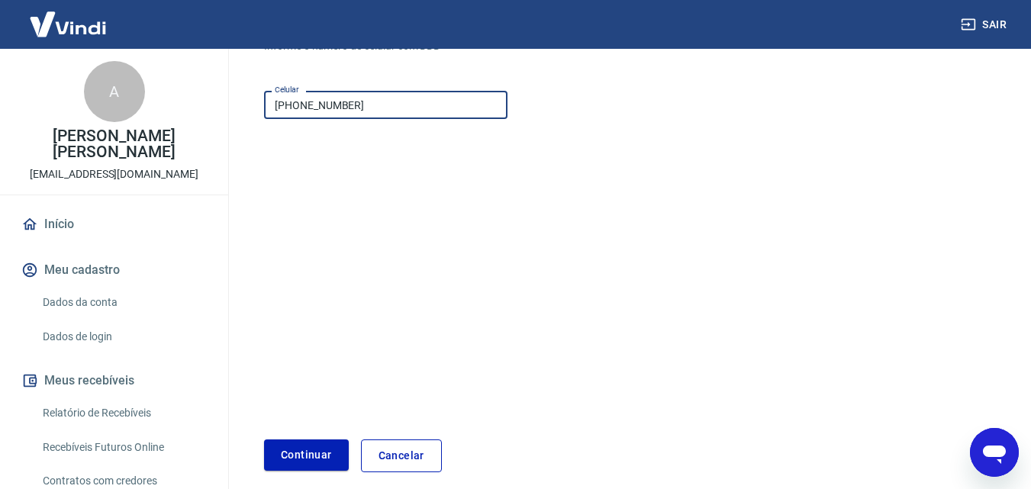
scroll to position [234, 0]
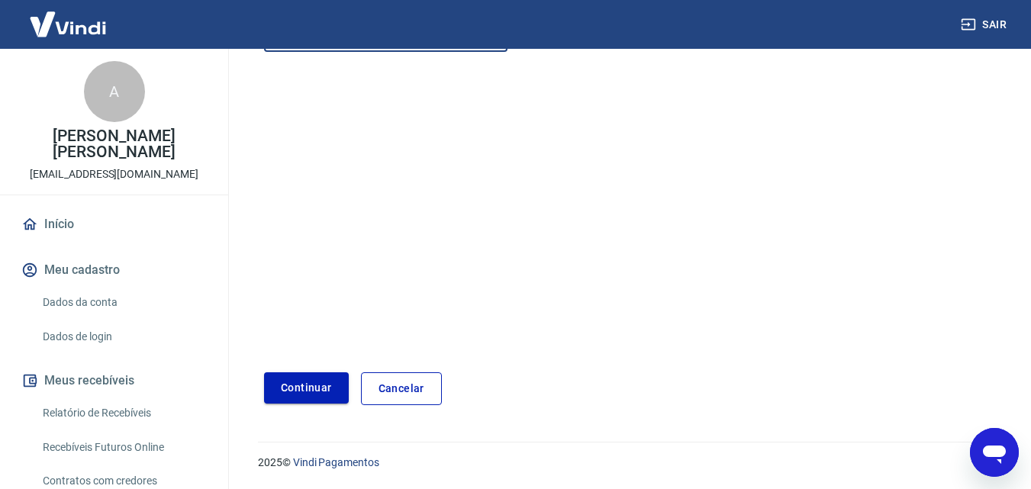
type input "[PHONE_NUMBER]"
click at [301, 388] on button "Continuar" at bounding box center [306, 387] width 85 height 31
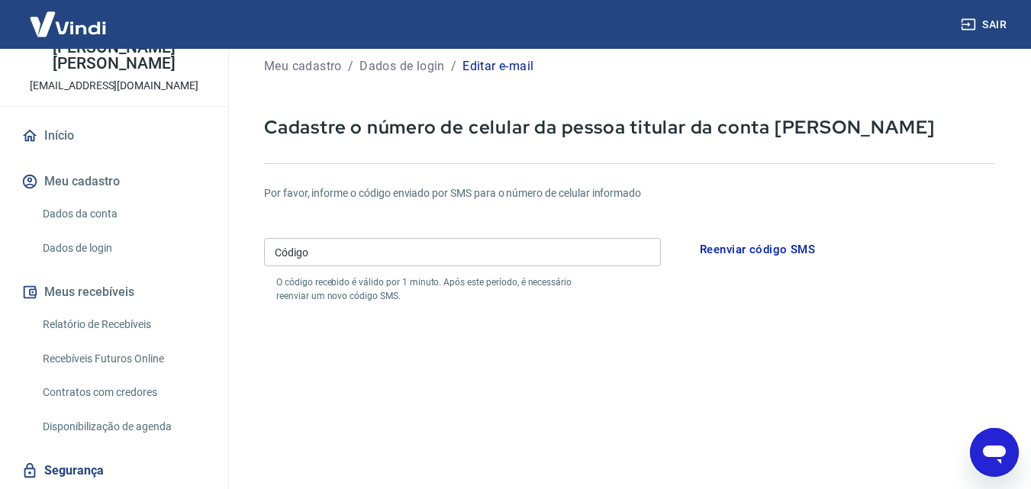
scroll to position [133, 0]
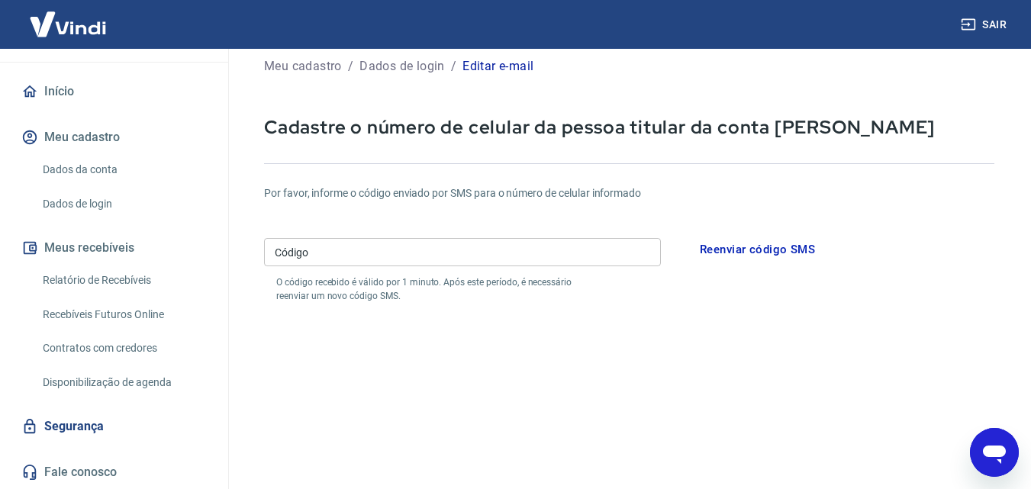
click at [83, 252] on button "Meus recebíveis" at bounding box center [114, 248] width 192 height 34
click at [92, 292] on link "Relatório de Recebíveis" at bounding box center [123, 280] width 173 height 31
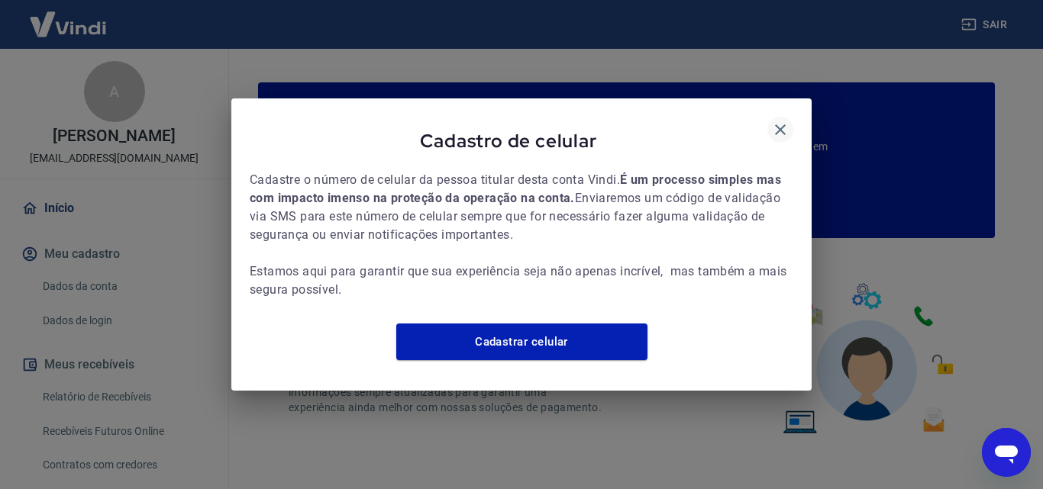
click at [785, 124] on icon "button" at bounding box center [780, 130] width 18 height 18
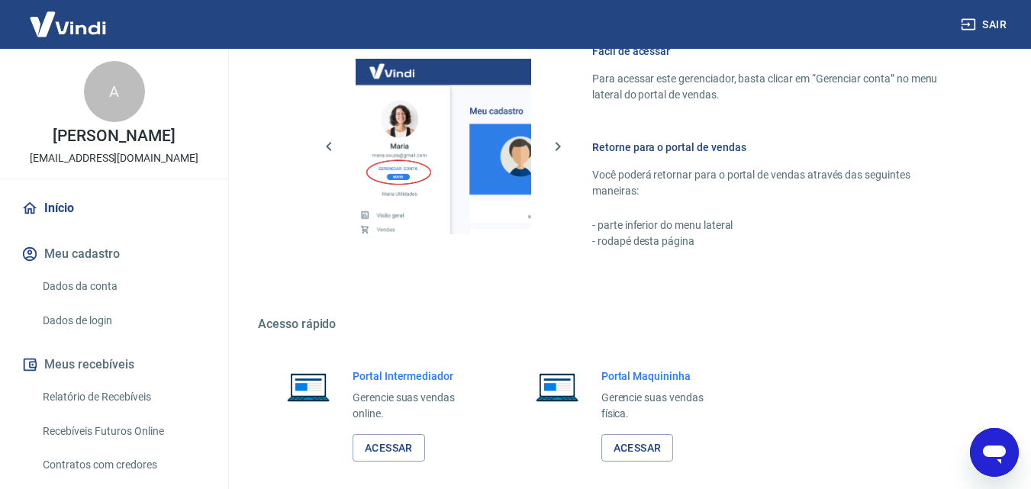
scroll to position [921, 0]
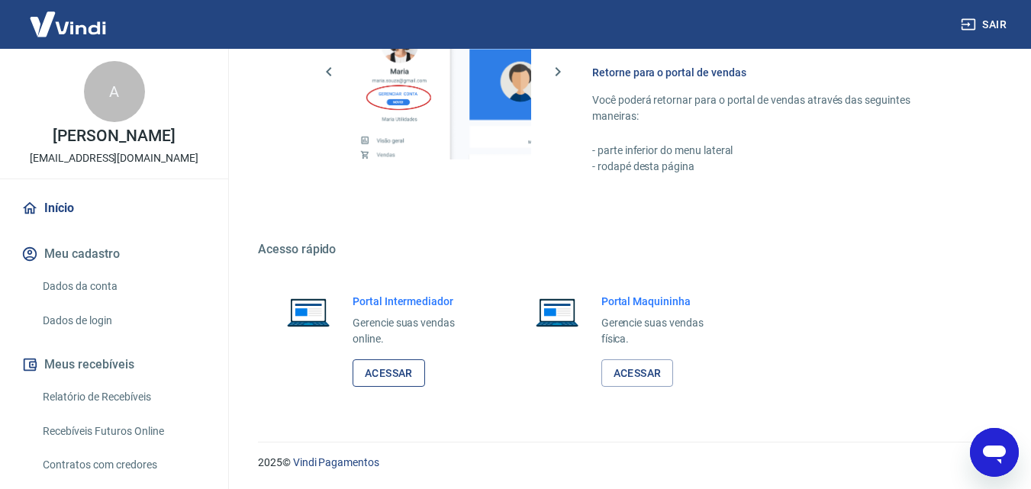
click at [412, 378] on link "Acessar" at bounding box center [389, 373] width 73 height 28
click at [76, 269] on button "Meu cadastro" at bounding box center [114, 254] width 192 height 34
click at [101, 119] on div "A [PERSON_NAME] [PERSON_NAME][EMAIL_ADDRESS][DOMAIN_NAME]" at bounding box center [114, 114] width 228 height 130
click at [105, 112] on div "A" at bounding box center [114, 91] width 61 height 61
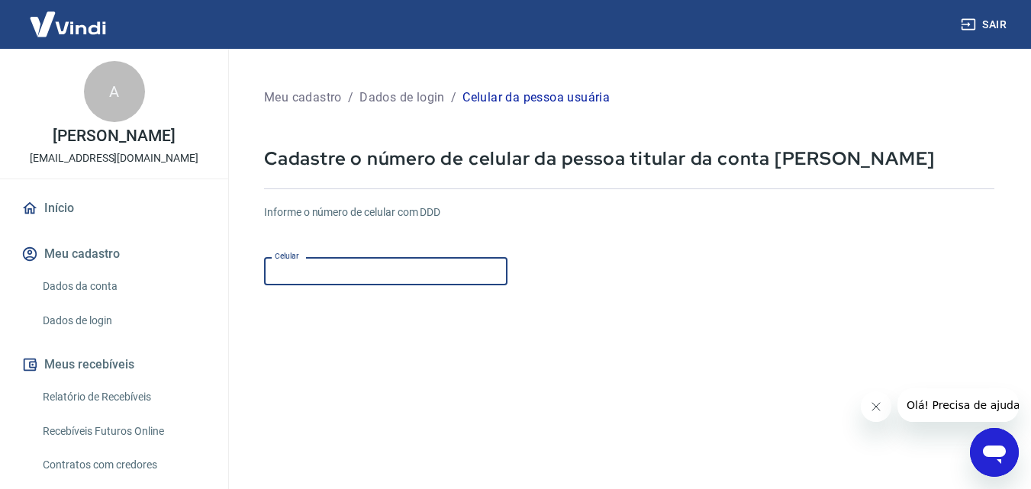
click at [331, 279] on input "Celular" at bounding box center [385, 271] width 243 height 28
type input "[PHONE_NUMBER]"
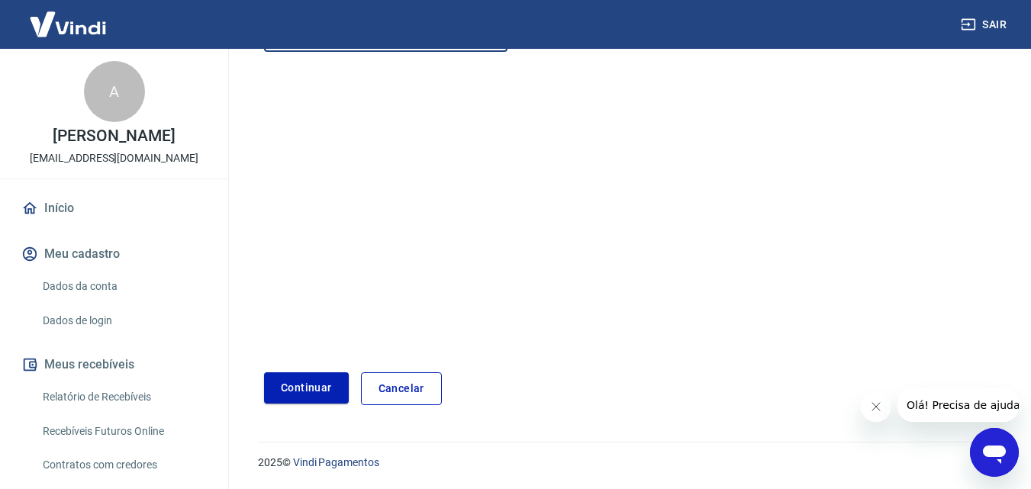
drag, startPoint x: 1035, startPoint y: 193, endPoint x: 99, endPoint y: 13, distance: 952.9
click at [308, 390] on button "Continuar" at bounding box center [306, 387] width 85 height 31
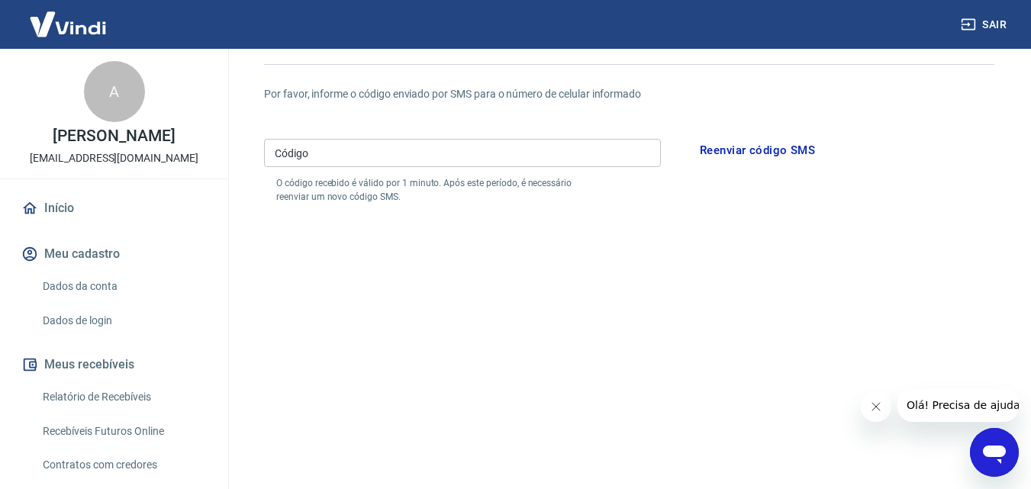
scroll to position [127, 0]
click at [153, 165] on div "A [PERSON_NAME] [PERSON_NAME][EMAIL_ADDRESS][DOMAIN_NAME]" at bounding box center [114, 114] width 228 height 130
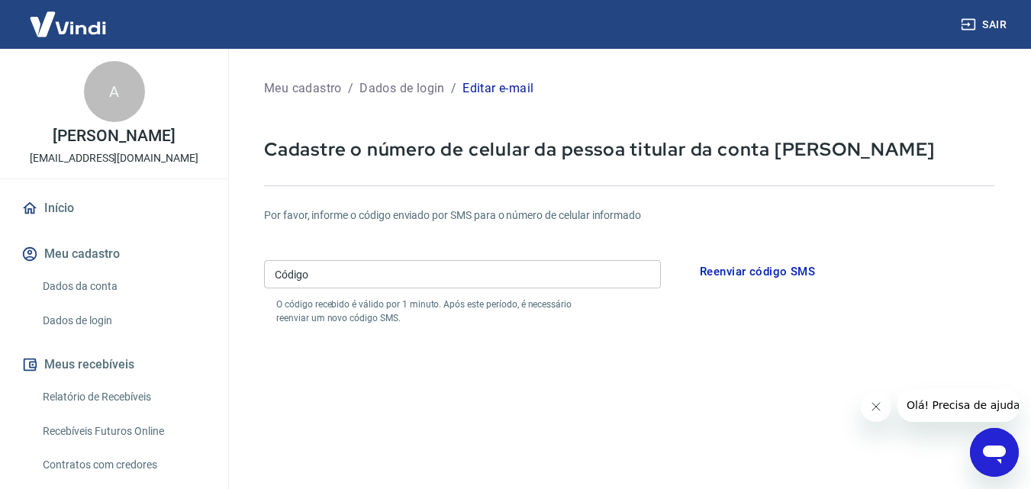
scroll to position [0, 0]
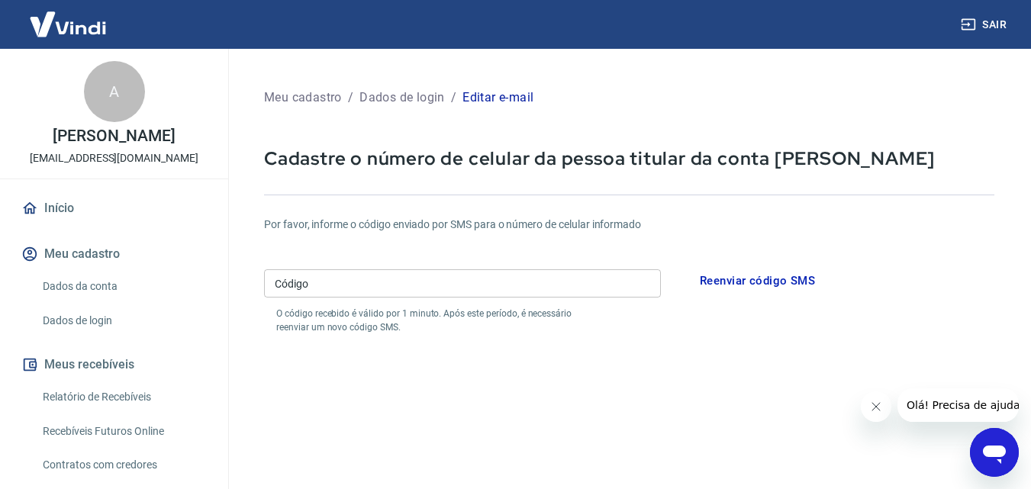
click at [989, 463] on icon "Abrir janela de mensagens" at bounding box center [994, 452] width 27 height 27
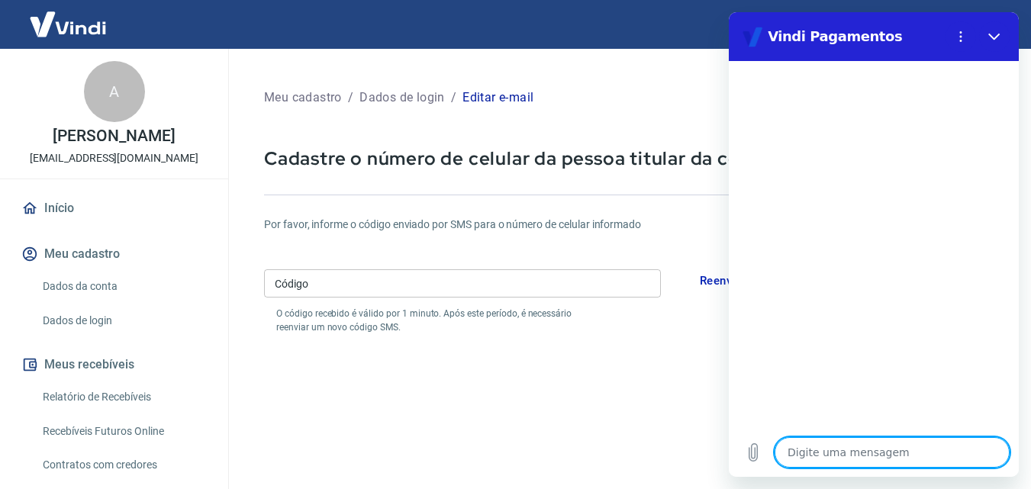
click at [831, 459] on textarea at bounding box center [892, 452] width 235 height 31
type textarea "c"
type textarea "x"
type textarea "co"
type textarea "x"
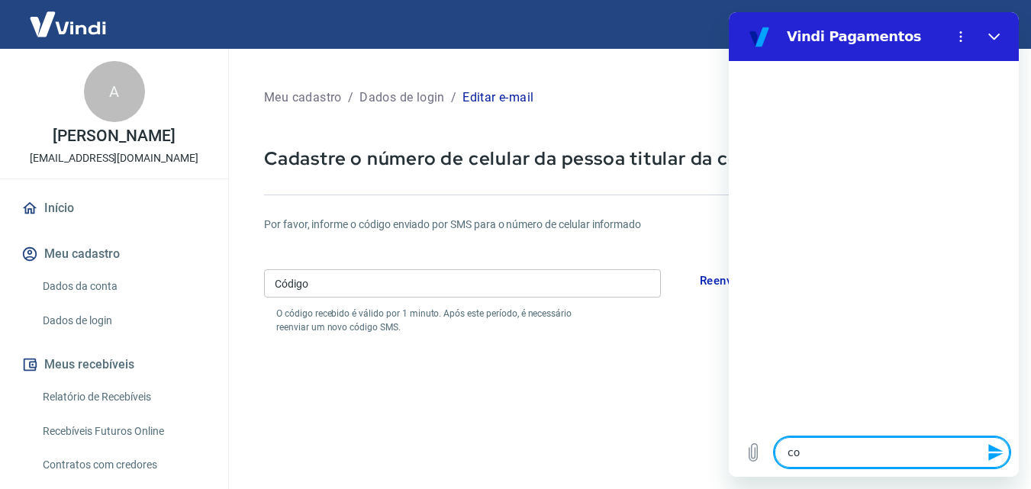
type textarea "com"
type textarea "x"
type textarea "como"
type textarea "x"
type textarea "como"
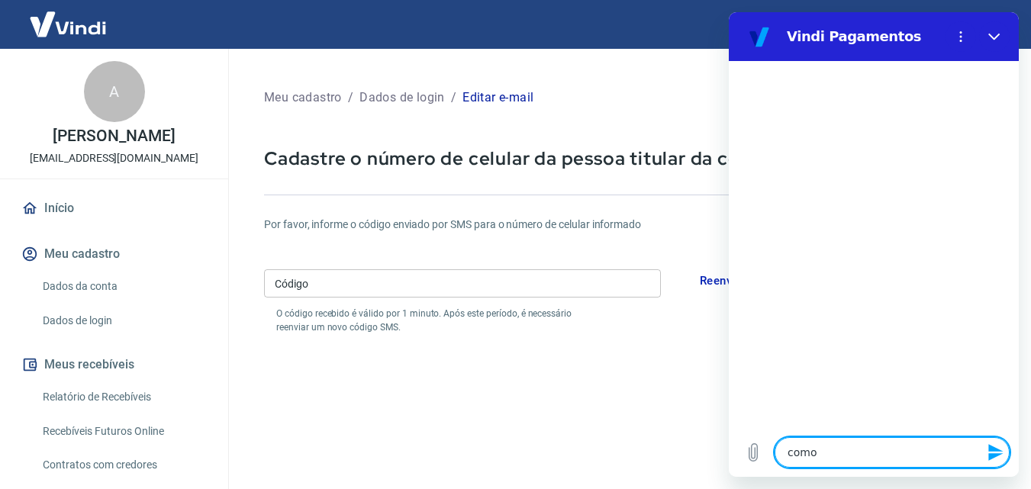
type textarea "x"
type textarea "como a"
type textarea "x"
type textarea "como al"
type textarea "x"
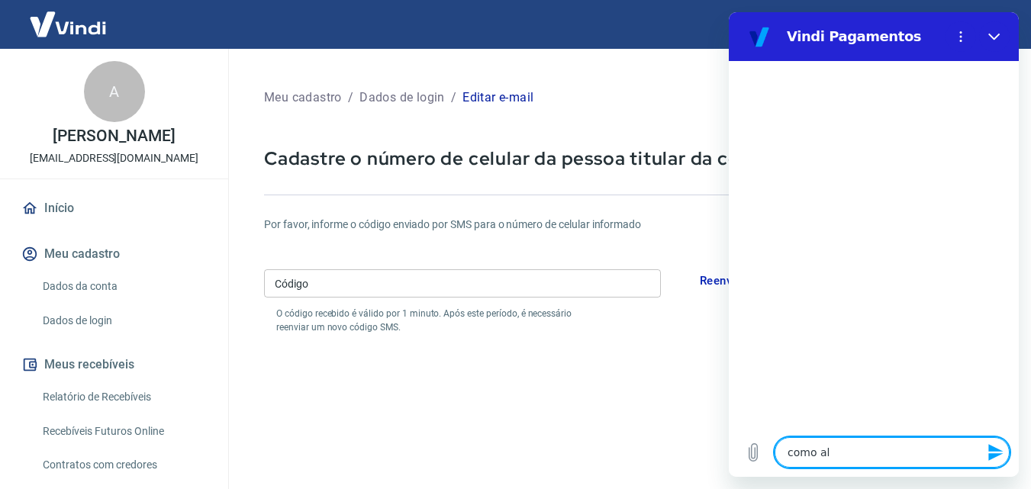
type textarea "como alt"
type textarea "x"
type textarea "como alte"
type textarea "x"
type textarea "como alter"
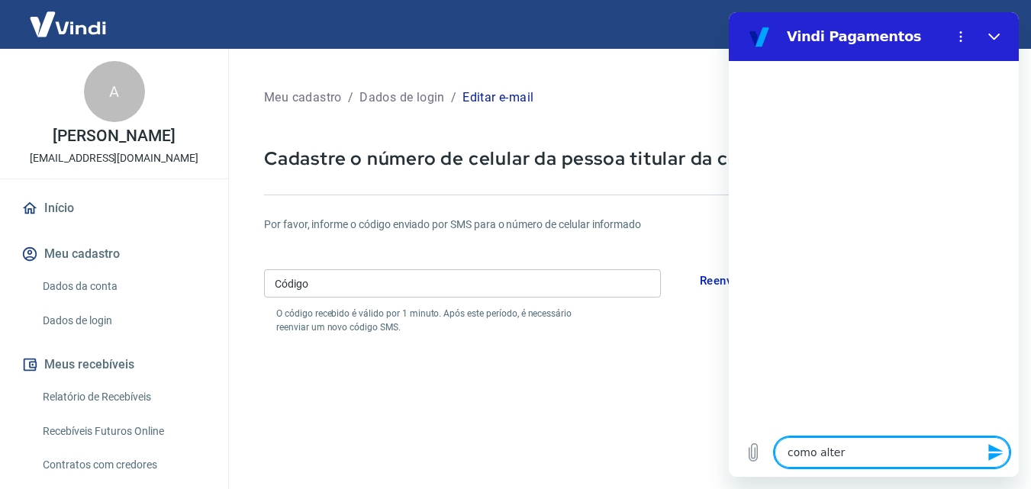
type textarea "x"
type textarea "como altera"
type textarea "x"
type textarea "como alterar"
type textarea "x"
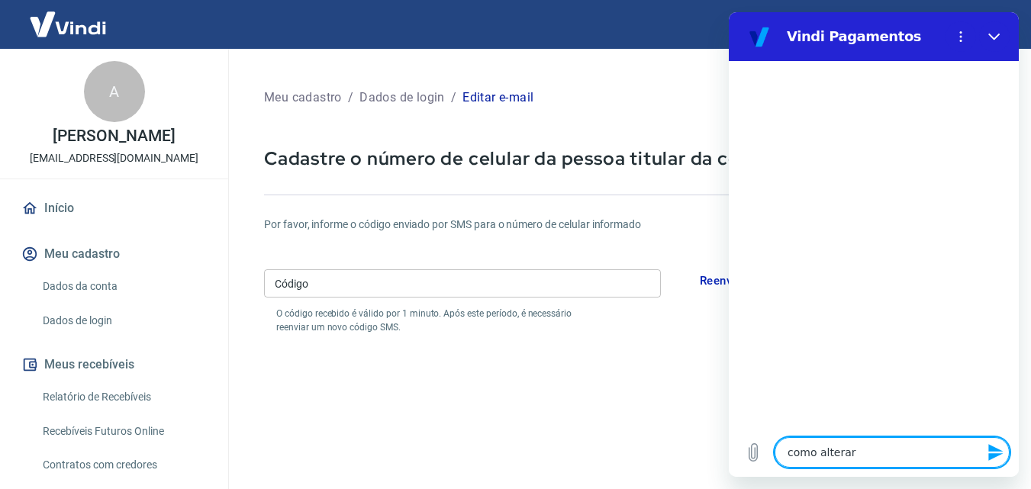
type textarea "como alterar"
type textarea "x"
type textarea "como alterar o"
type textarea "x"
type textarea "como alterar o"
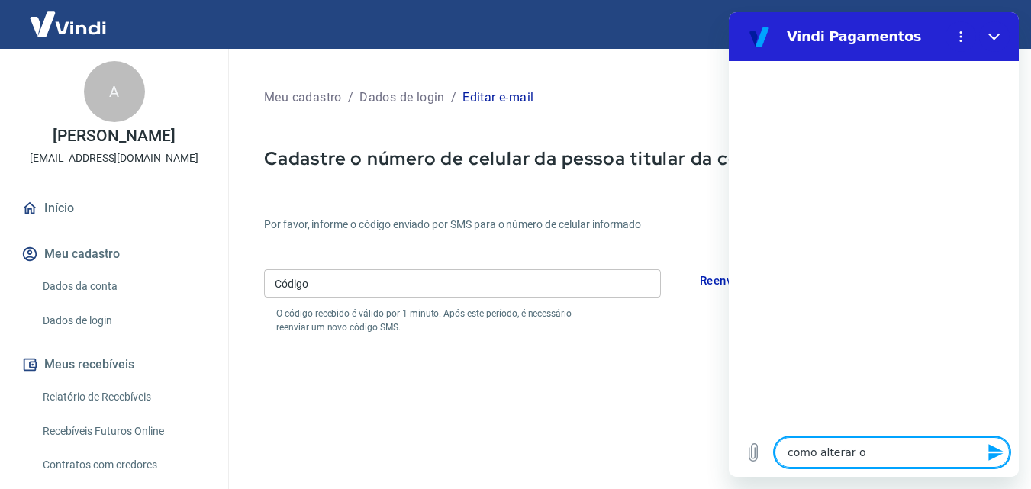
type textarea "x"
type textarea "como alterar o n"
type textarea "x"
type textarea "como alterar o no"
type textarea "x"
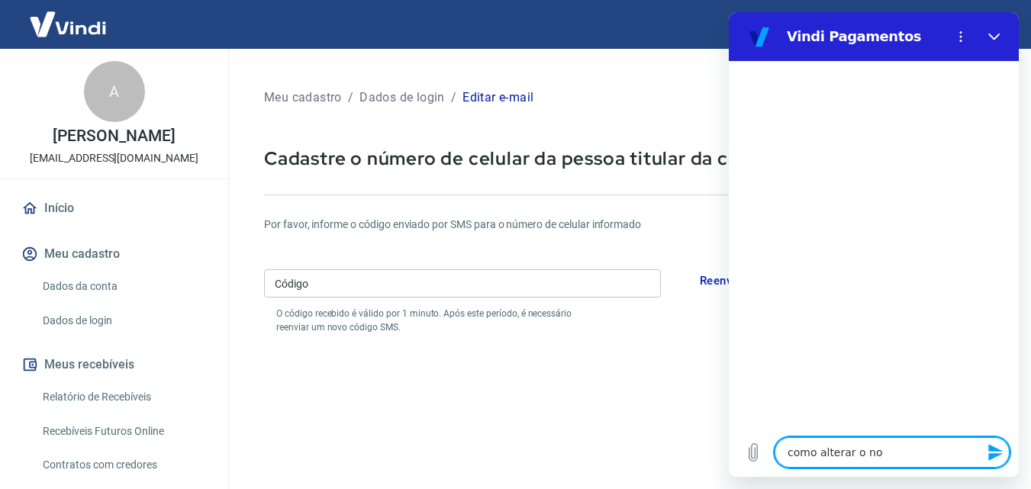
type textarea "como alterar o nom"
type textarea "x"
type textarea "como alterar o nome"
type textarea "x"
type textarea "como alterar o nome"
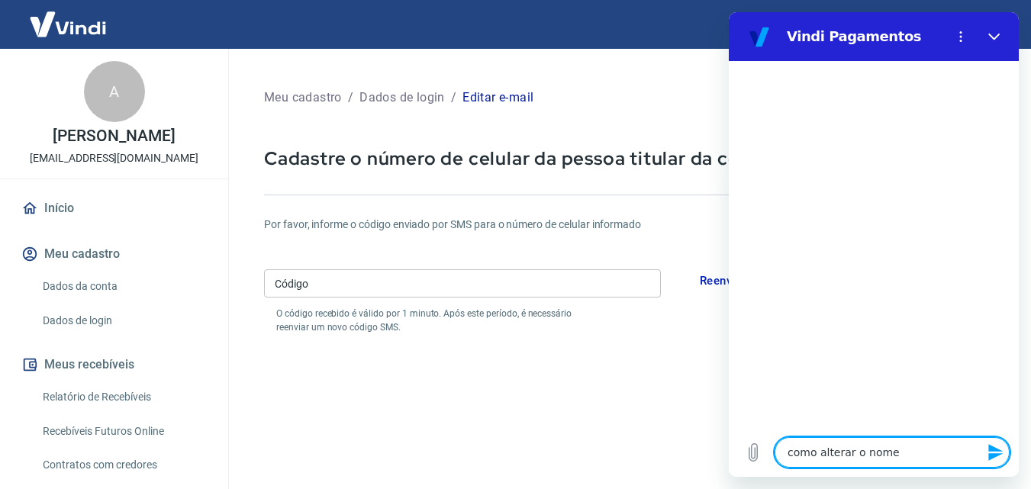
type textarea "x"
type textarea "como alterar o nome d"
type textarea "x"
type textarea "como alterar o nome da"
type textarea "x"
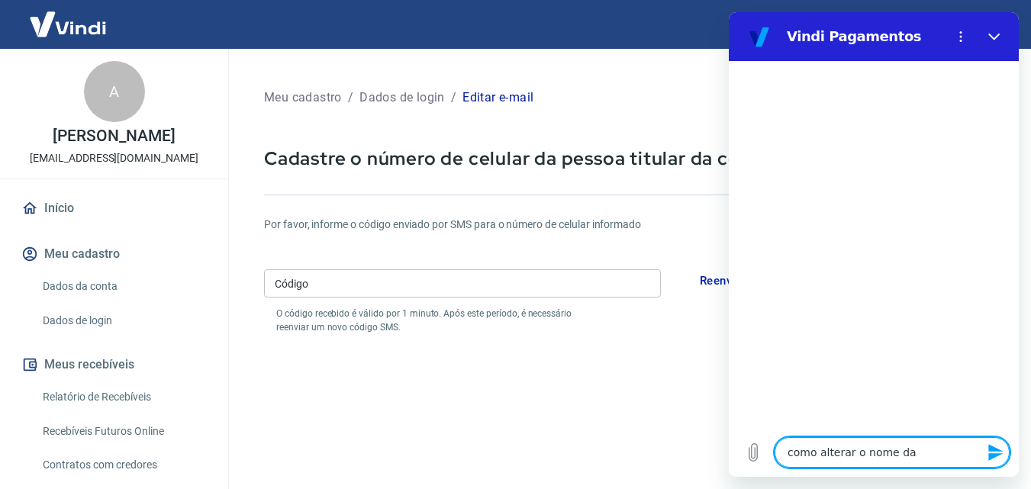
type textarea "como alterar o nome da"
type textarea "x"
type textarea "como alterar o nome da c"
type textarea "x"
type textarea "como alterar o nome da co"
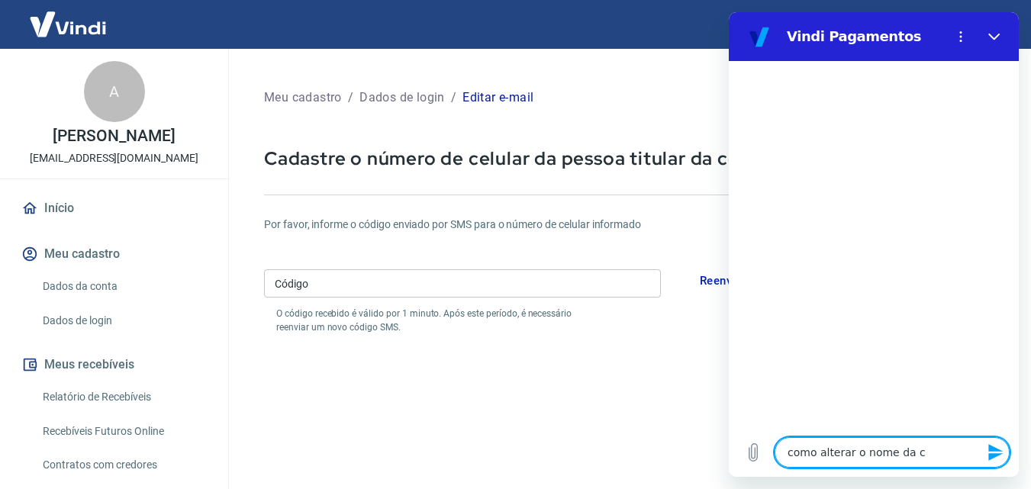
type textarea "x"
type textarea "como alterar o nome da con"
type textarea "x"
type textarea "como alterar o nome da cont"
type textarea "x"
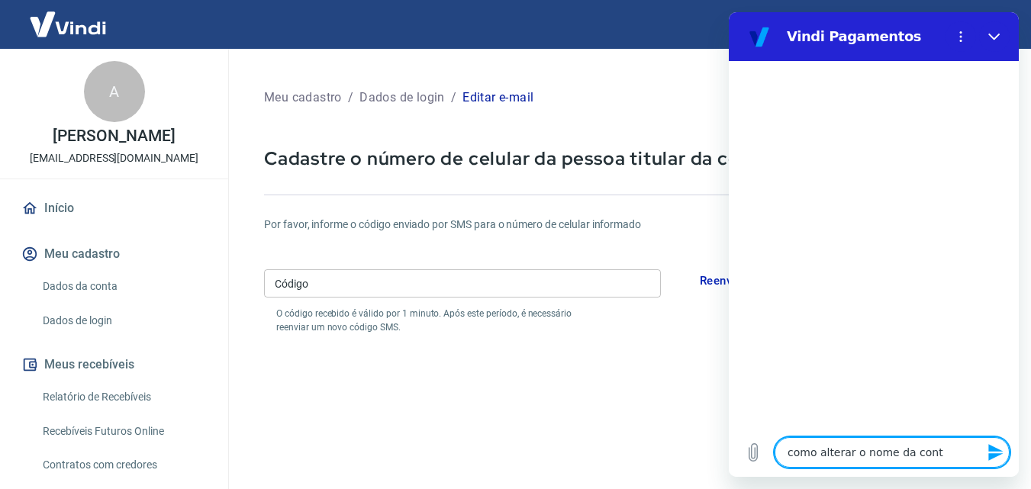
type textarea "como alterar o nome da conta"
type textarea "x"
type textarea "como alterar o nome da conta?"
type textarea "x"
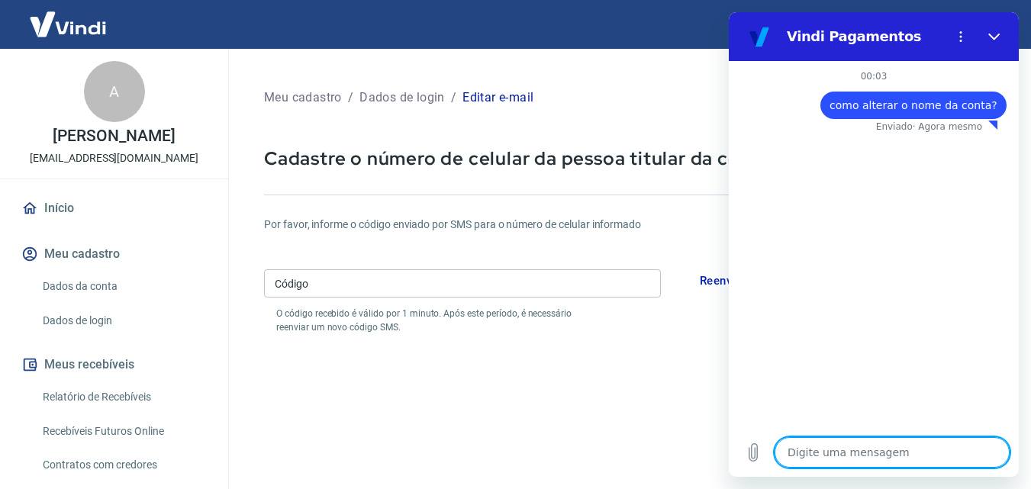
type textarea "x"
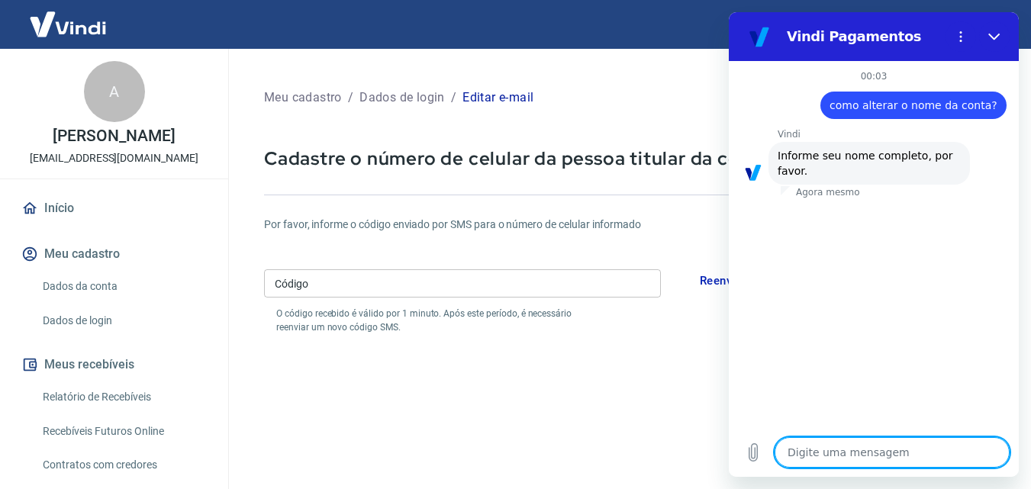
type textarea "A"
type textarea "x"
type textarea "AL"
type textarea "x"
type textarea "ALE"
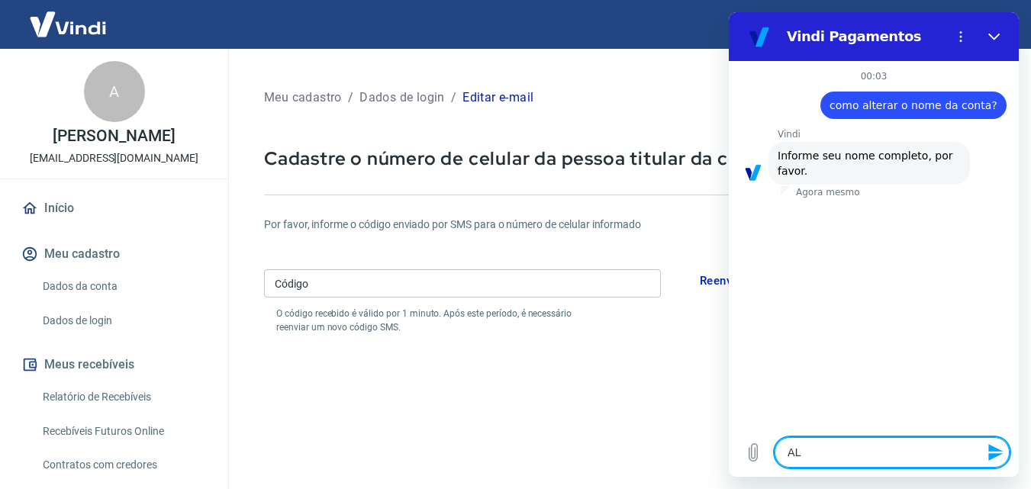
type textarea "x"
type textarea "[PERSON_NAME]"
type textarea "x"
type textarea "ALEXA"
type textarea "x"
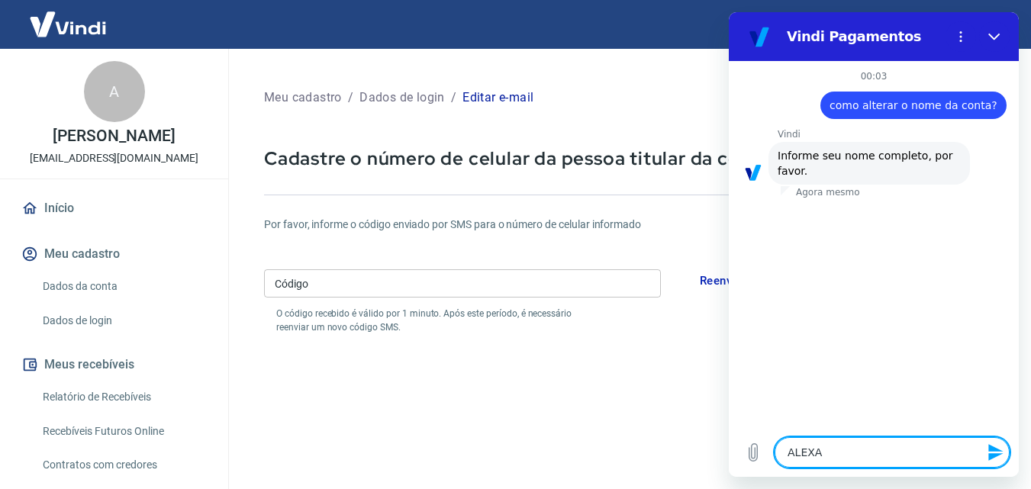
type textarea "ALEXAN"
type textarea "x"
type textarea "ALEXAND"
type textarea "x"
type textarea "ALEXANDR"
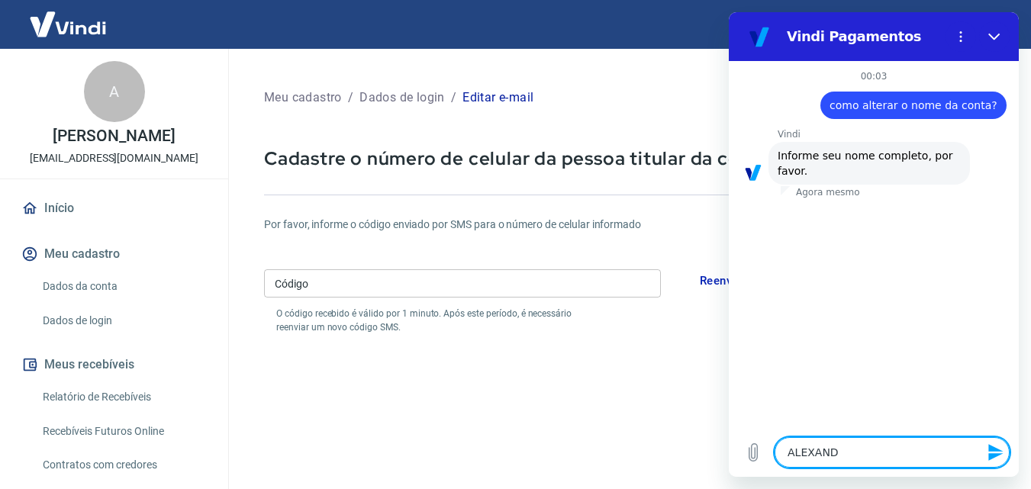
type textarea "x"
type textarea "[PERSON_NAME]"
type textarea "x"
type textarea "[PERSON_NAME]"
type textarea "x"
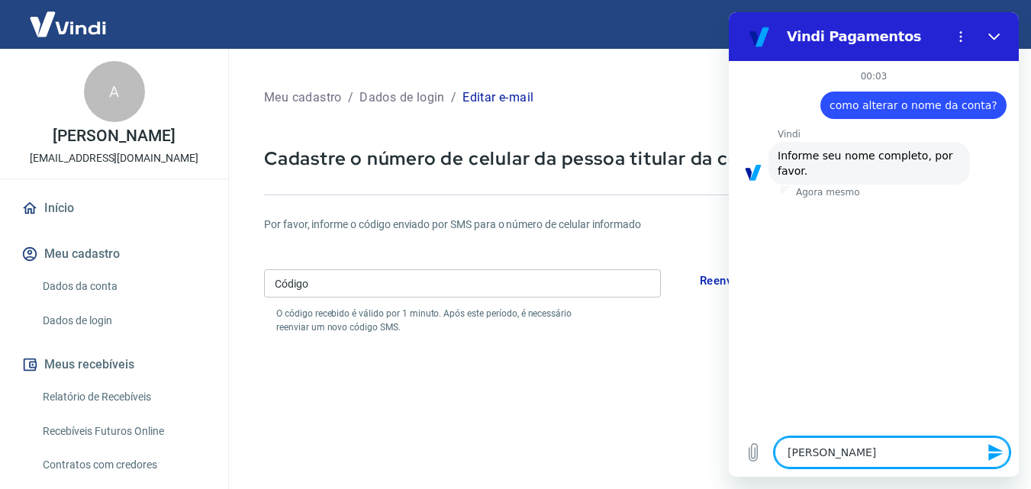
type textarea "[PERSON_NAME]"
type textarea "x"
type textarea "[PERSON_NAME]"
type textarea "x"
type textarea "[PERSON_NAME]"
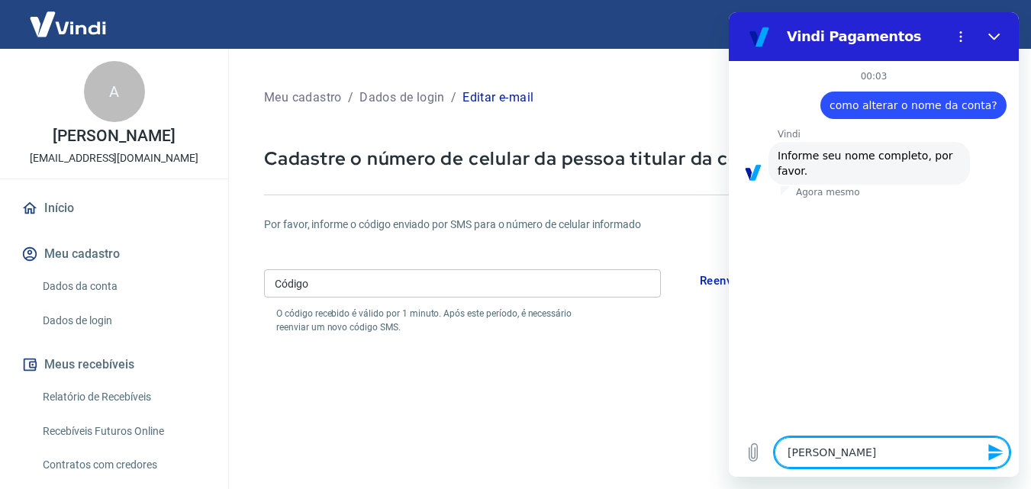
type textarea "x"
type textarea "[PERSON_NAME]"
type textarea "x"
type textarea "[PERSON_NAME]"
type textarea "x"
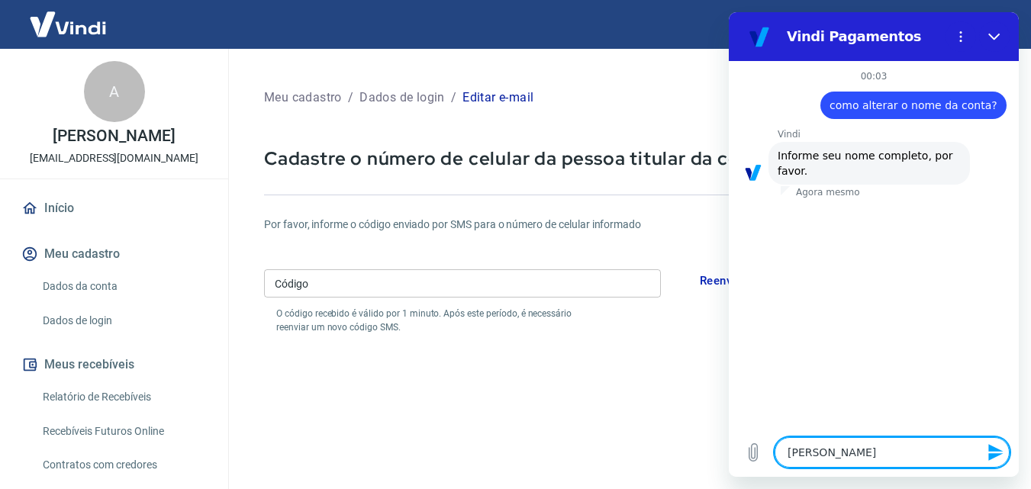
type textarea "[PERSON_NAME]"
type textarea "x"
type textarea "[PERSON_NAME]"
type textarea "x"
type textarea "[PERSON_NAME]"
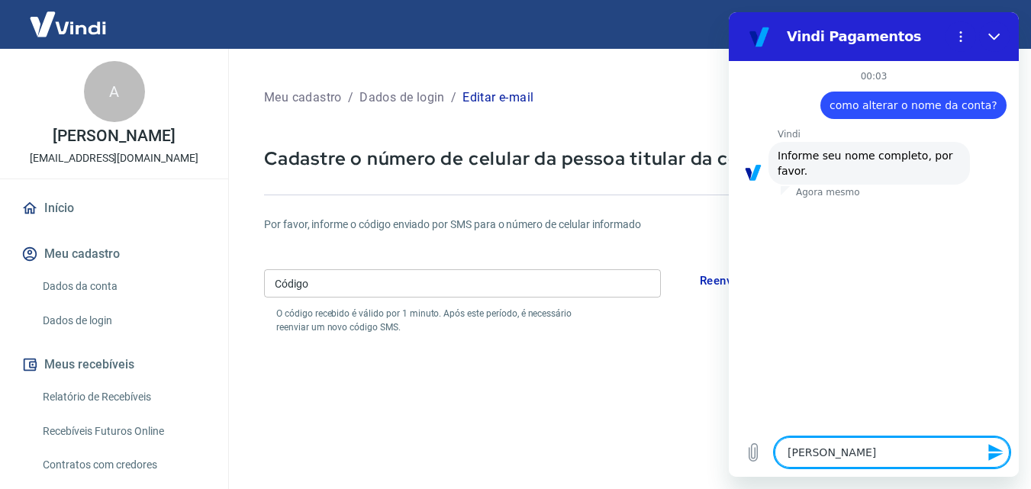
type textarea "x"
type textarea "[PERSON_NAME]"
type textarea "x"
type textarea "[PERSON_NAME]"
type textarea "x"
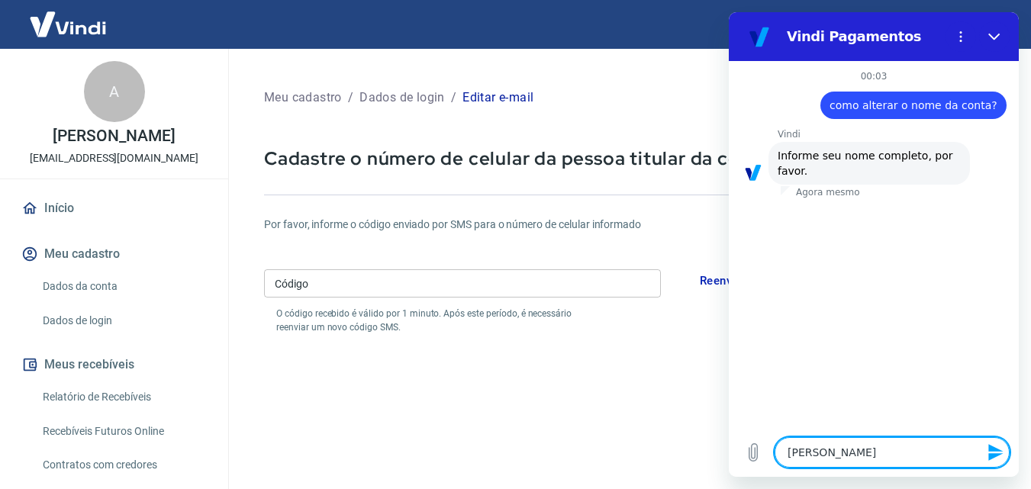
type textarea "[PERSON_NAME]"
type textarea "x"
type textarea "[PERSON_NAME]"
type textarea "x"
type textarea "[PERSON_NAME]"
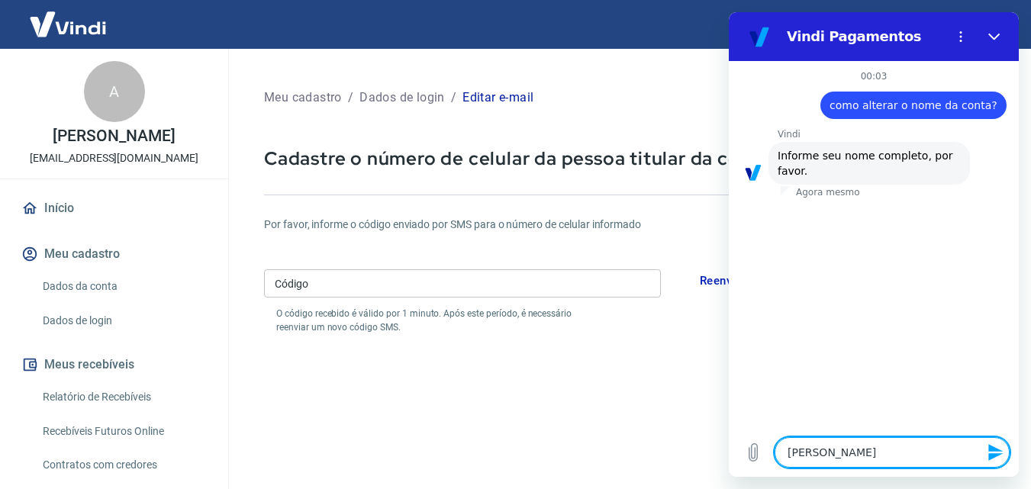
type textarea "x"
type textarea "[PERSON_NAME]"
type textarea "x"
type textarea "[PERSON_NAME]"
type textarea "x"
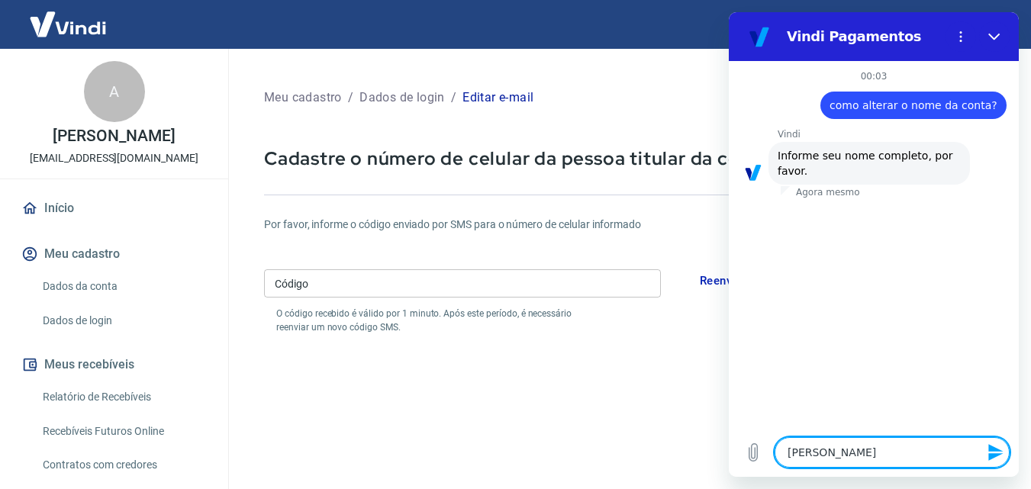
type textarea "[PERSON_NAME]"
type textarea "x"
click at [881, 451] on textarea "[PERSON_NAME]" at bounding box center [892, 452] width 235 height 31
type textarea "[PERSON_NAME]"
type textarea "x"
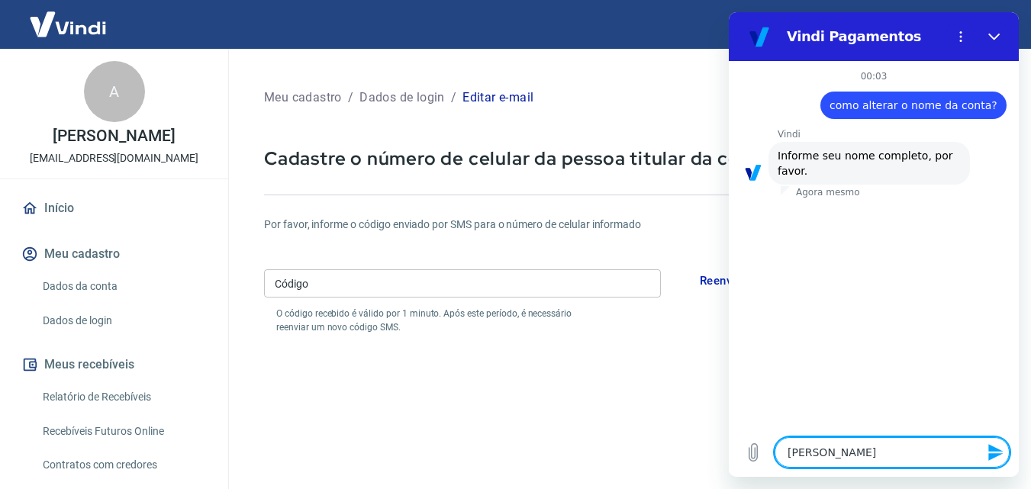
type textarea "[PERSON_NAME]"
click at [991, 455] on icon "Enviar mensagem" at bounding box center [995, 452] width 15 height 17
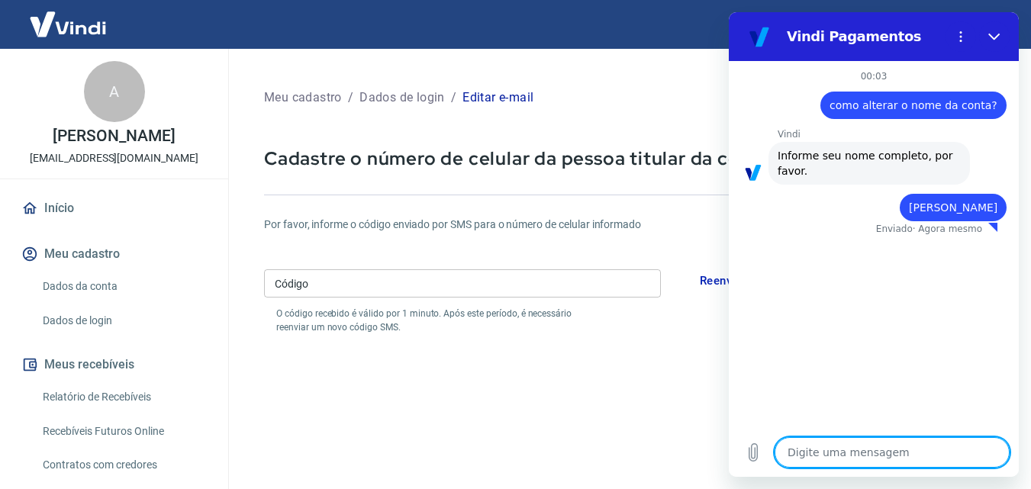
type textarea "x"
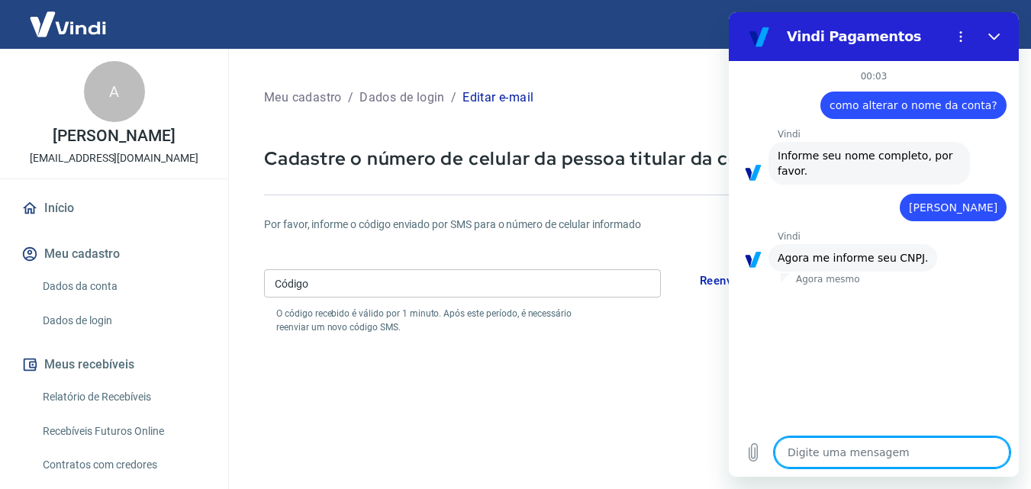
type textarea "1"
type textarea "x"
type textarea "18"
type textarea "x"
type textarea "180"
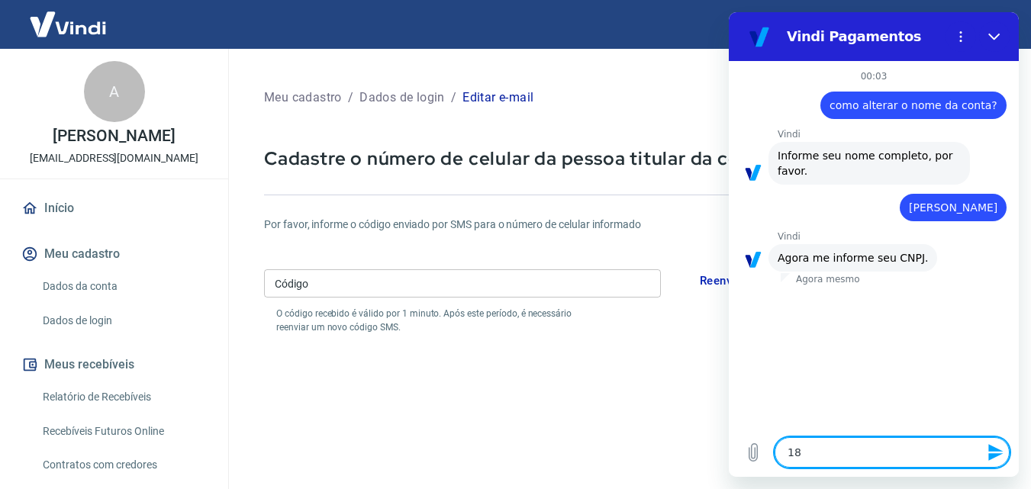
type textarea "x"
type textarea "1801"
type textarea "x"
type textarea "18019"
type textarea "x"
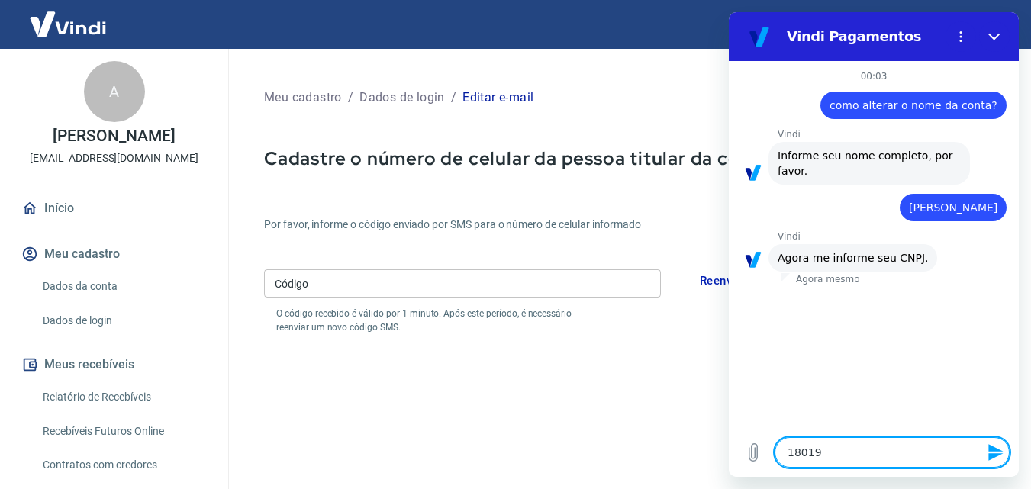
type textarea "180199"
type textarea "x"
type textarea "1801990"
type textarea "x"
type textarea "18019905"
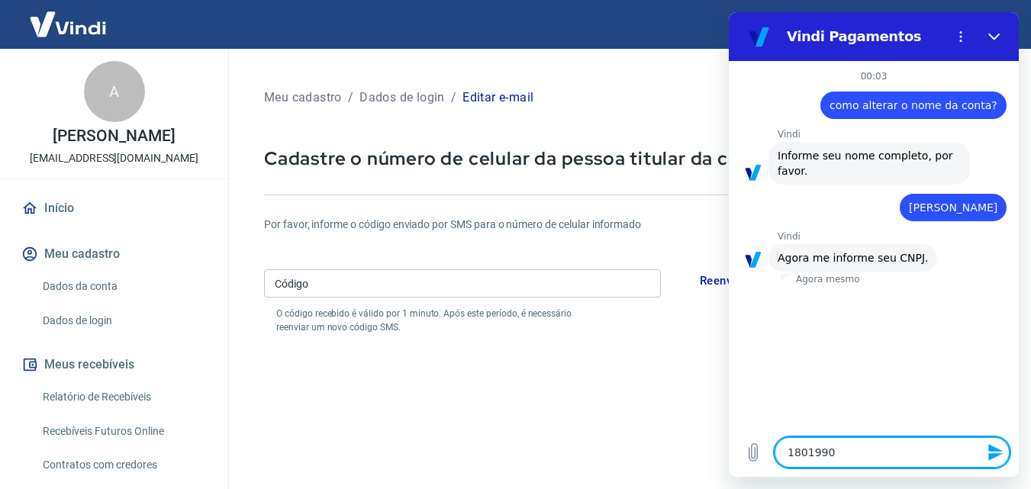
type textarea "x"
type textarea "180199050"
type textarea "x"
type textarea "1801990500"
type textarea "x"
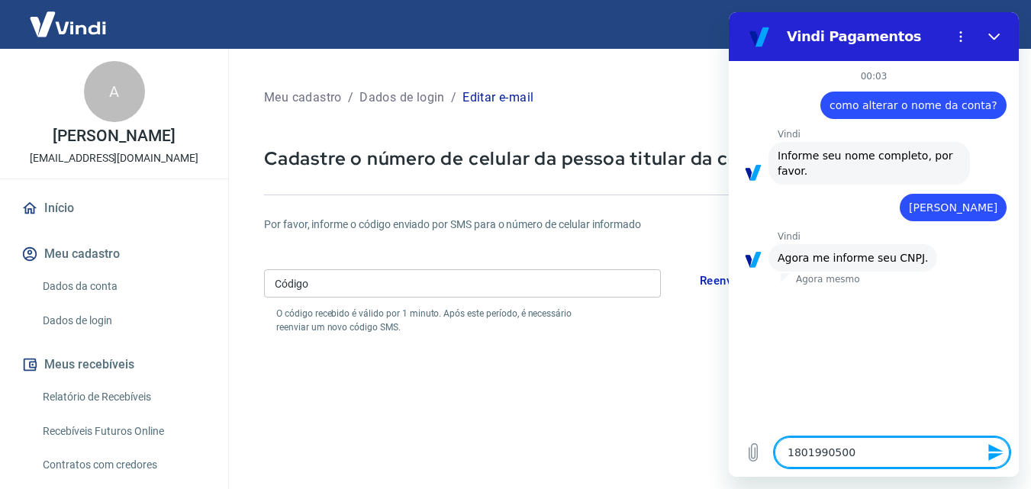
type textarea "18019905000"
type textarea "x"
type textarea "180199050001"
type textarea "x"
type textarea "1801990500017"
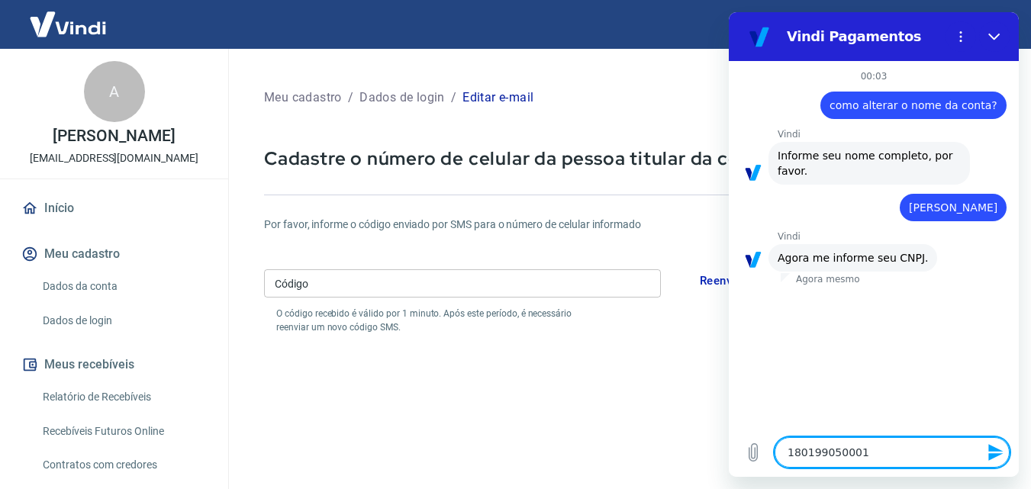
type textarea "x"
type textarea "18019905000179"
type textarea "x"
type textarea "18019905000179"
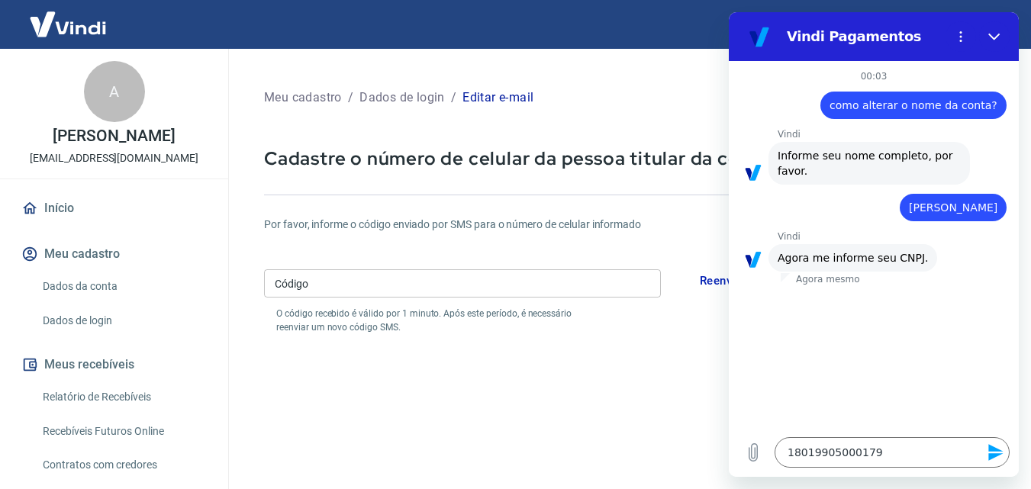
click at [1001, 455] on icon "Enviar mensagem" at bounding box center [995, 452] width 15 height 17
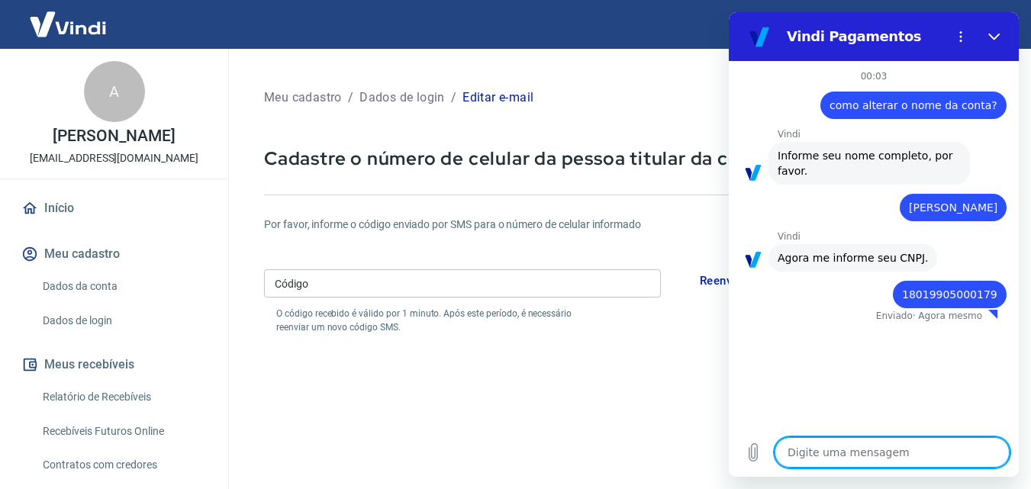
type textarea "x"
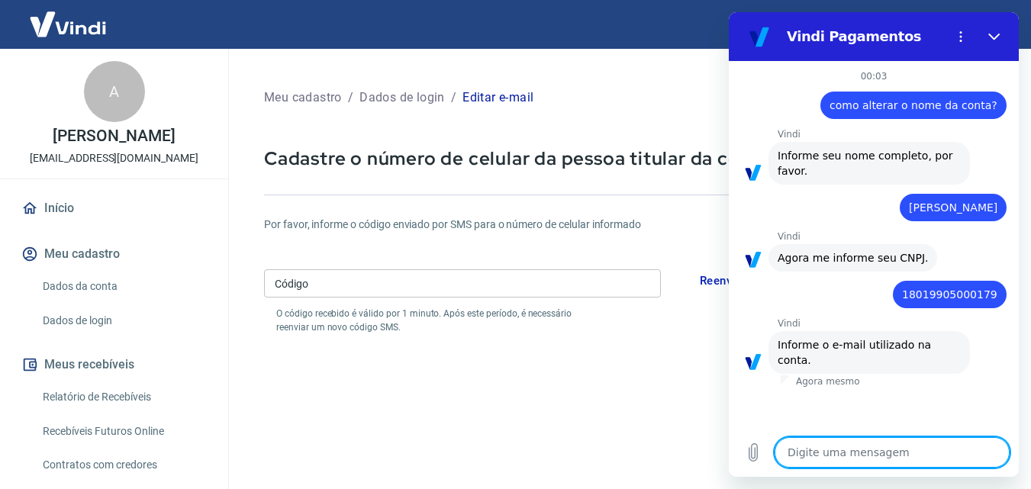
click at [900, 451] on textarea at bounding box center [892, 452] width 235 height 31
click at [891, 452] on textarea at bounding box center [892, 452] width 235 height 31
type textarea "m"
type textarea "x"
type textarea "ma"
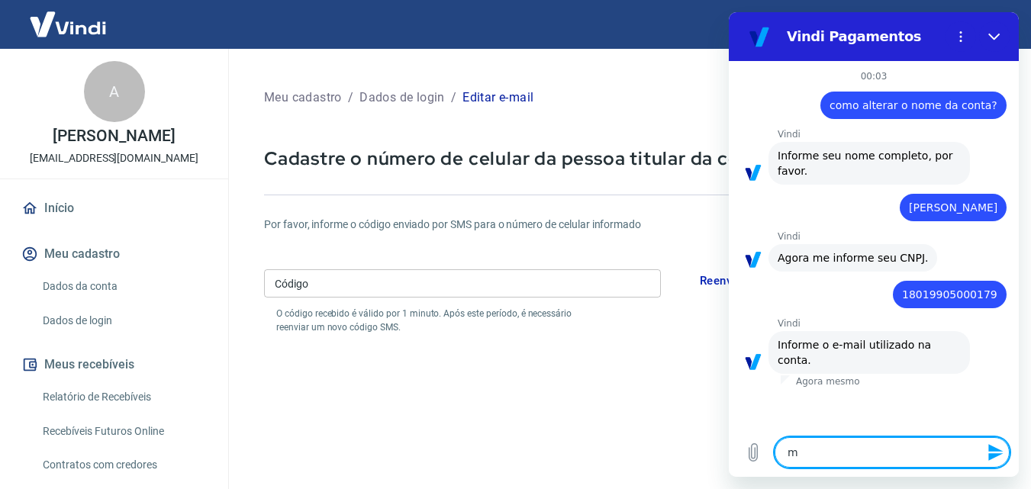
type textarea "x"
type textarea "mal"
type textarea "x"
type textarea "malh"
type textarea "x"
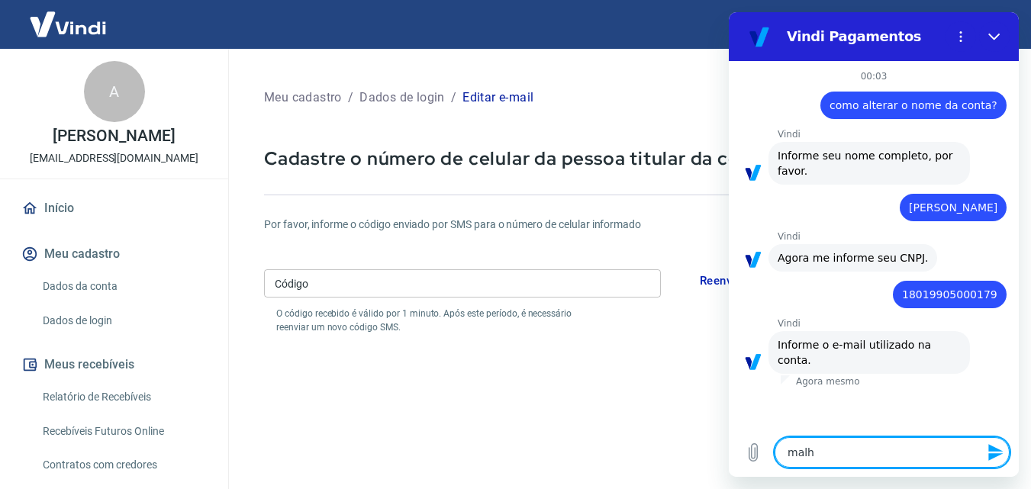
type textarea "malha"
type textarea "x"
type textarea "malhar"
type textarea "x"
type textarea "malhari"
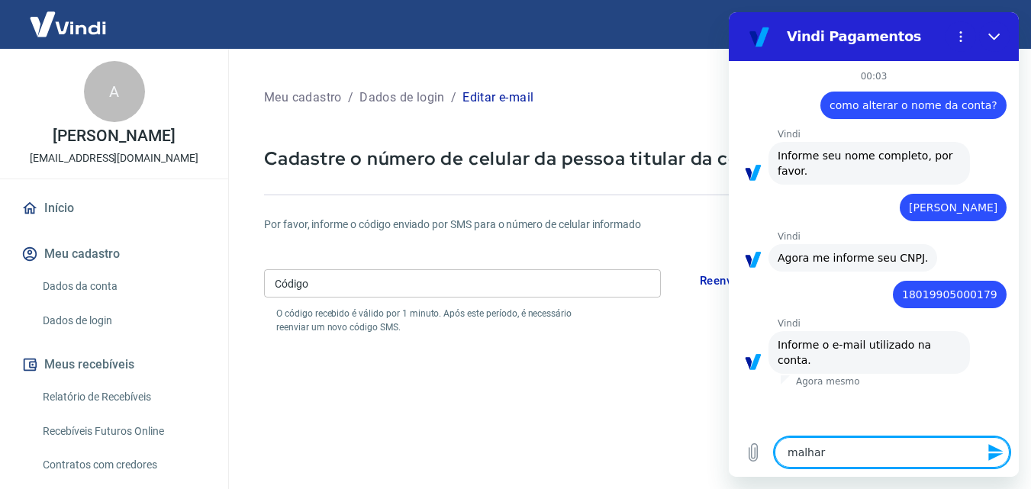
type textarea "x"
type textarea "malharia"
type textarea "x"
type textarea "malharias"
type textarea "x"
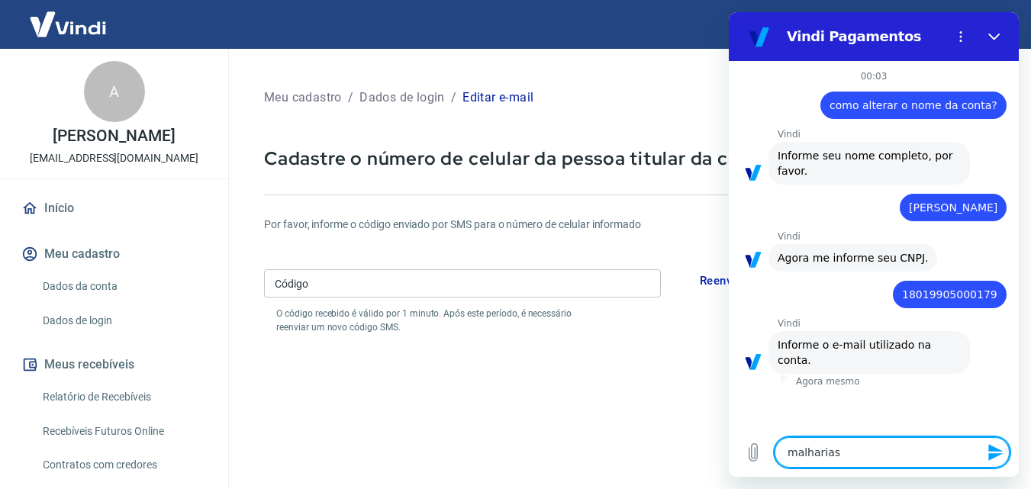
type textarea "malhariasi"
type textarea "x"
type textarea "malhariasil"
type textarea "x"
type textarea "malhariasilv"
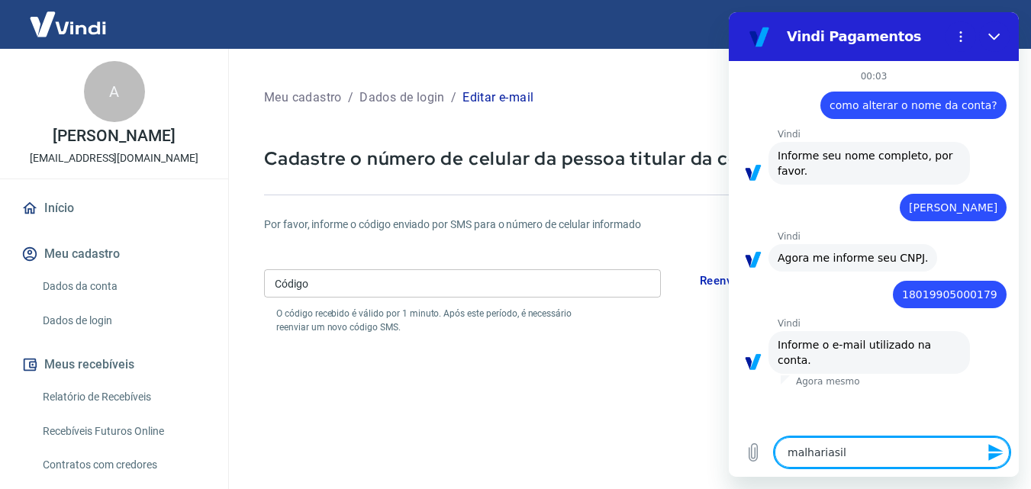
type textarea "x"
type textarea "malhariasilve"
type textarea "x"
type textarea "malhariasilves"
type textarea "x"
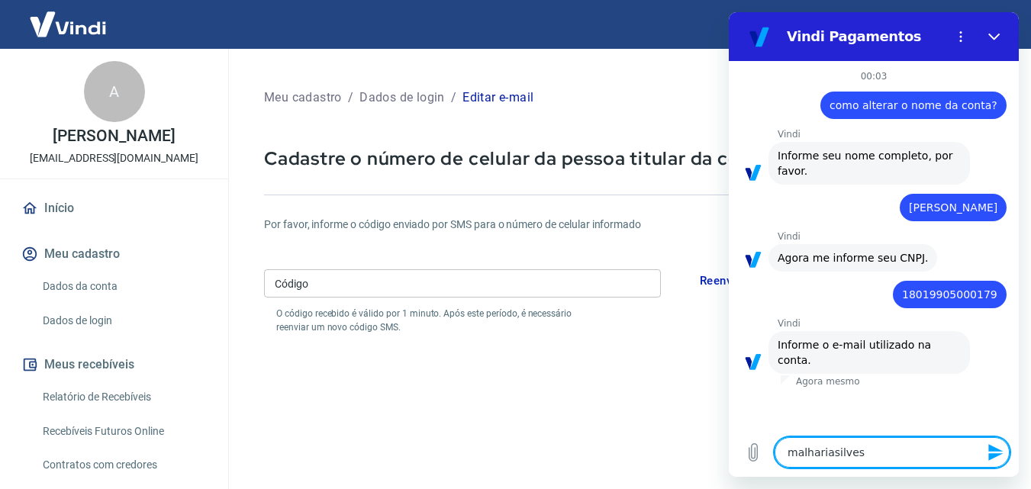
type textarea "malhariasilvest"
type textarea "x"
type textarea "malhariasilvestr"
type textarea "x"
type textarea "malhariasilvestre"
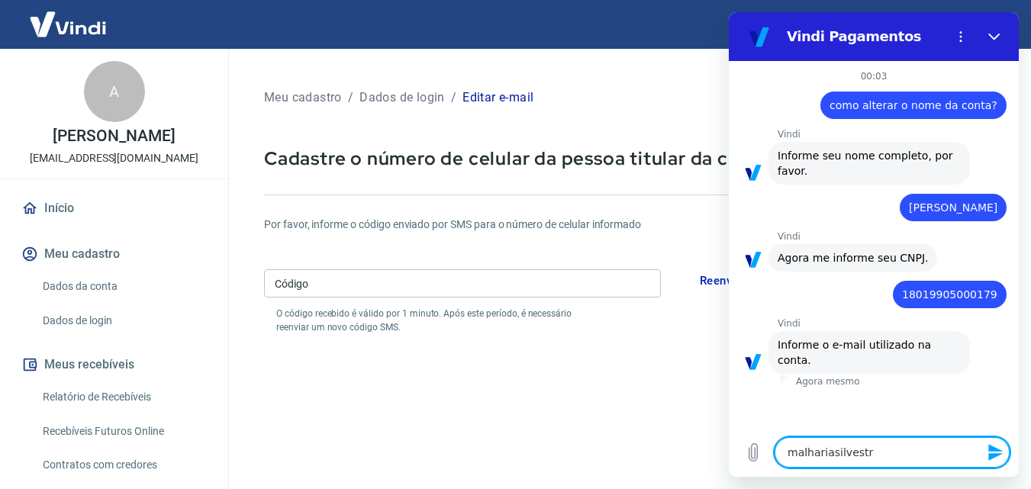
type textarea "x"
type textarea "malhariasilvestre@"
type textarea "x"
type textarea "malhariasilvestre@y"
type textarea "x"
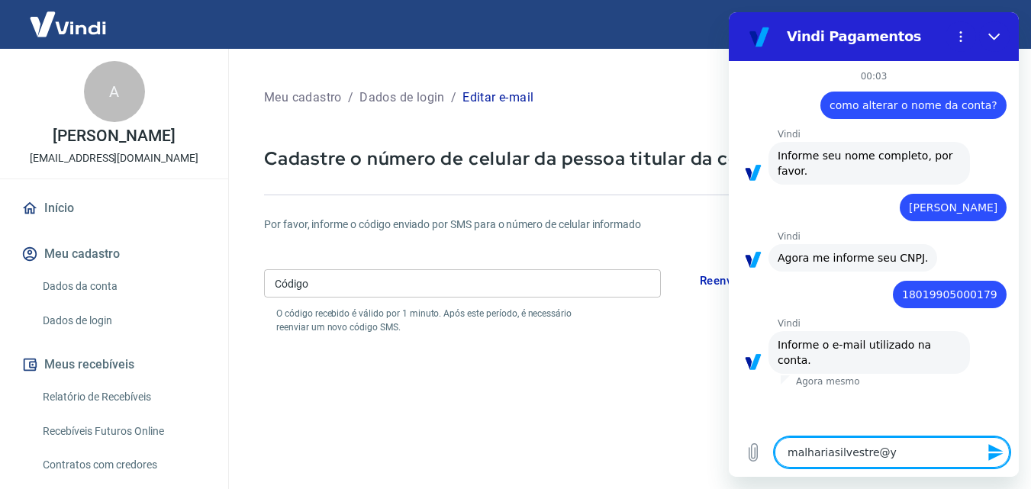
type textarea "malhariasilvestre@ya"
type textarea "x"
type textarea "malhariasilvestre@yah"
type textarea "x"
type textarea "malhariasilvestre@yaho"
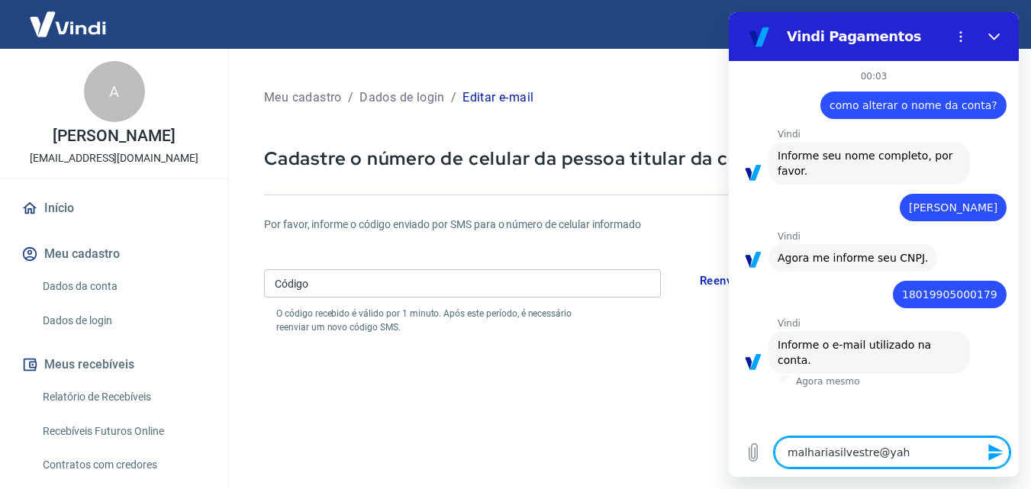
type textarea "x"
type textarea "malhariasilvestre@yahoo"
type textarea "x"
type textarea "malhariasilvestre@yahoo."
type textarea "x"
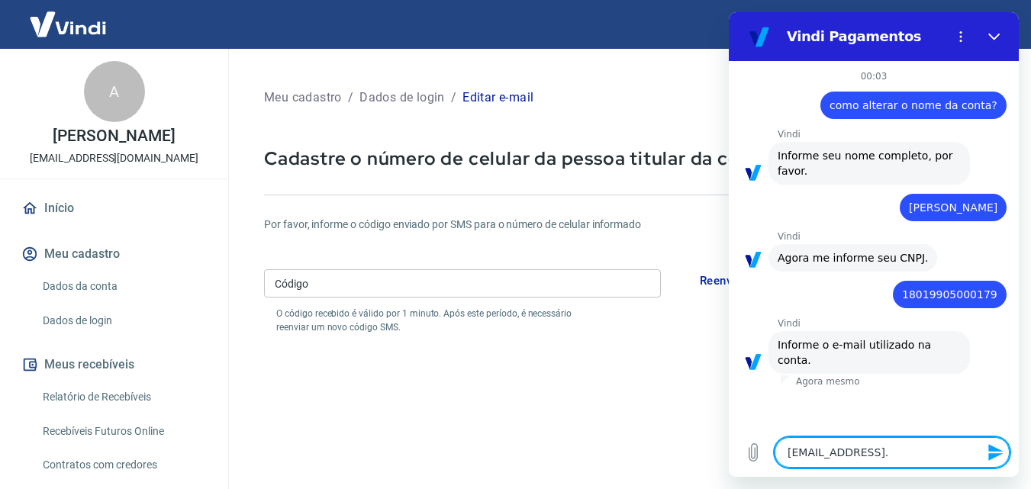
type textarea "malhariasilvestre@yahoo.c"
type textarea "x"
click at [988, 454] on icon "Enviar mensagem" at bounding box center [996, 452] width 18 height 18
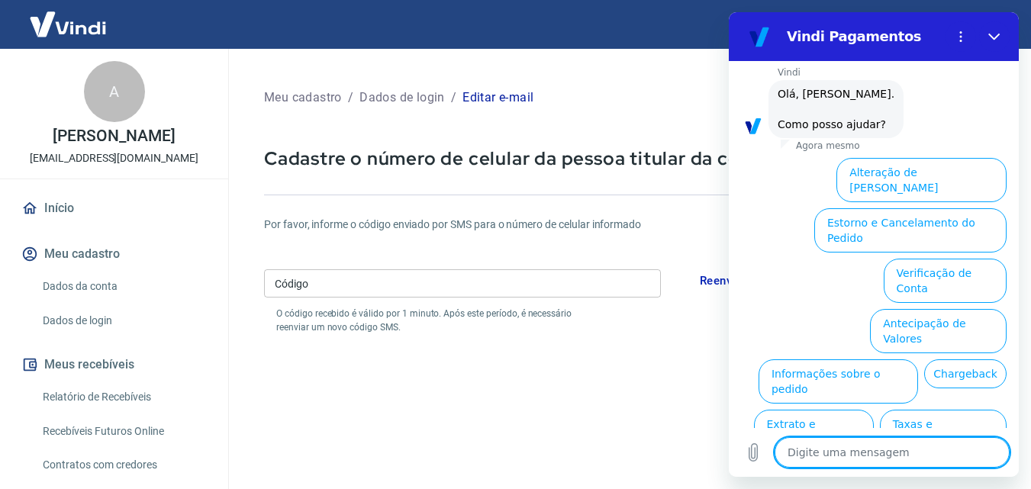
scroll to position [397, 0]
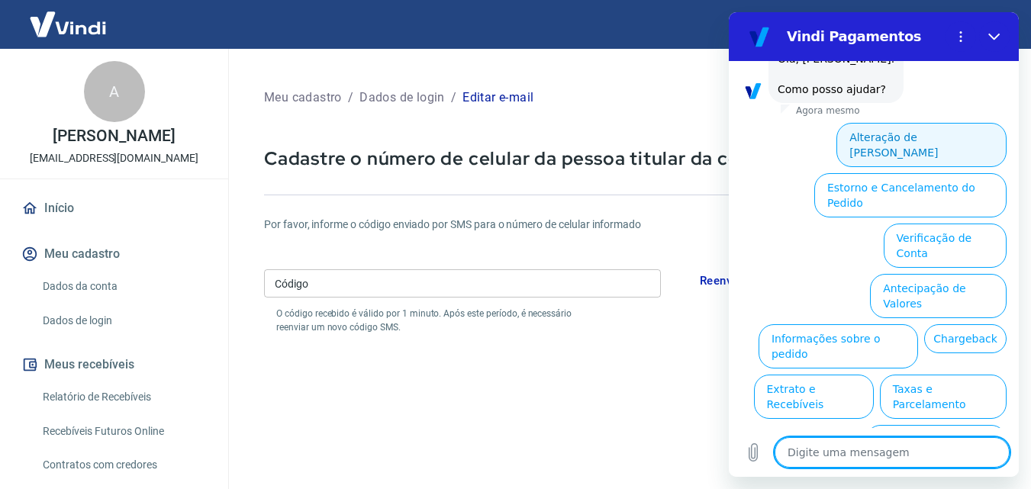
click at [901, 124] on button "Alteração de Dados Cadastrais" at bounding box center [922, 145] width 170 height 44
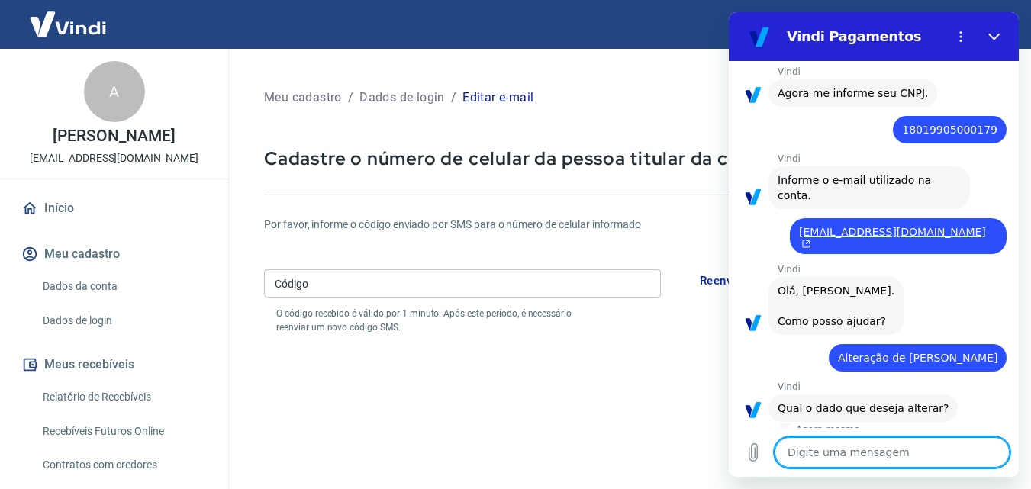
scroll to position [343, 0]
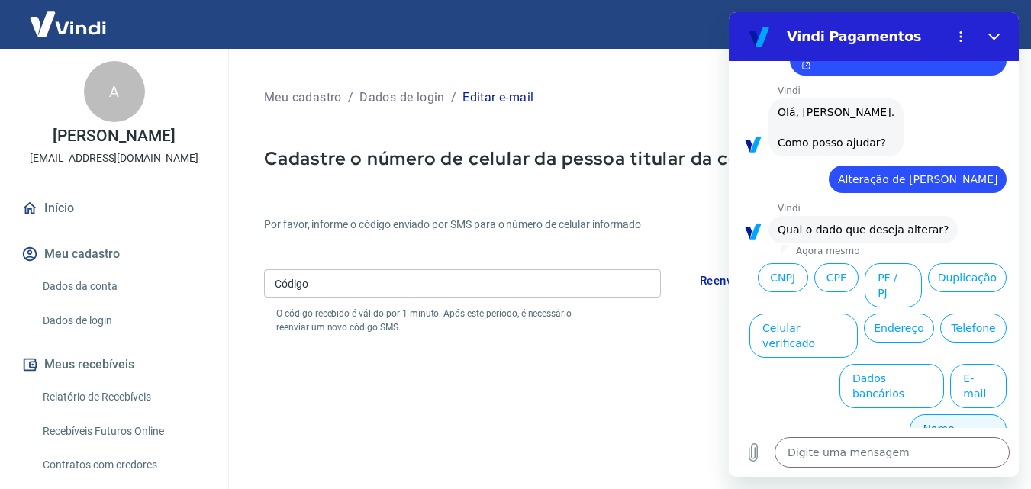
click at [946, 414] on button "Nome Fantasia" at bounding box center [958, 436] width 97 height 44
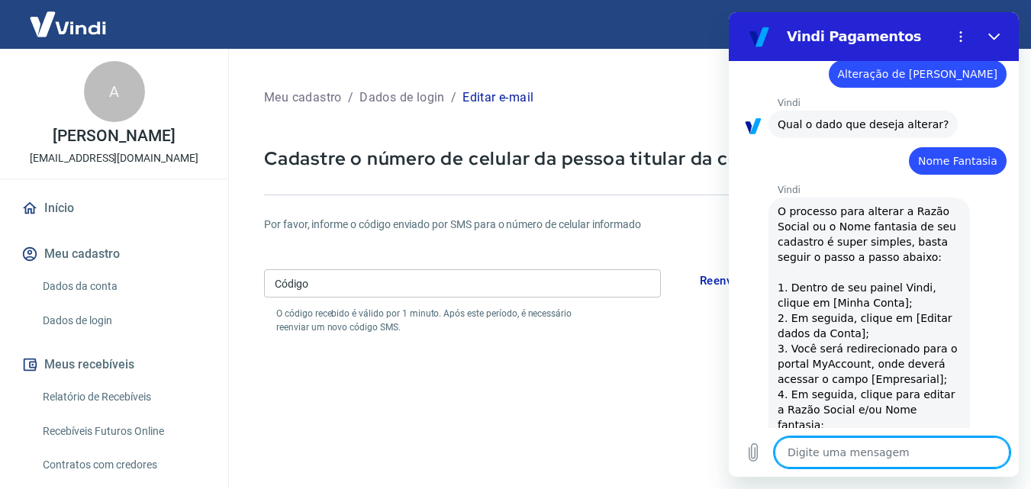
scroll to position [463, 0]
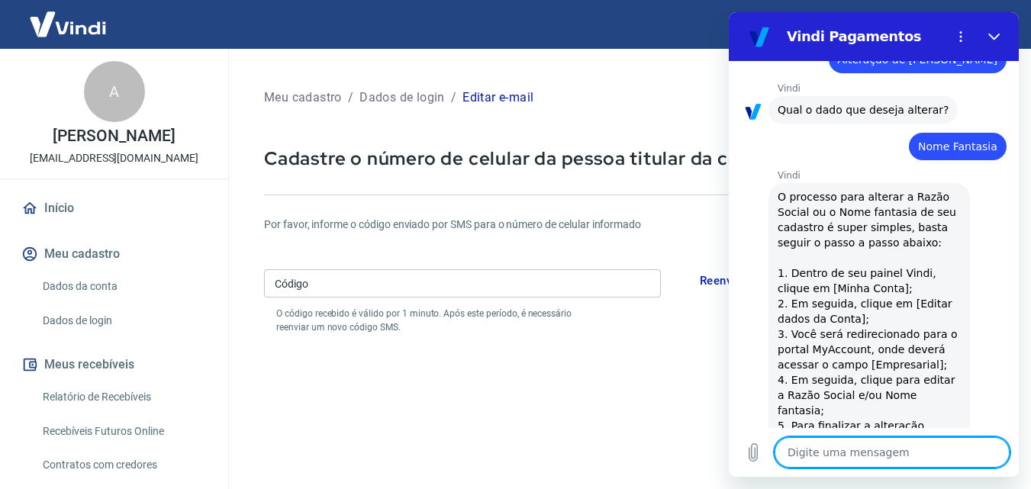
drag, startPoint x: 1013, startPoint y: 350, endPoint x: 1749, endPoint y: 287, distance: 738.5
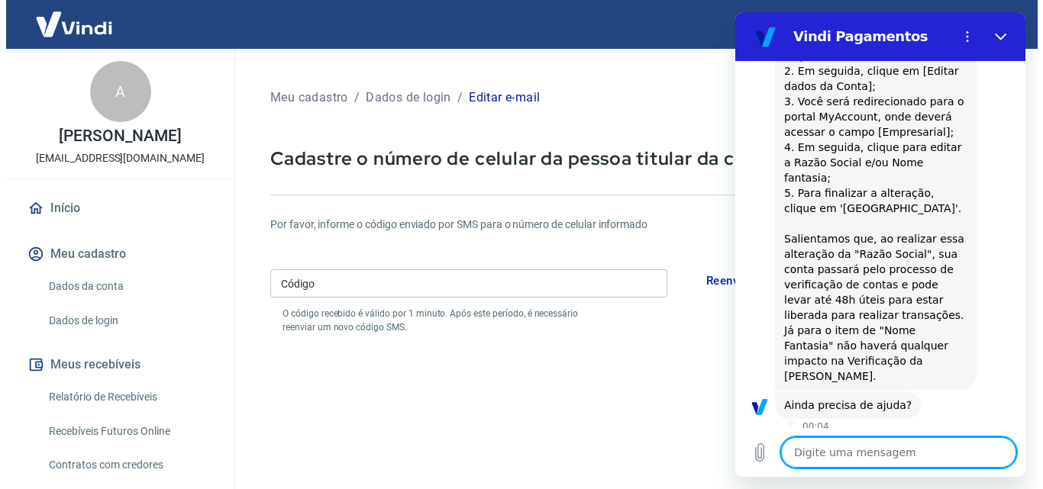
scroll to position [701, 0]
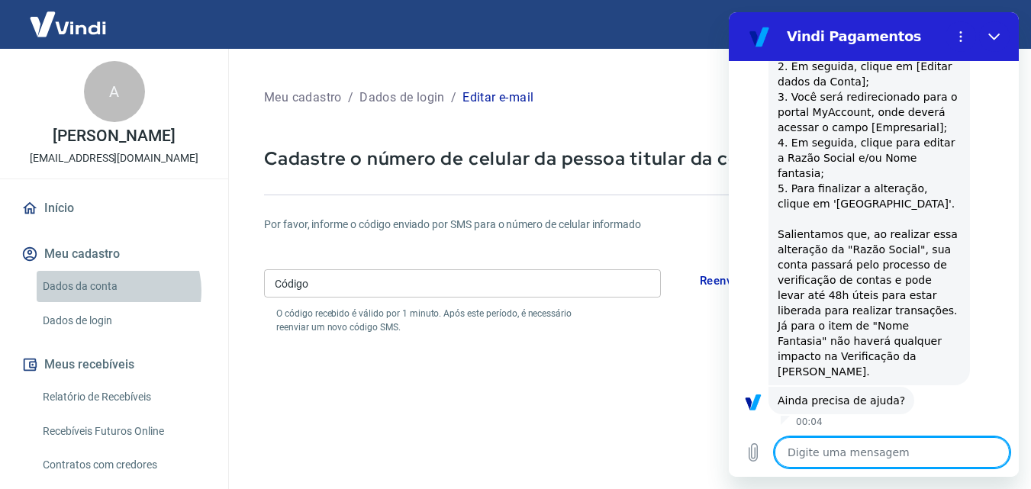
click at [115, 302] on link "Dados da conta" at bounding box center [123, 286] width 173 height 31
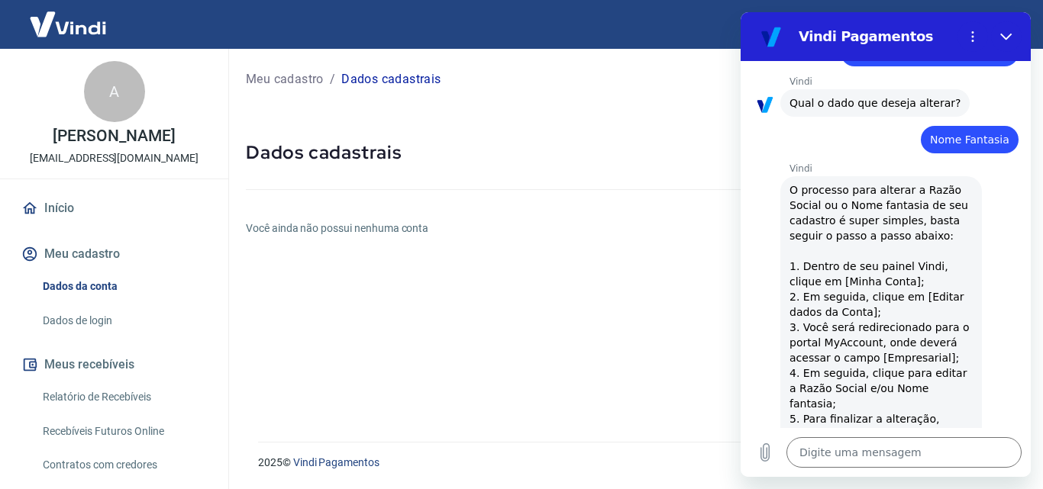
scroll to position [461, 0]
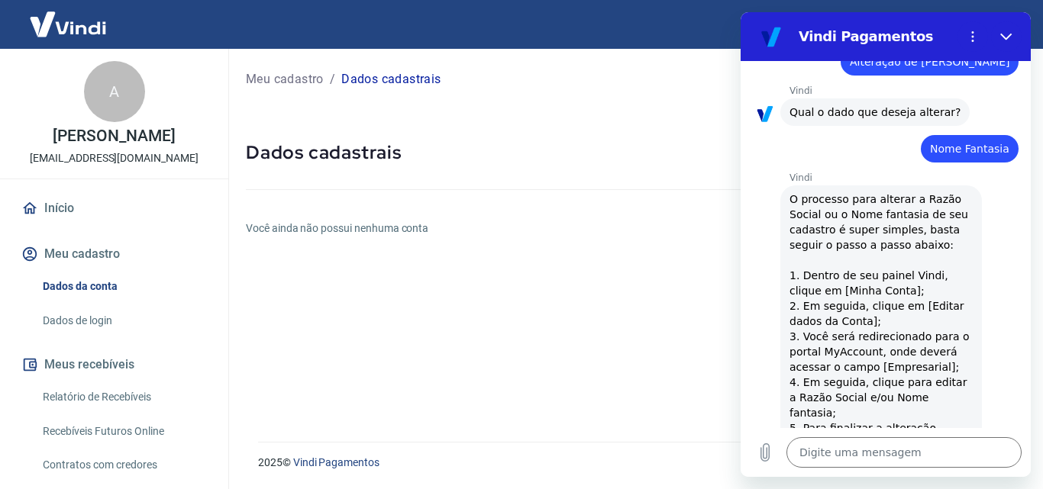
drag, startPoint x: 1030, startPoint y: 240, endPoint x: 1031, endPoint y: 250, distance: 10.0
click at [1031, 250] on div "Meu cadastro / Dados cadastrais Dados cadastrais Você ainda não possui nenhuma …" at bounding box center [634, 236] width 815 height 375
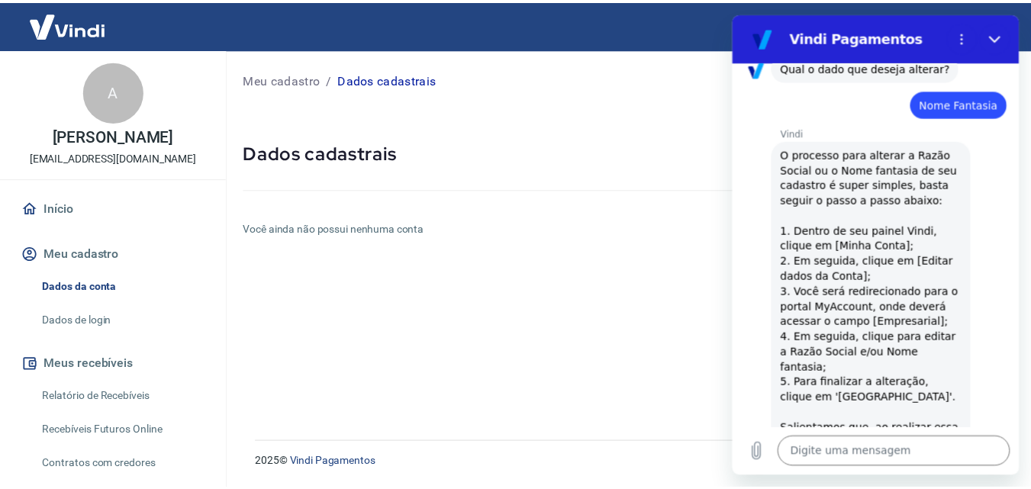
scroll to position [511, 0]
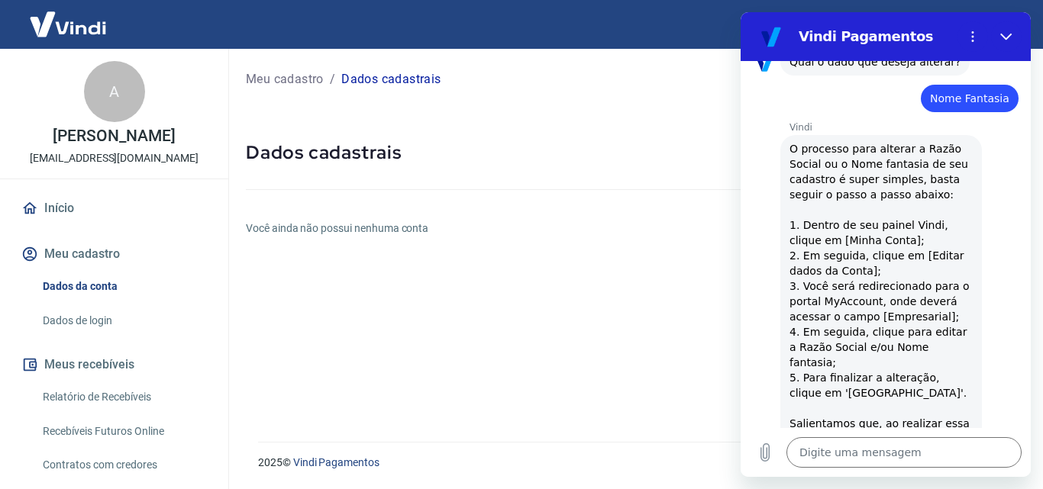
click at [108, 337] on link "Dados de login" at bounding box center [123, 320] width 173 height 31
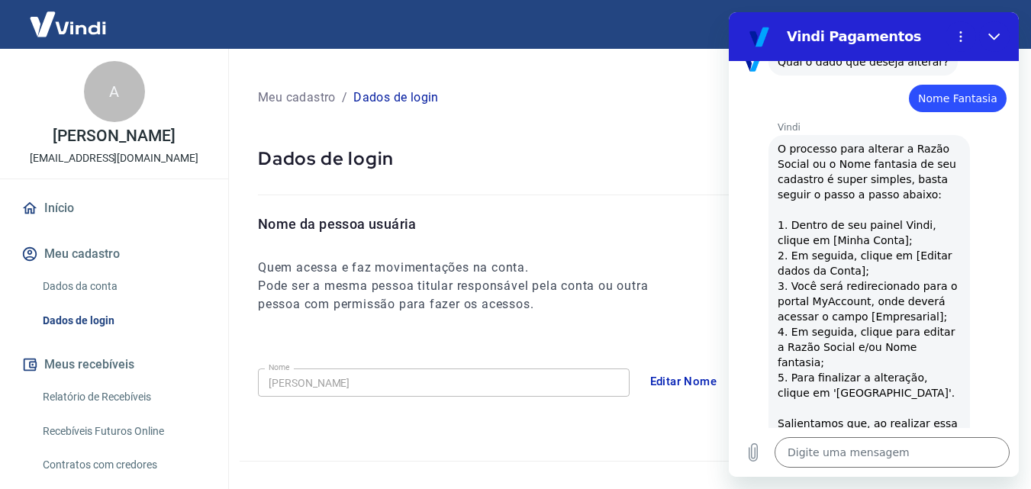
click at [669, 382] on button "Editar Nome" at bounding box center [684, 382] width 84 height 32
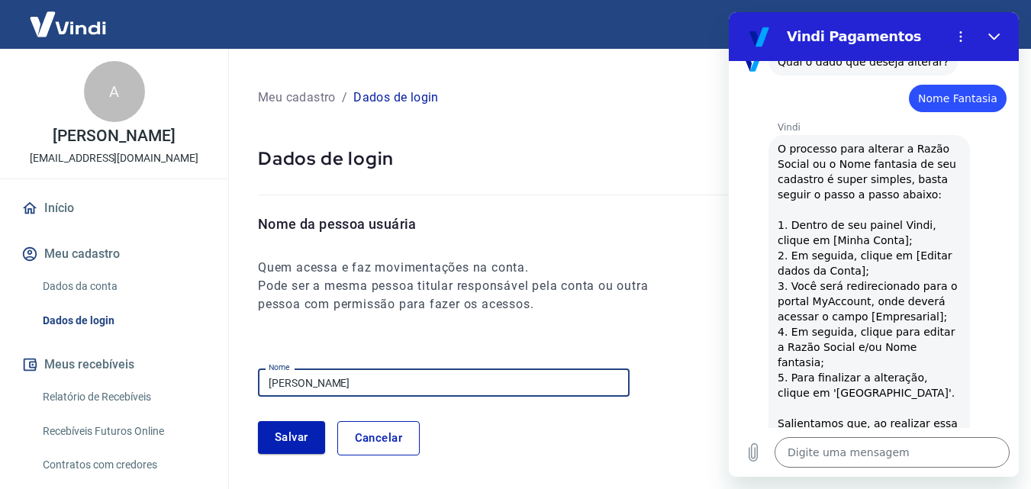
drag, startPoint x: 418, startPoint y: 377, endPoint x: 174, endPoint y: 374, distance: 244.3
click at [174, 374] on div "Sair A Alexandre Pereira Rigodanzo malhariasilvestre@yahoo.com.br Início Meu ca…" at bounding box center [515, 244] width 1031 height 489
click at [313, 436] on button "Salvar" at bounding box center [291, 437] width 67 height 32
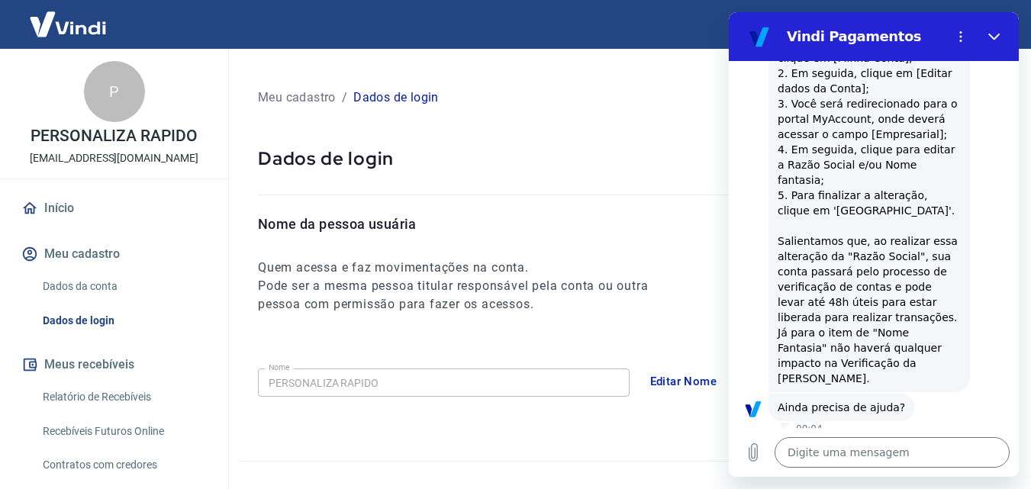
scroll to position [701, 0]
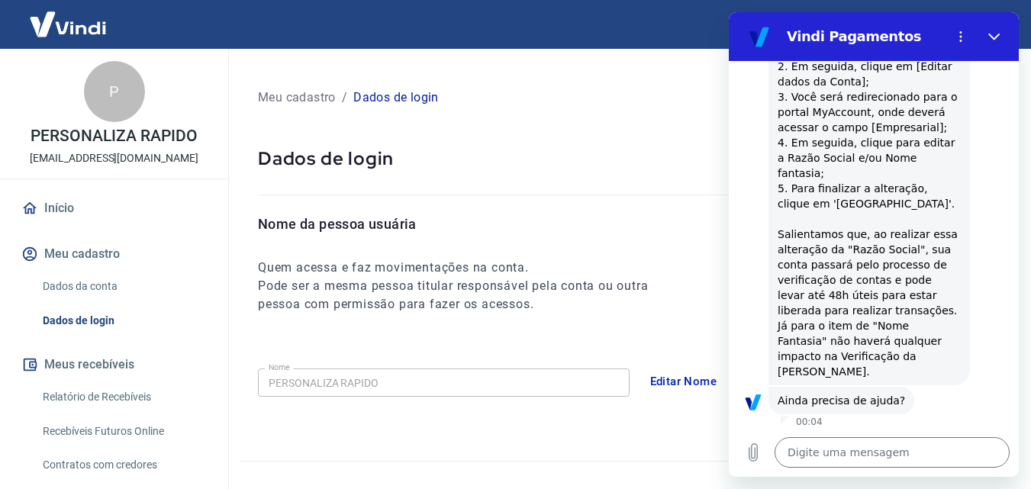
drag, startPoint x: 1012, startPoint y: 272, endPoint x: 1749, endPoint y: 243, distance: 737.9
click at [995, 27] on button "Fechar" at bounding box center [994, 36] width 31 height 31
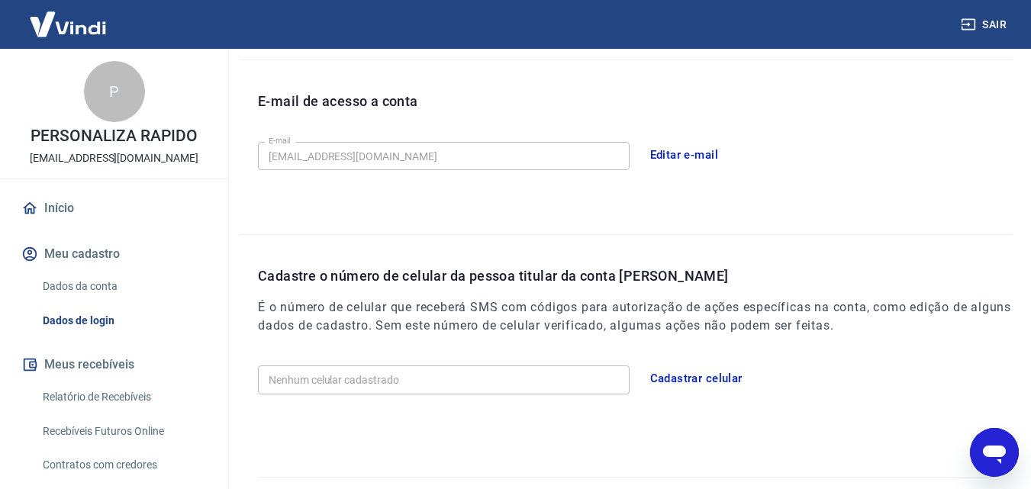
scroll to position [437, 0]
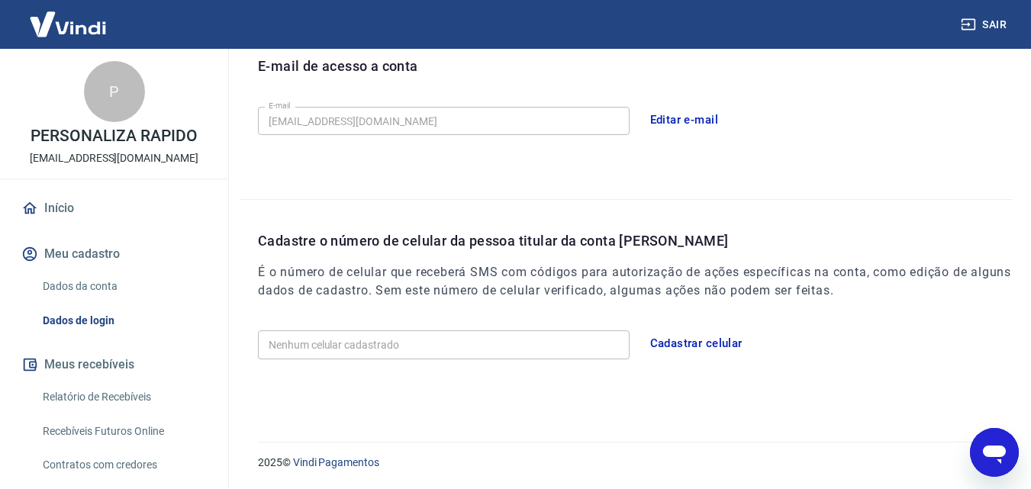
click at [95, 289] on link "Dados da conta" at bounding box center [123, 286] width 173 height 31
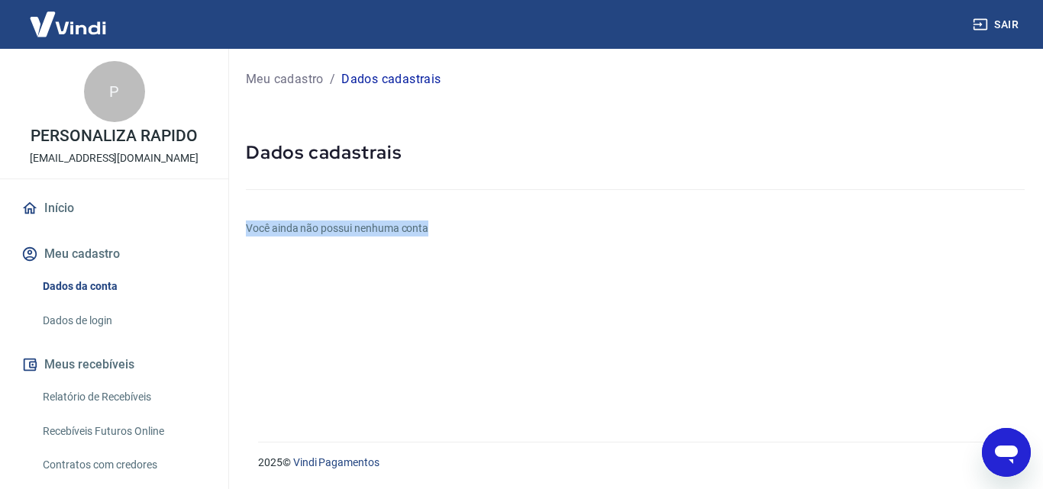
drag, startPoint x: 1042, startPoint y: 157, endPoint x: 1030, endPoint y: 272, distance: 115.8
click at [1030, 272] on div "Meu cadastro / Dados cadastrais Dados cadastrais Você ainda não possui nenhuma …" at bounding box center [634, 236] width 815 height 375
click at [372, 231] on h6 "Você ainda não possui nenhuma conta" at bounding box center [635, 229] width 779 height 16
click at [438, 231] on h6 "Você ainda não possui nenhuma conta" at bounding box center [635, 229] width 779 height 16
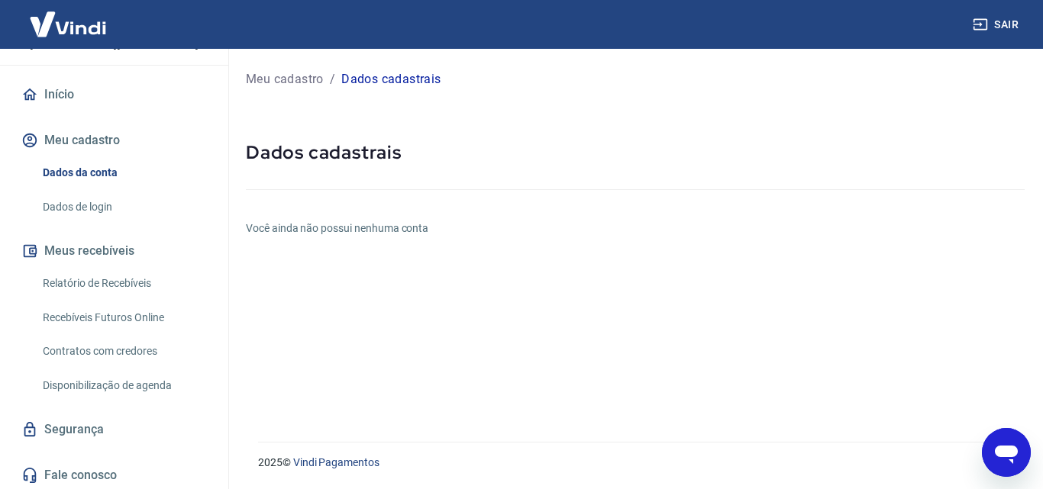
scroll to position [117, 0]
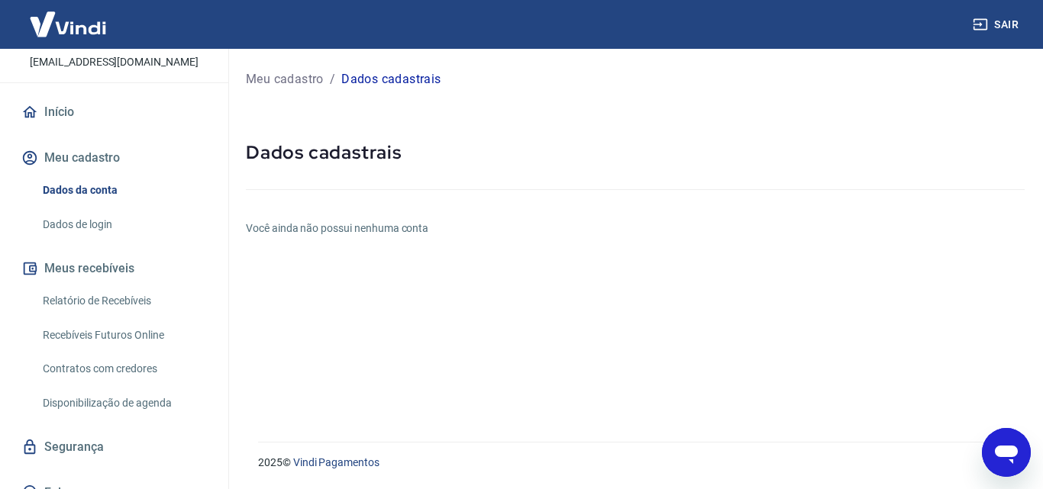
scroll to position [117, 0]
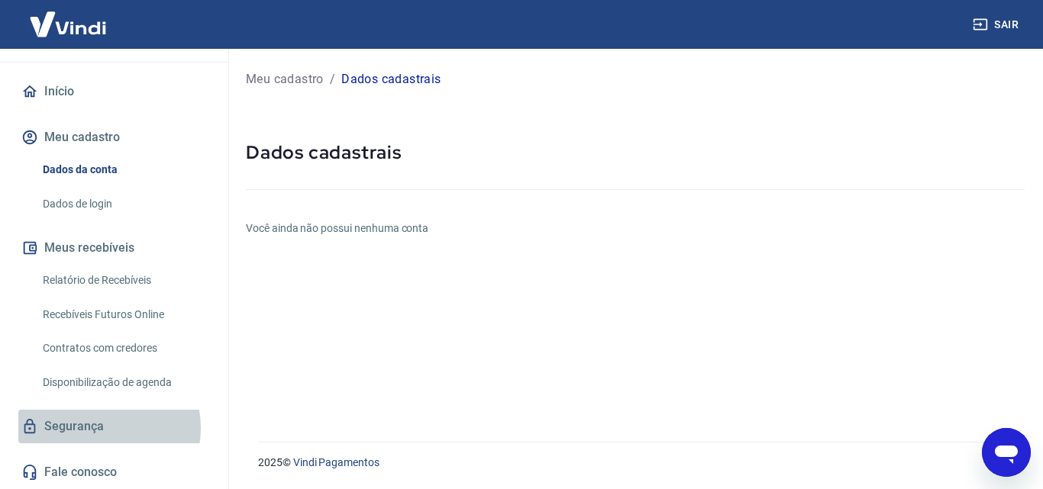
click at [98, 428] on link "Segurança" at bounding box center [114, 427] width 192 height 34
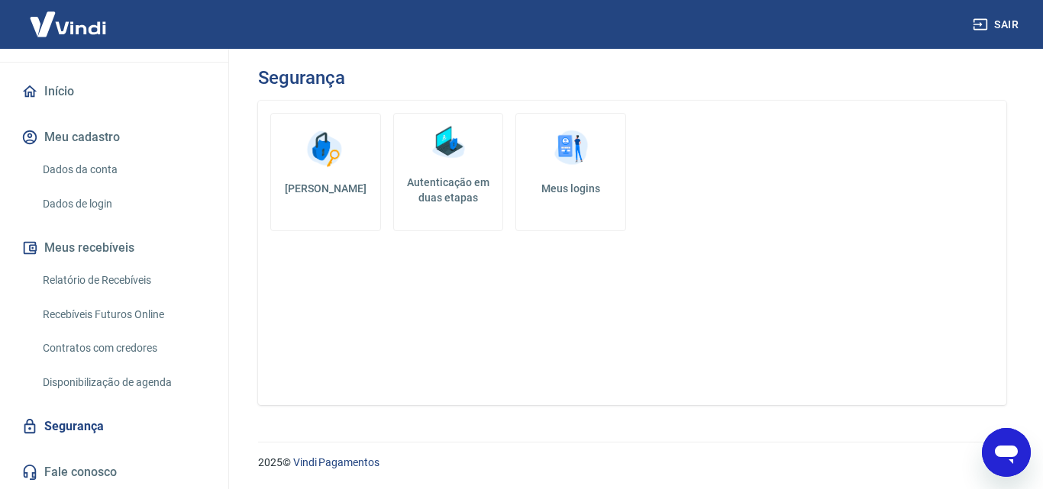
click at [105, 308] on link "Recebíveis Futuros Online" at bounding box center [123, 314] width 173 height 31
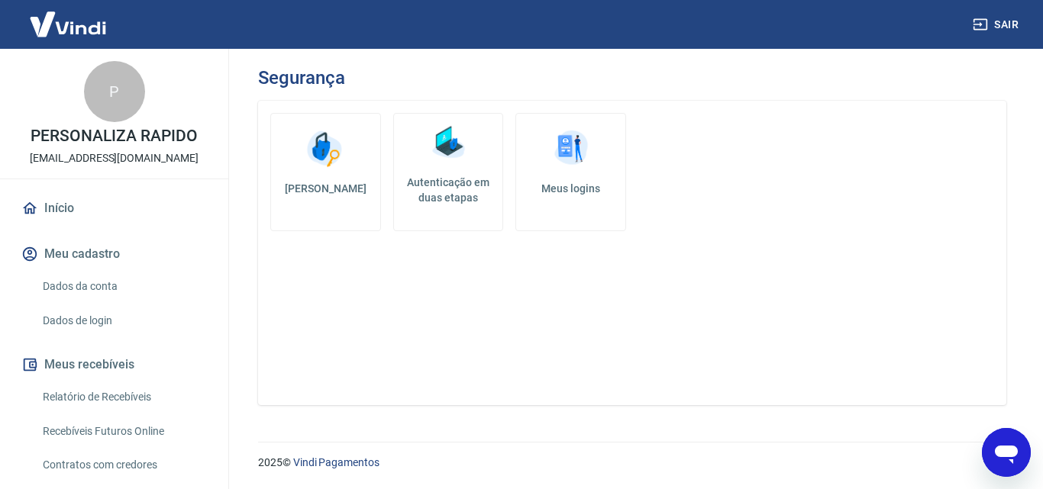
click at [115, 134] on p "PERSONALIZA RAPIDO" at bounding box center [114, 136] width 166 height 16
click at [109, 79] on div "P" at bounding box center [114, 91] width 61 height 61
click at [157, 210] on link "Início" at bounding box center [114, 209] width 192 height 34
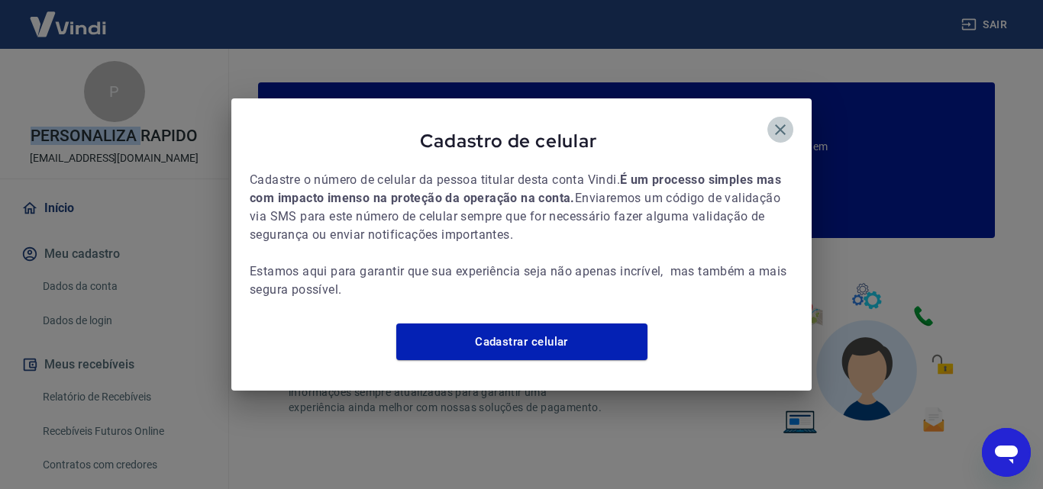
click at [782, 124] on icon "button" at bounding box center [780, 129] width 11 height 11
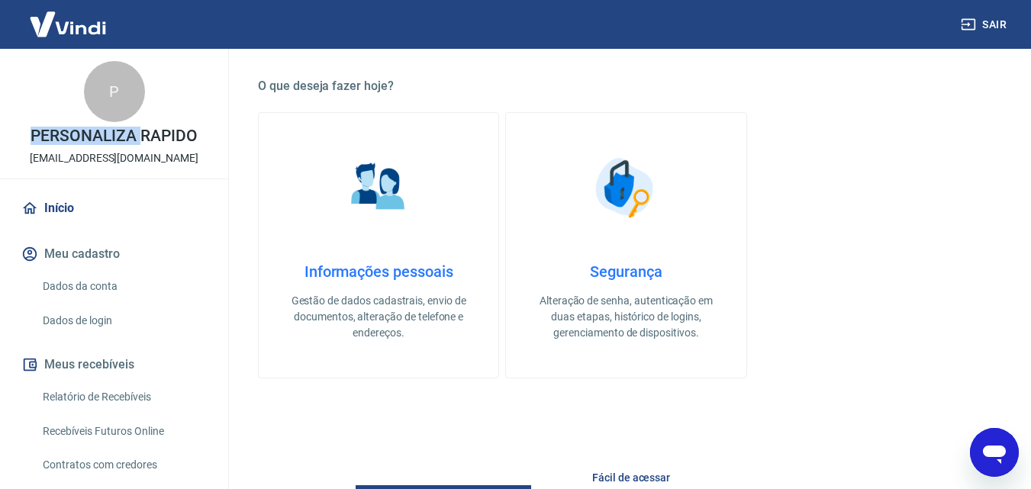
scroll to position [443, 0]
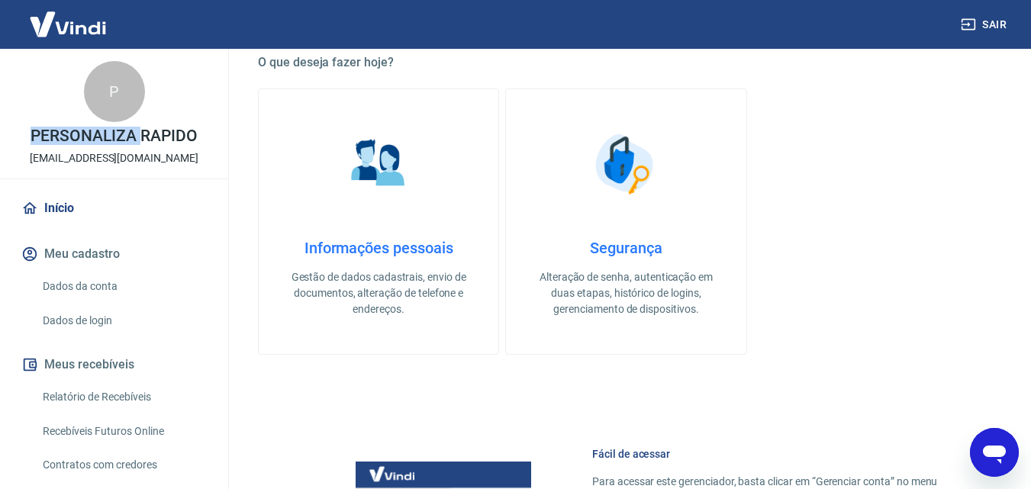
click at [398, 228] on link "Informações pessoais Gestão de dados cadastrais, envio de documentos, alteração…" at bounding box center [378, 222] width 241 height 266
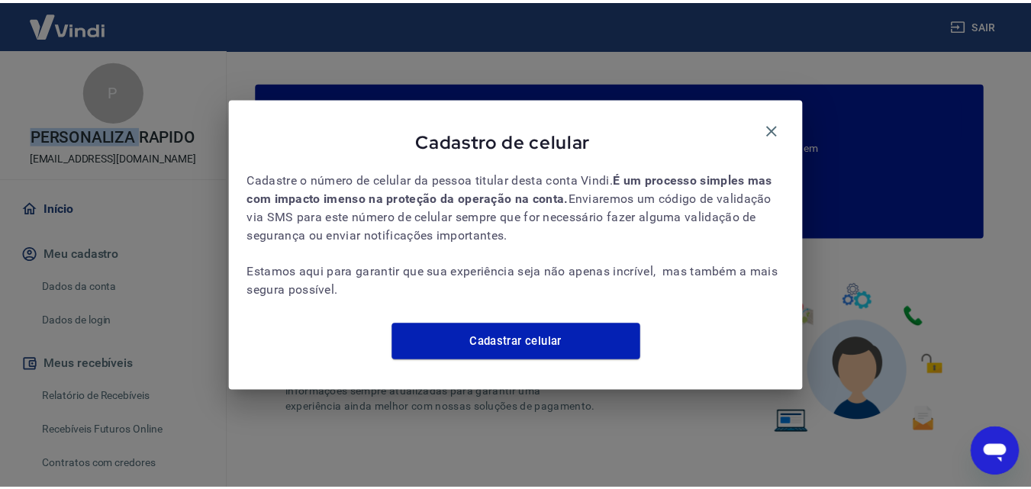
scroll to position [443, 0]
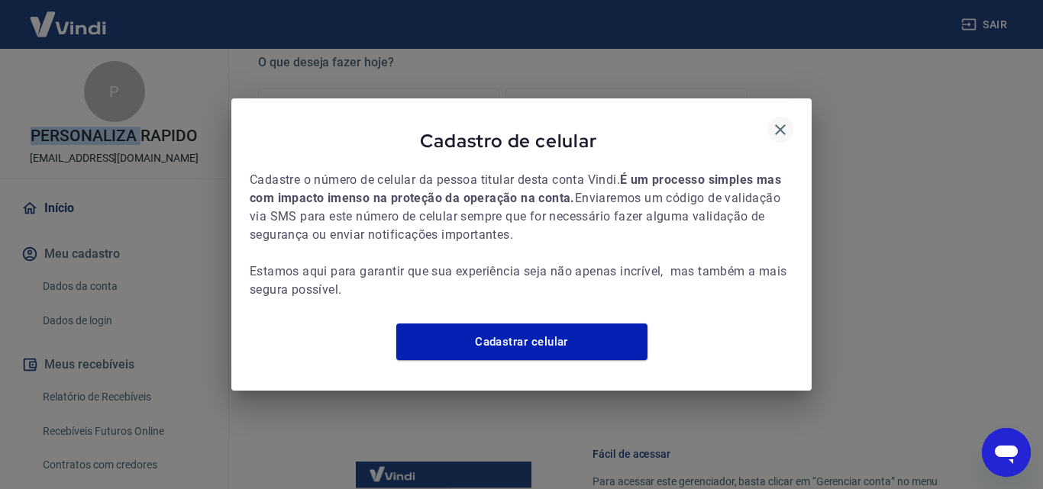
click at [776, 121] on icon "button" at bounding box center [780, 130] width 18 height 18
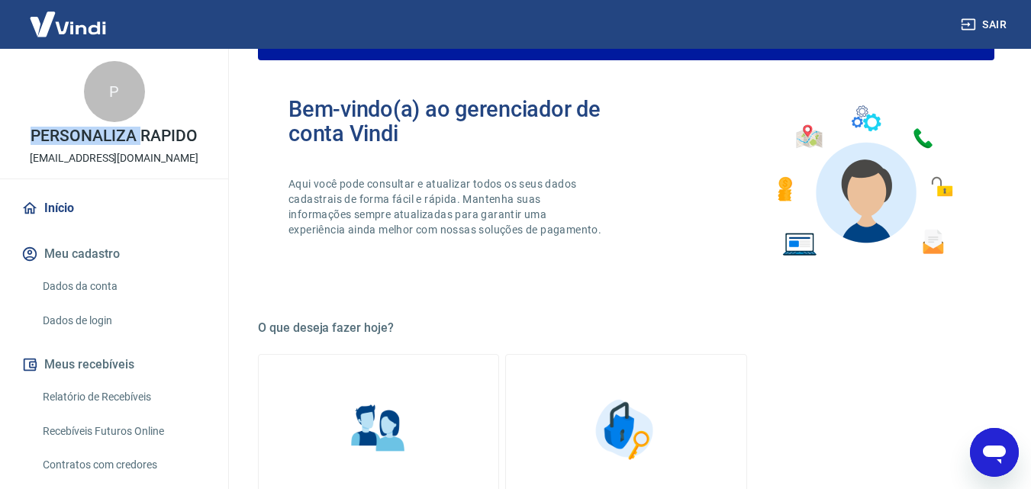
scroll to position [0, 0]
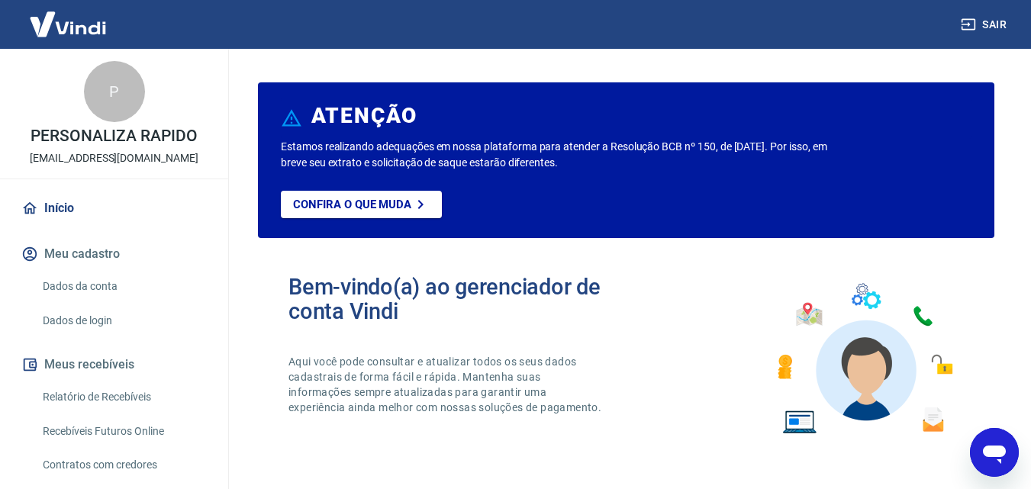
drag, startPoint x: 1042, startPoint y: 172, endPoint x: 614, endPoint y: 15, distance: 456.1
click at [614, 15] on div "Sair" at bounding box center [515, 24] width 1031 height 49
click at [93, 257] on button "Meu cadastro" at bounding box center [114, 254] width 192 height 34
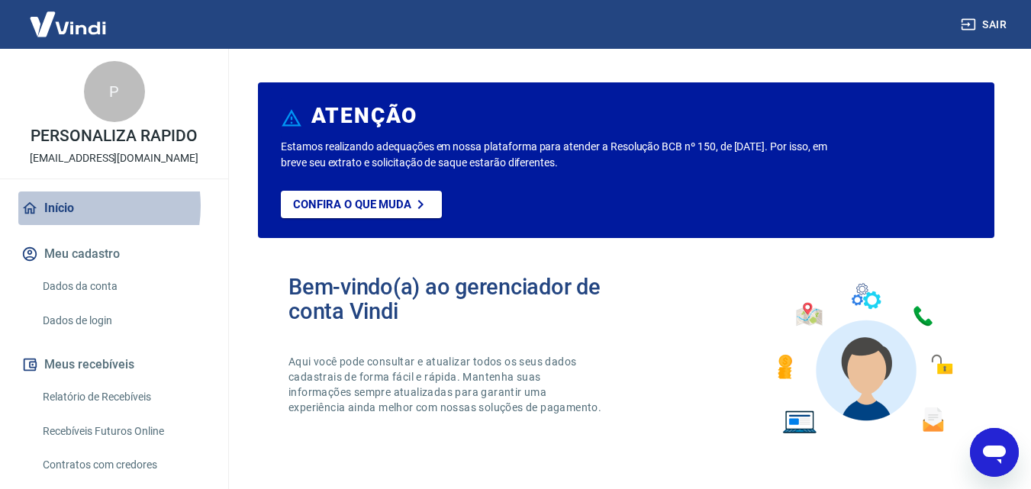
click at [68, 206] on link "Início" at bounding box center [114, 209] width 192 height 34
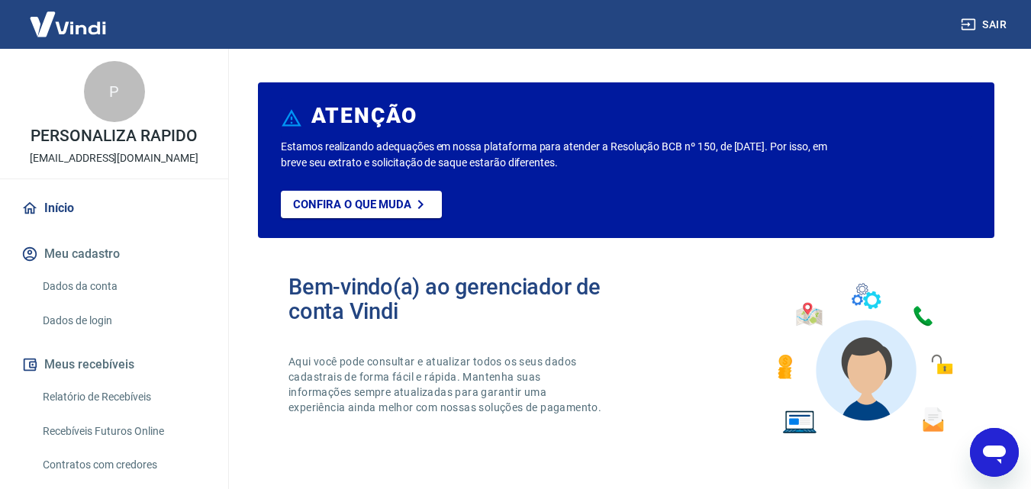
click at [68, 206] on link "Início" at bounding box center [114, 209] width 192 height 34
click at [92, 285] on link "Dados da conta" at bounding box center [123, 286] width 173 height 31
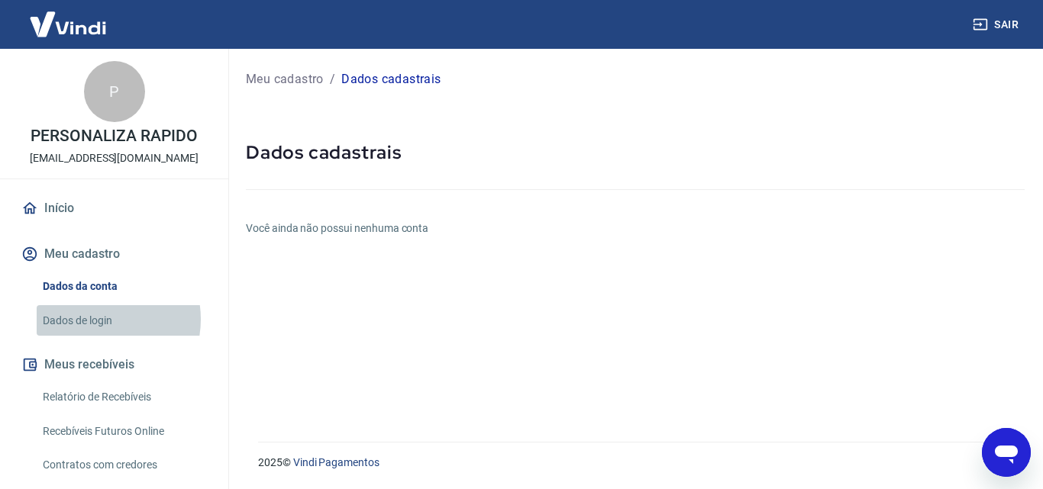
click at [95, 319] on link "Dados de login" at bounding box center [123, 320] width 173 height 31
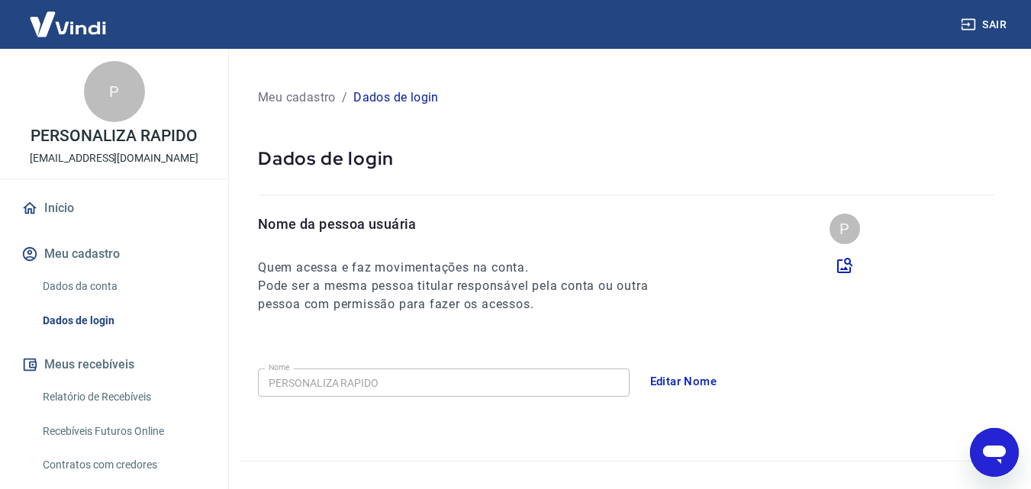
click at [125, 156] on p "[EMAIL_ADDRESS][DOMAIN_NAME]" at bounding box center [114, 158] width 169 height 16
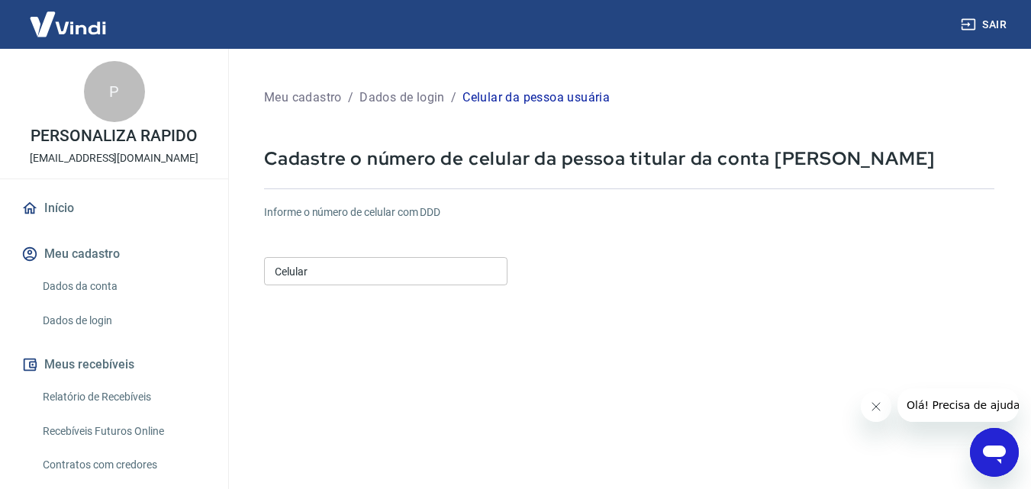
click at [343, 274] on input "Celular" at bounding box center [385, 271] width 243 height 28
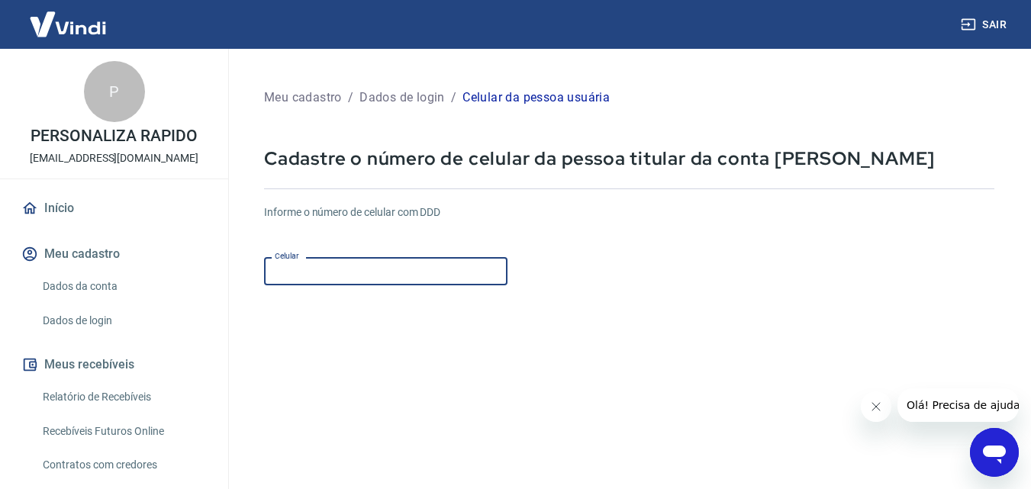
type input "(55) 99600-7944"
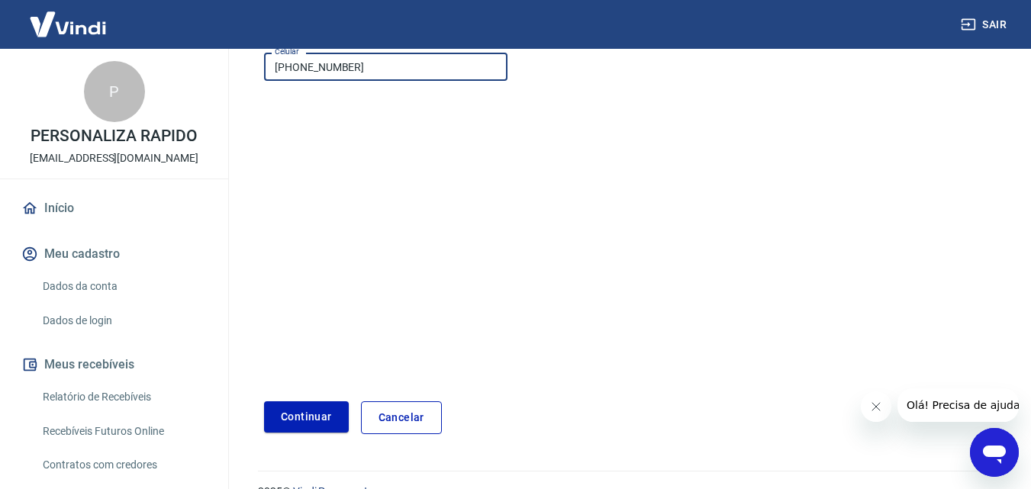
scroll to position [234, 0]
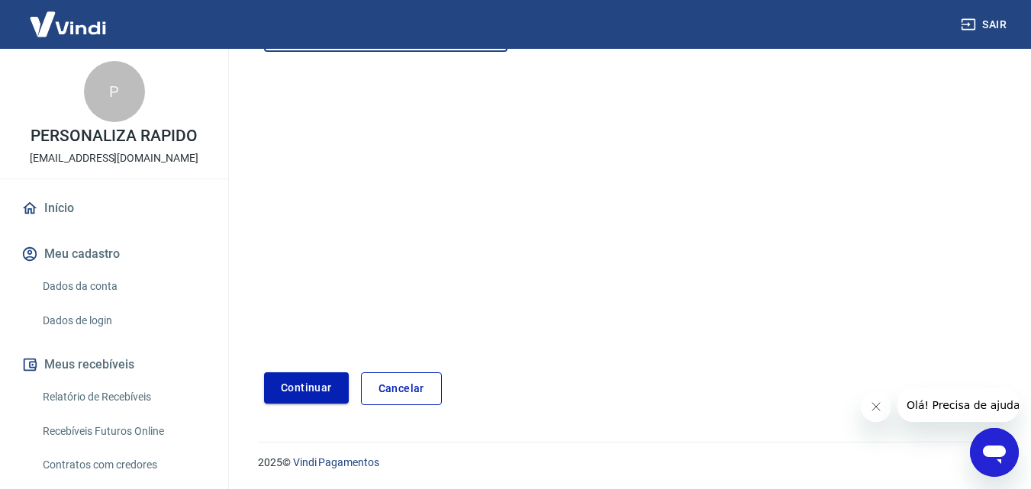
click at [292, 390] on button "Continuar" at bounding box center [306, 387] width 85 height 31
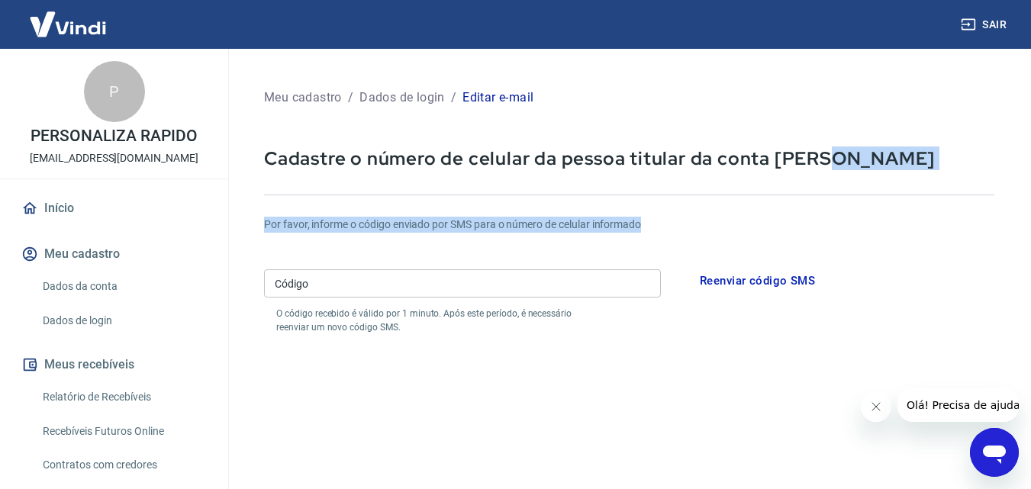
drag, startPoint x: 1030, startPoint y: 151, endPoint x: 1034, endPoint y: 209, distance: 58.1
click at [1031, 209] on html "Sair P PERSONALIZA RAPIDO malhariasilvestre@yahoo.com.br Início Meu cadastro Da…" at bounding box center [515, 244] width 1031 height 489
